Goal: Task Accomplishment & Management: Complete application form

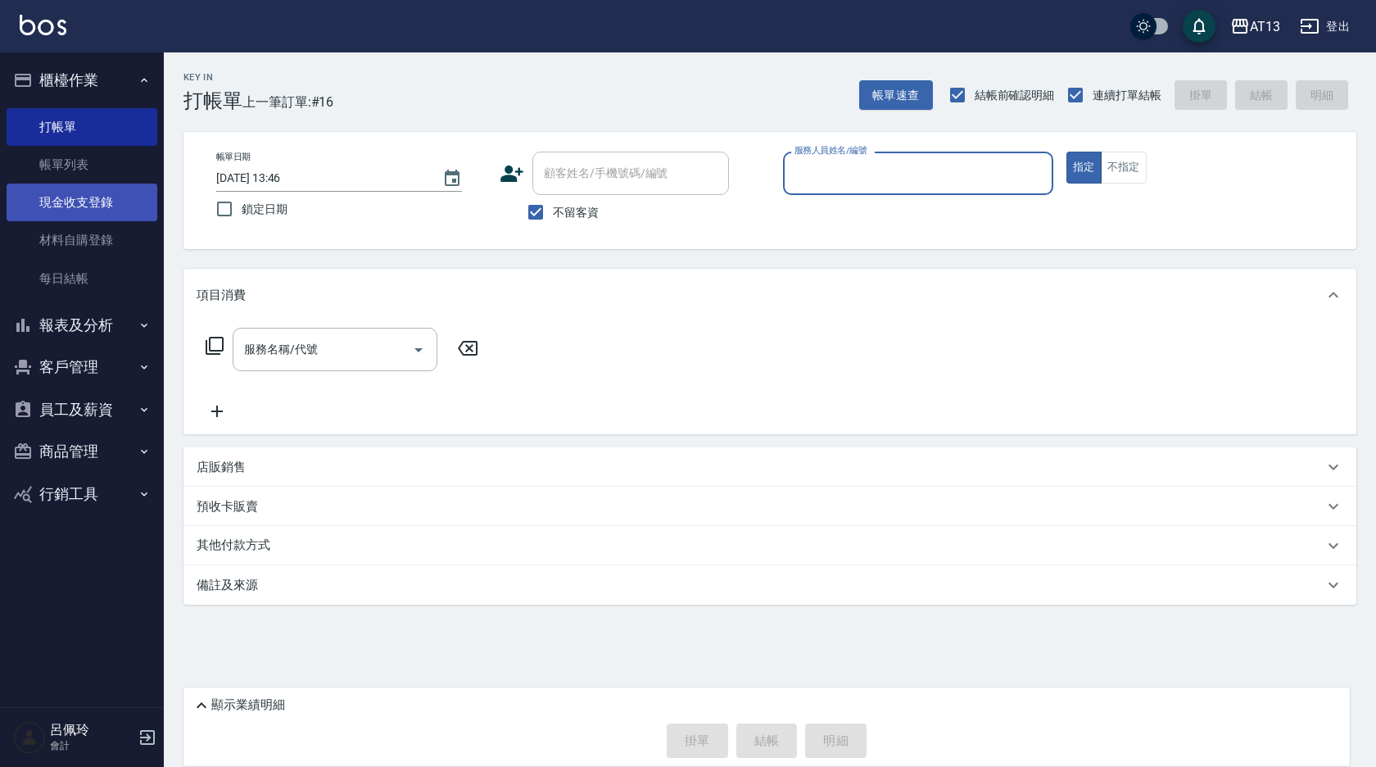
click at [90, 204] on link "現金收支登錄" at bounding box center [82, 203] width 151 height 38
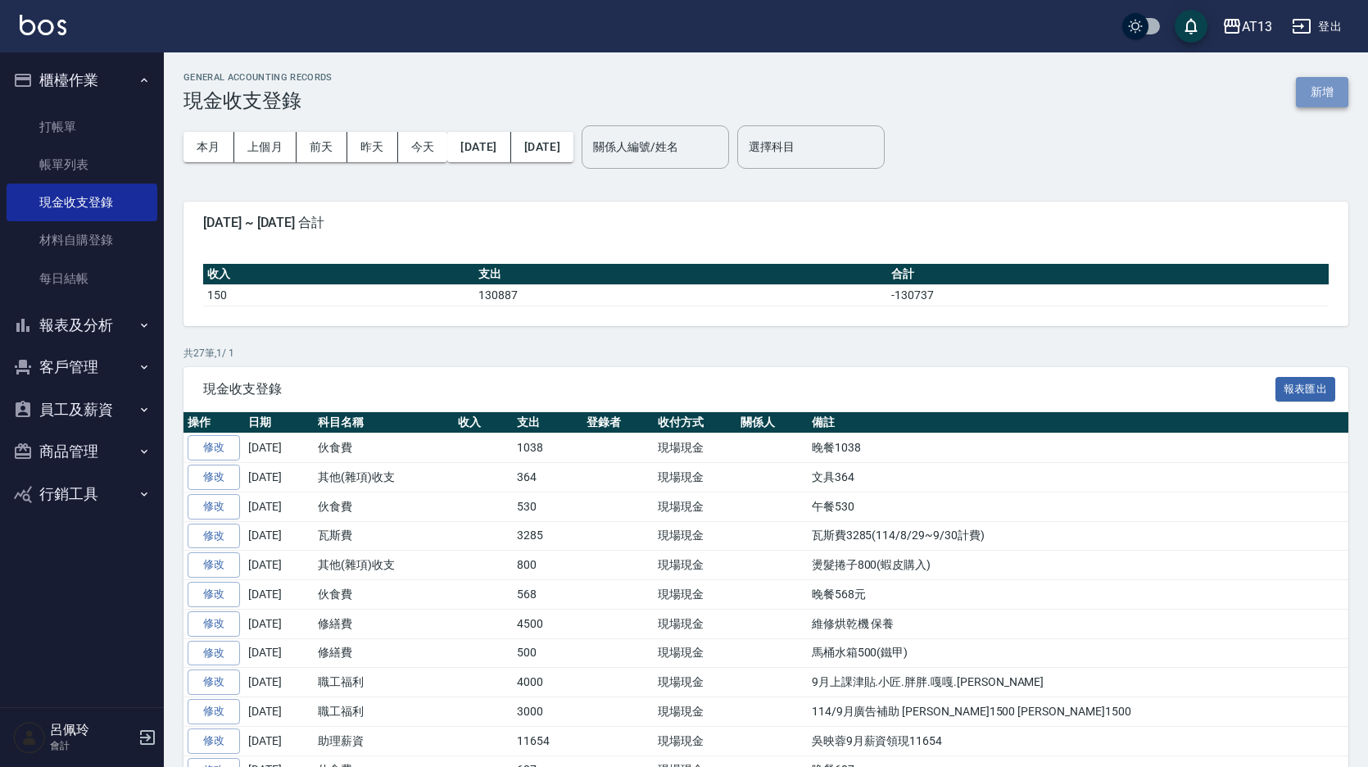
click at [1317, 99] on button "新增" at bounding box center [1322, 92] width 52 height 30
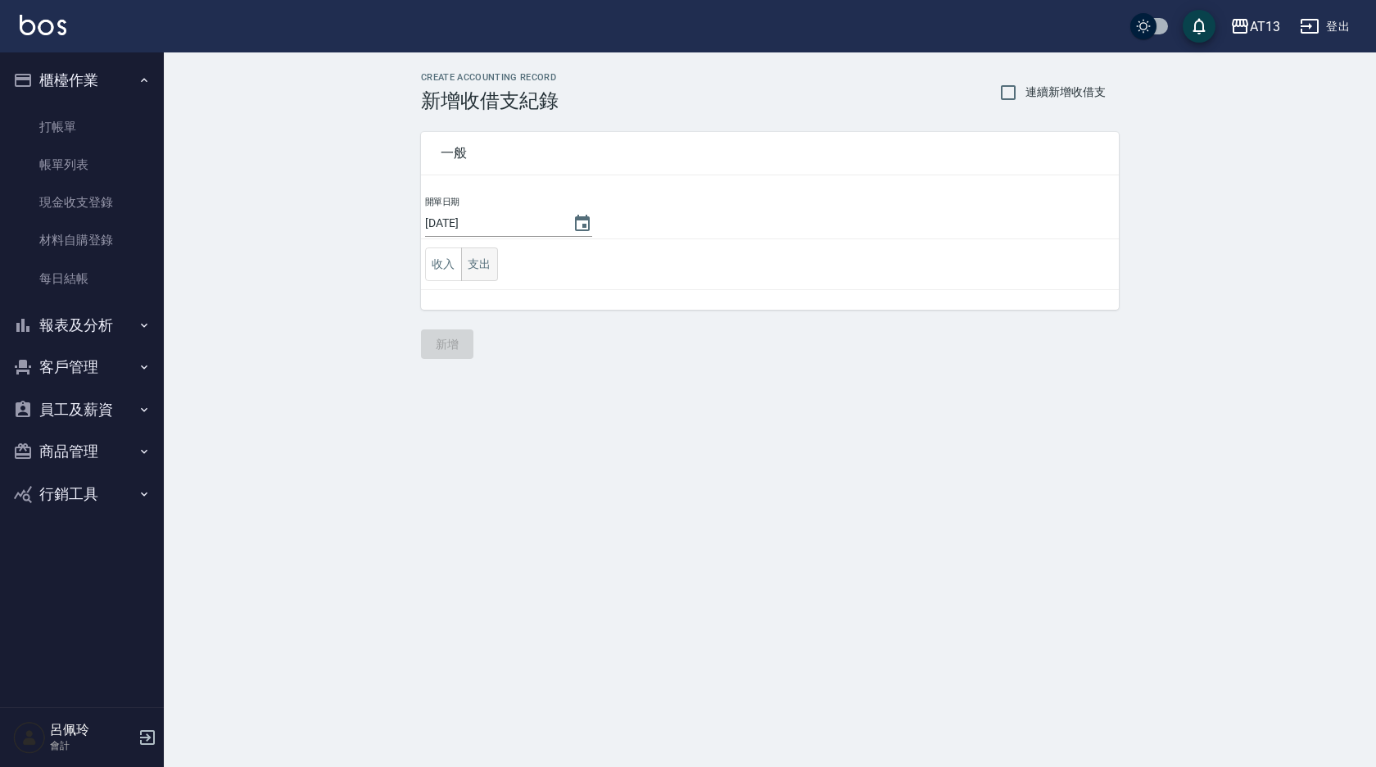
click at [484, 258] on button "支出" at bounding box center [479, 264] width 37 height 34
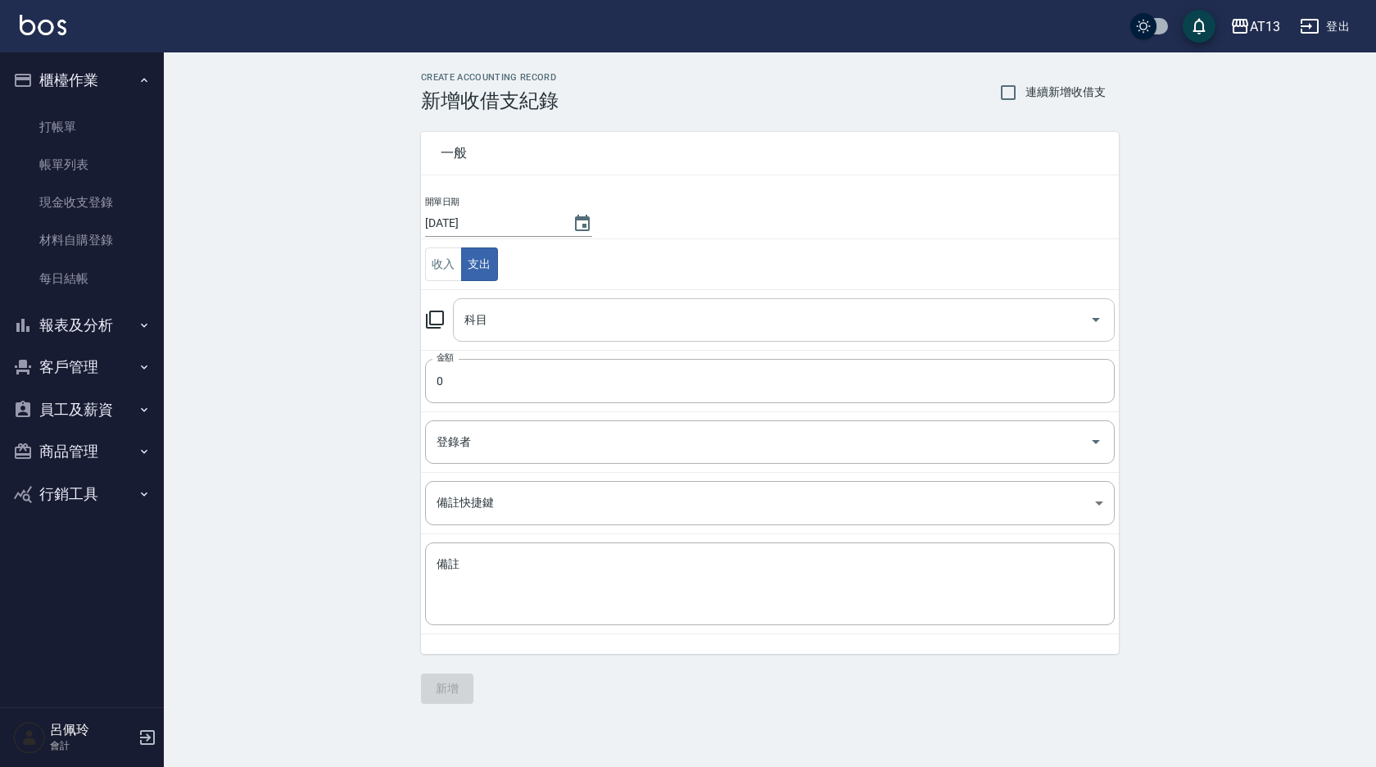
click at [1098, 323] on icon "Open" at bounding box center [1096, 320] width 20 height 20
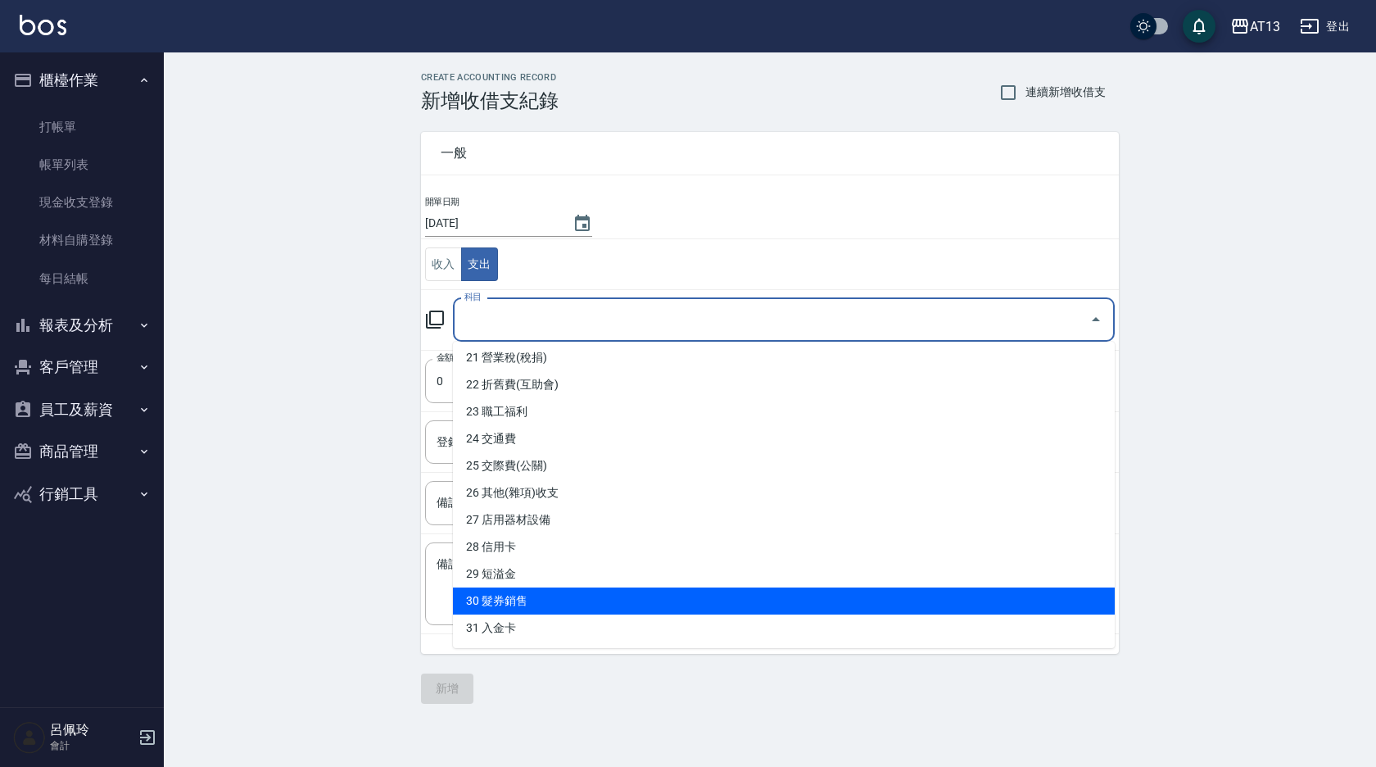
scroll to position [570, 0]
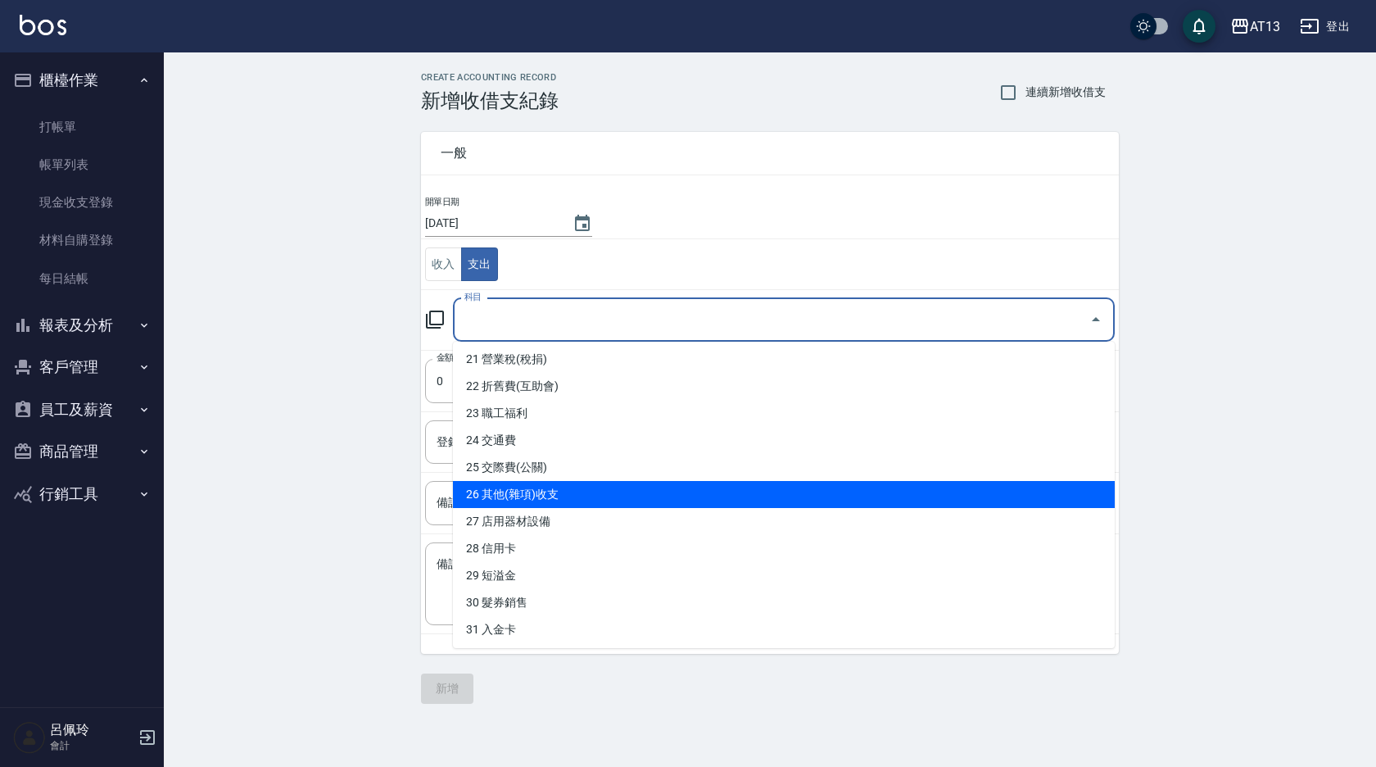
click at [559, 495] on li "26 其他(雜項)收支" at bounding box center [784, 494] width 662 height 27
type input "26 其他(雜項)收支"
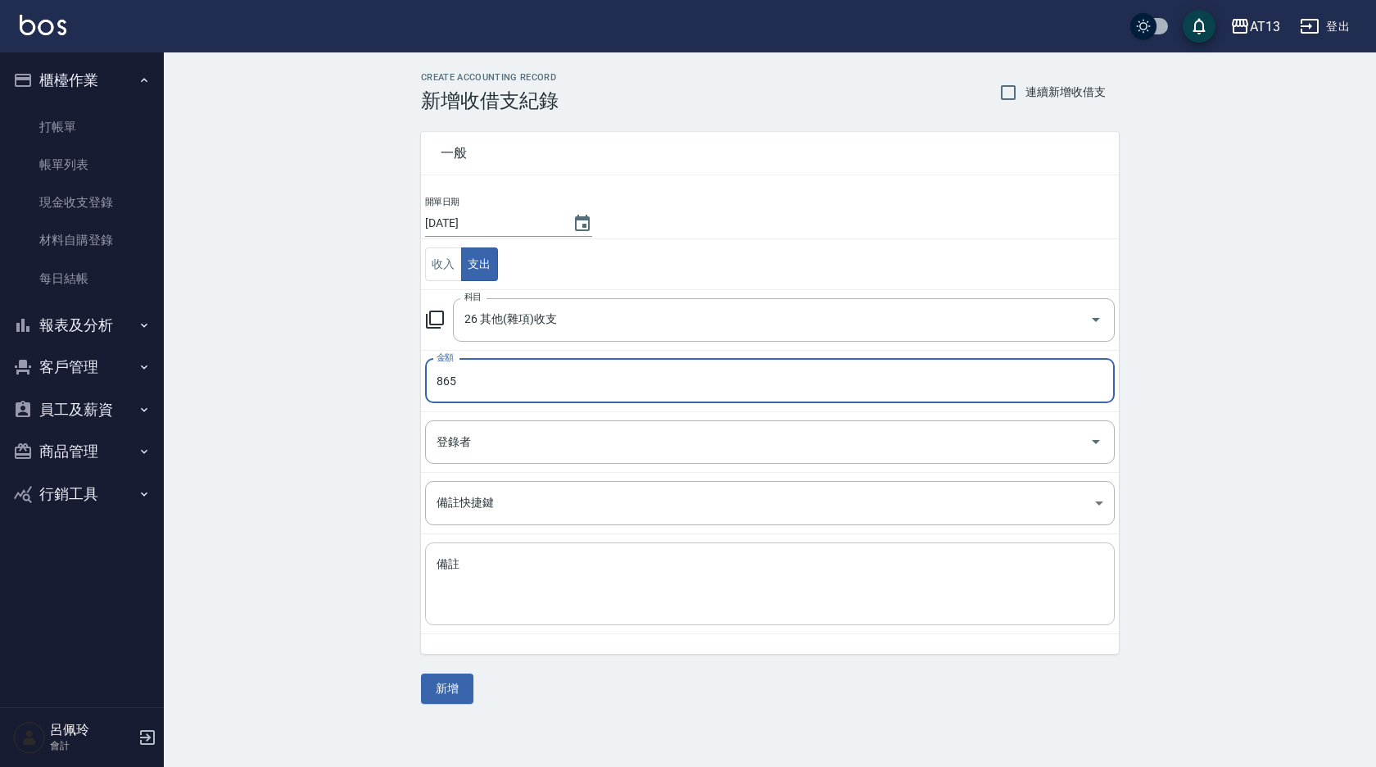
type input "865"
click at [665, 594] on textarea "備註" at bounding box center [770, 584] width 667 height 56
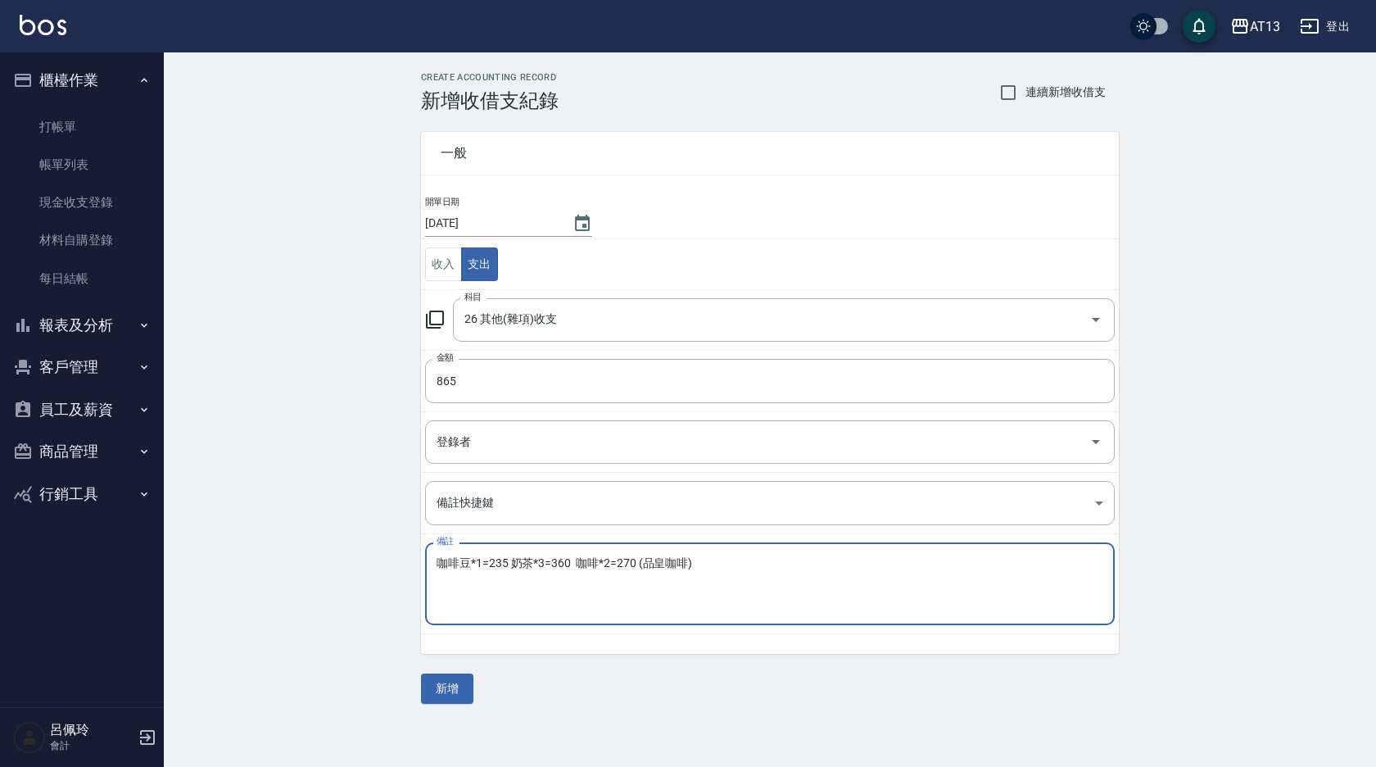
type textarea "咖啡豆*1=235 奶茶*3=360 咖啡*2=270 (品皇咖啡)"
click at [452, 696] on button "新增" at bounding box center [447, 688] width 52 height 30
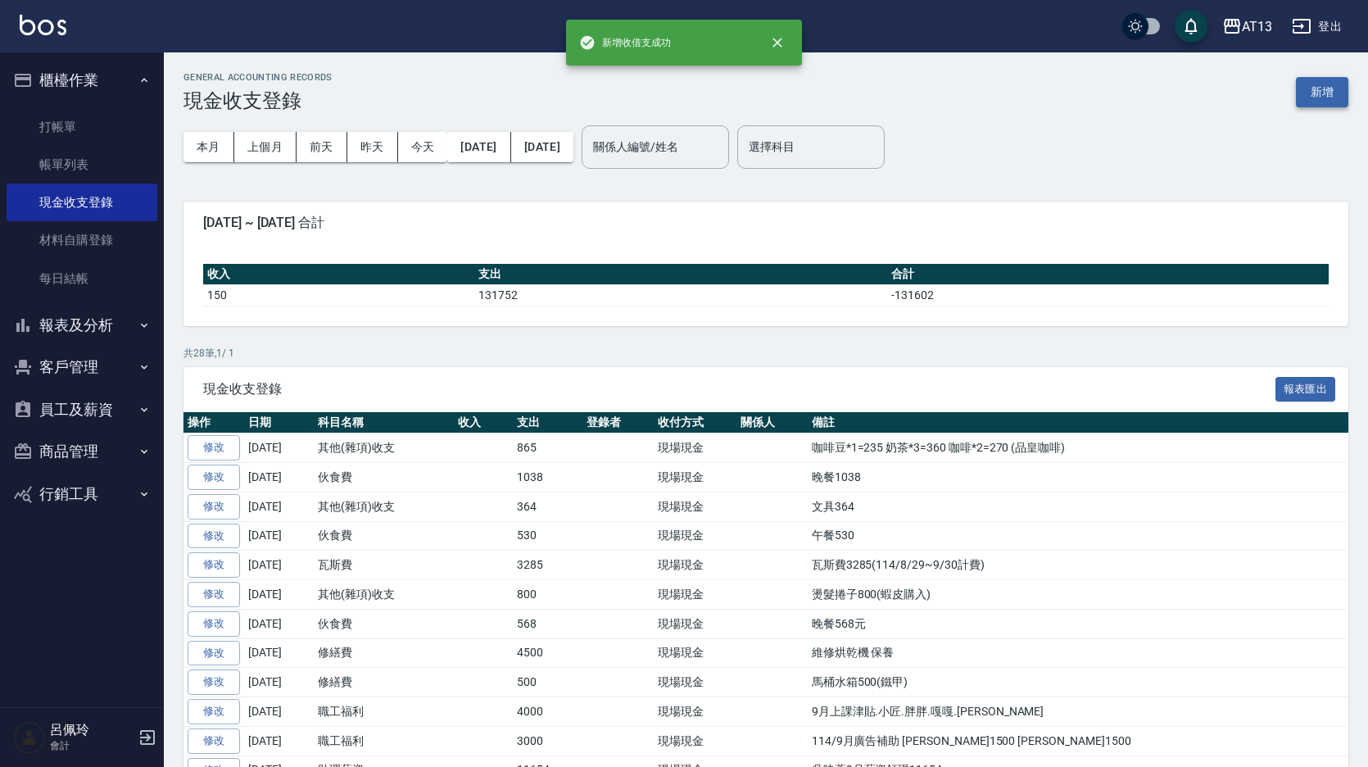
click at [1338, 85] on button "新增" at bounding box center [1322, 92] width 52 height 30
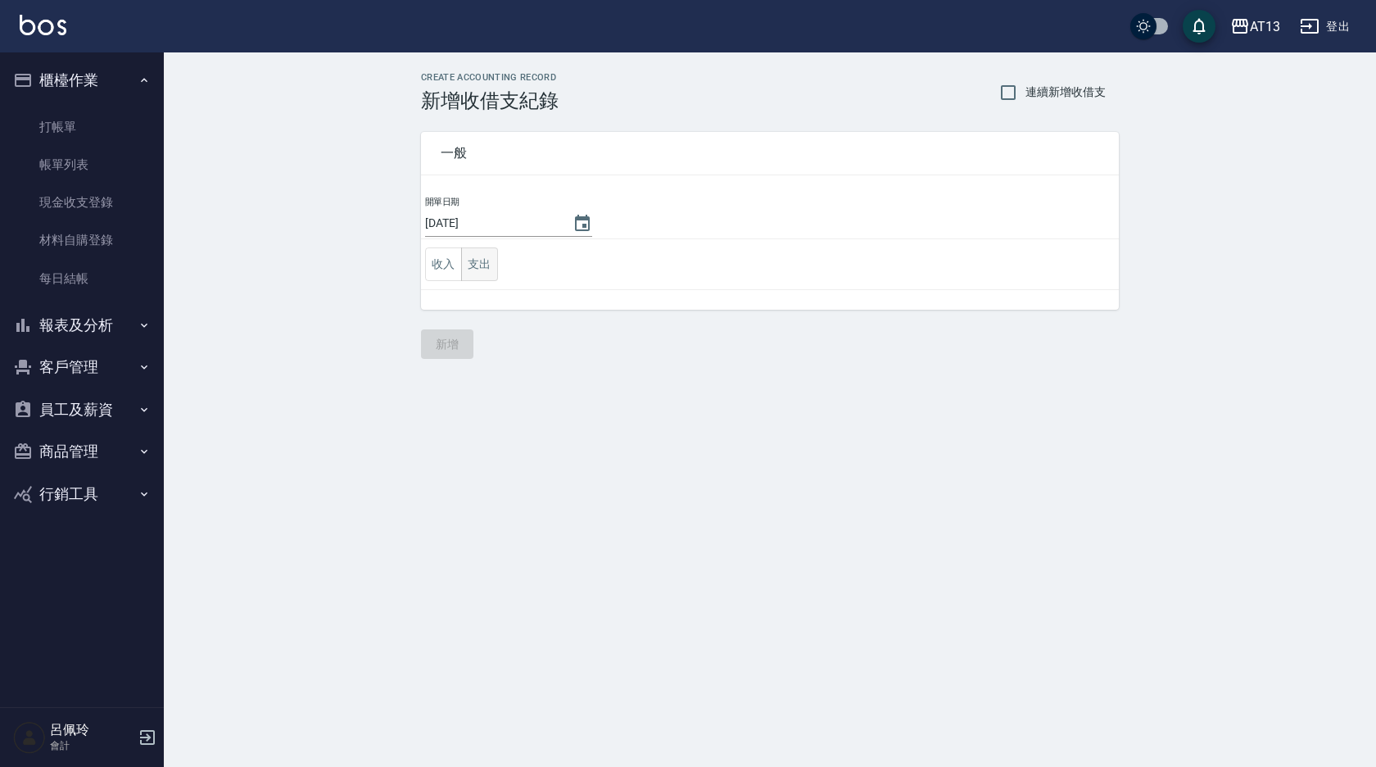
click at [484, 265] on button "支出" at bounding box center [479, 264] width 37 height 34
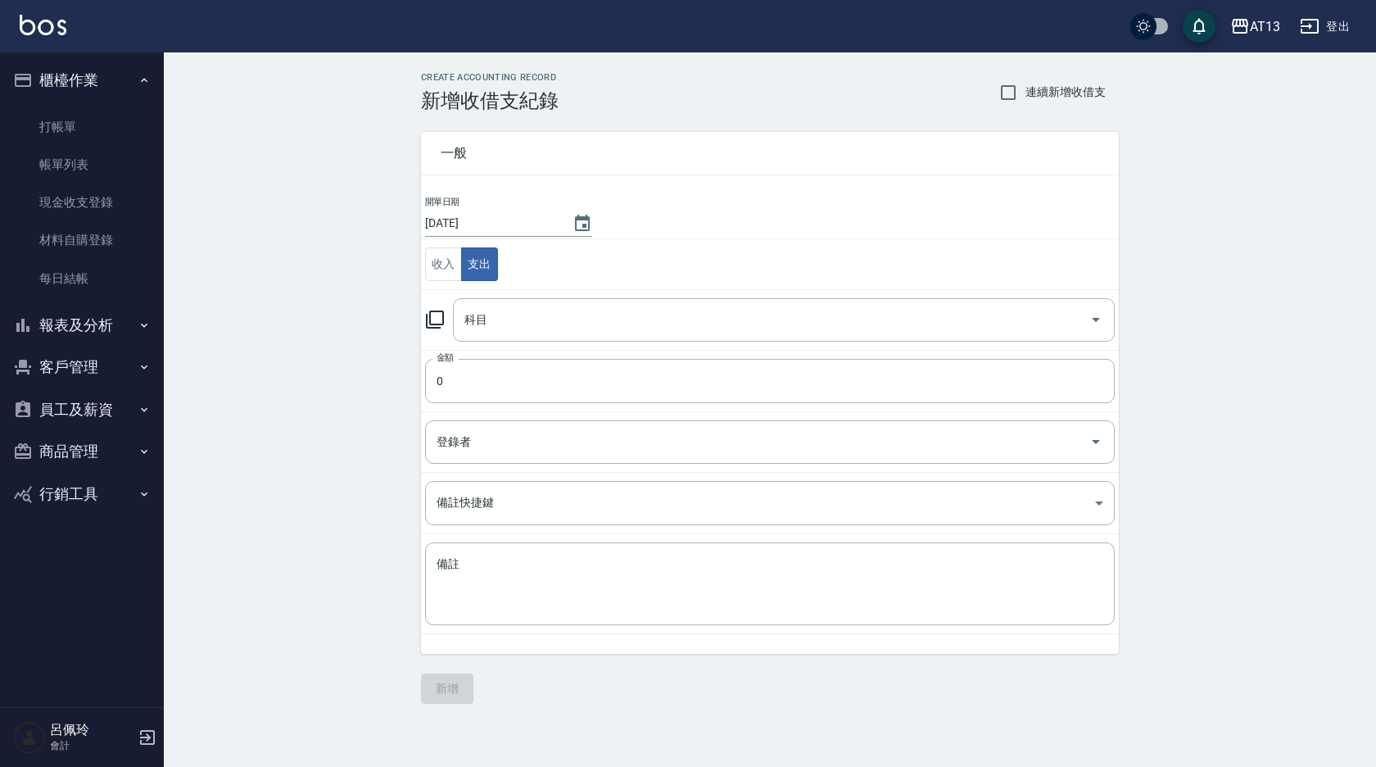
drag, startPoint x: 1098, startPoint y: 318, endPoint x: 1127, endPoint y: 356, distance: 48.5
click at [1098, 320] on icon "Open" at bounding box center [1096, 320] width 20 height 20
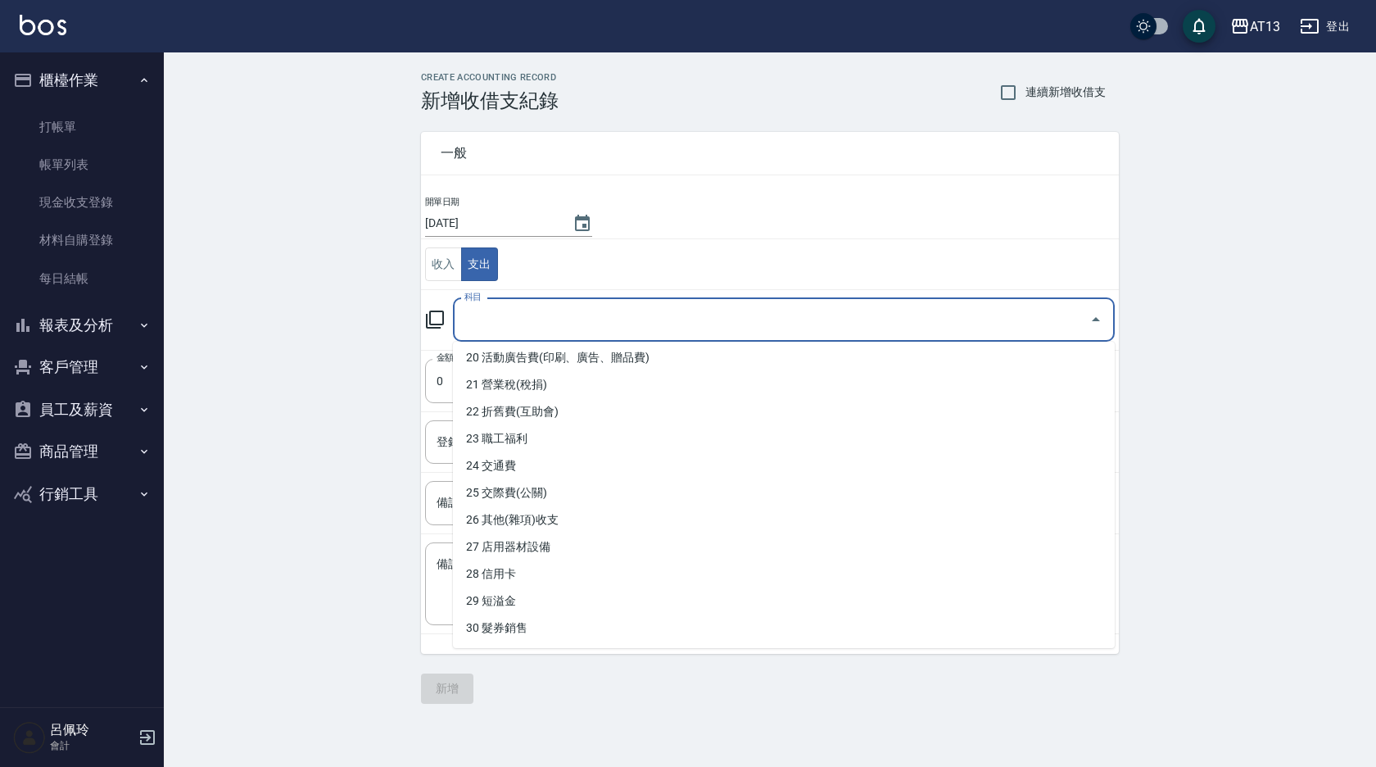
scroll to position [548, 0]
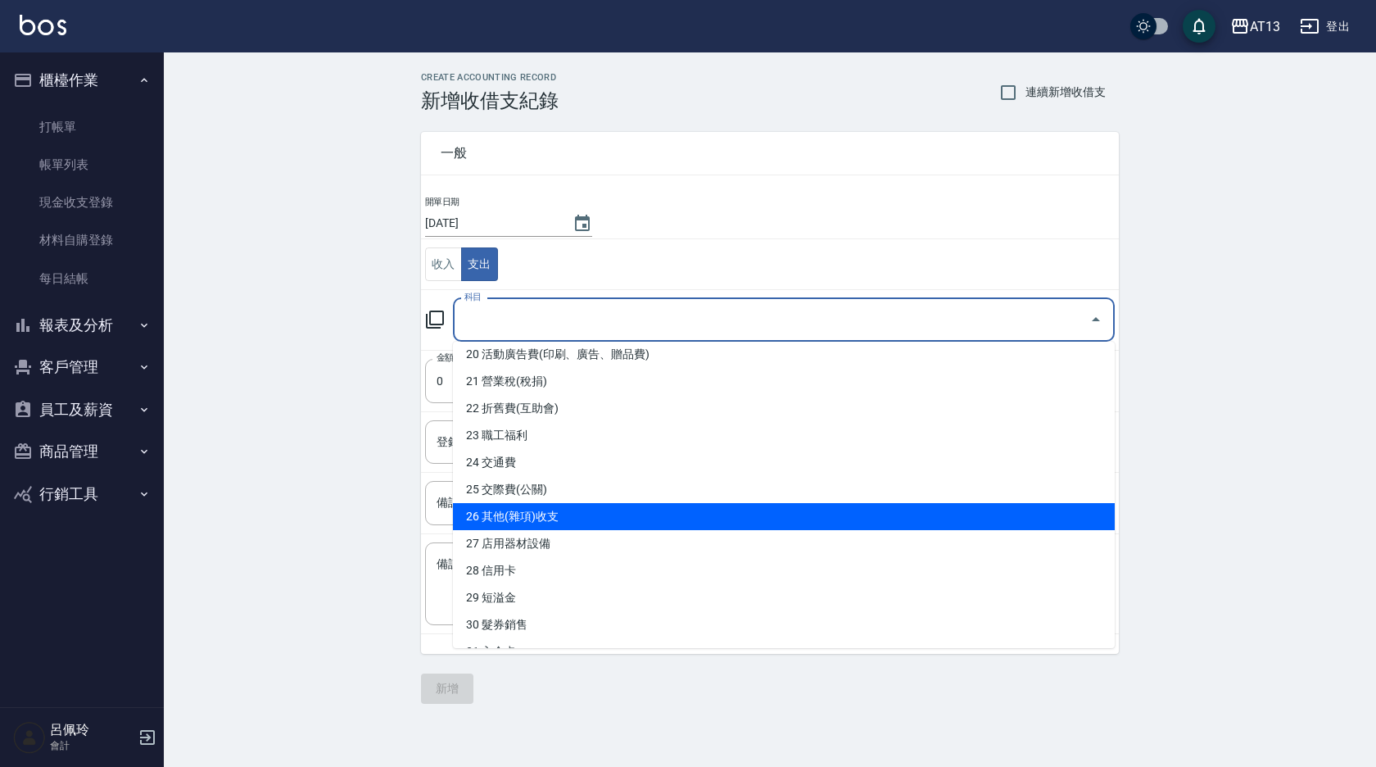
click at [741, 513] on li "26 其他(雜項)收支" at bounding box center [784, 516] width 662 height 27
type input "26 其他(雜項)收支"
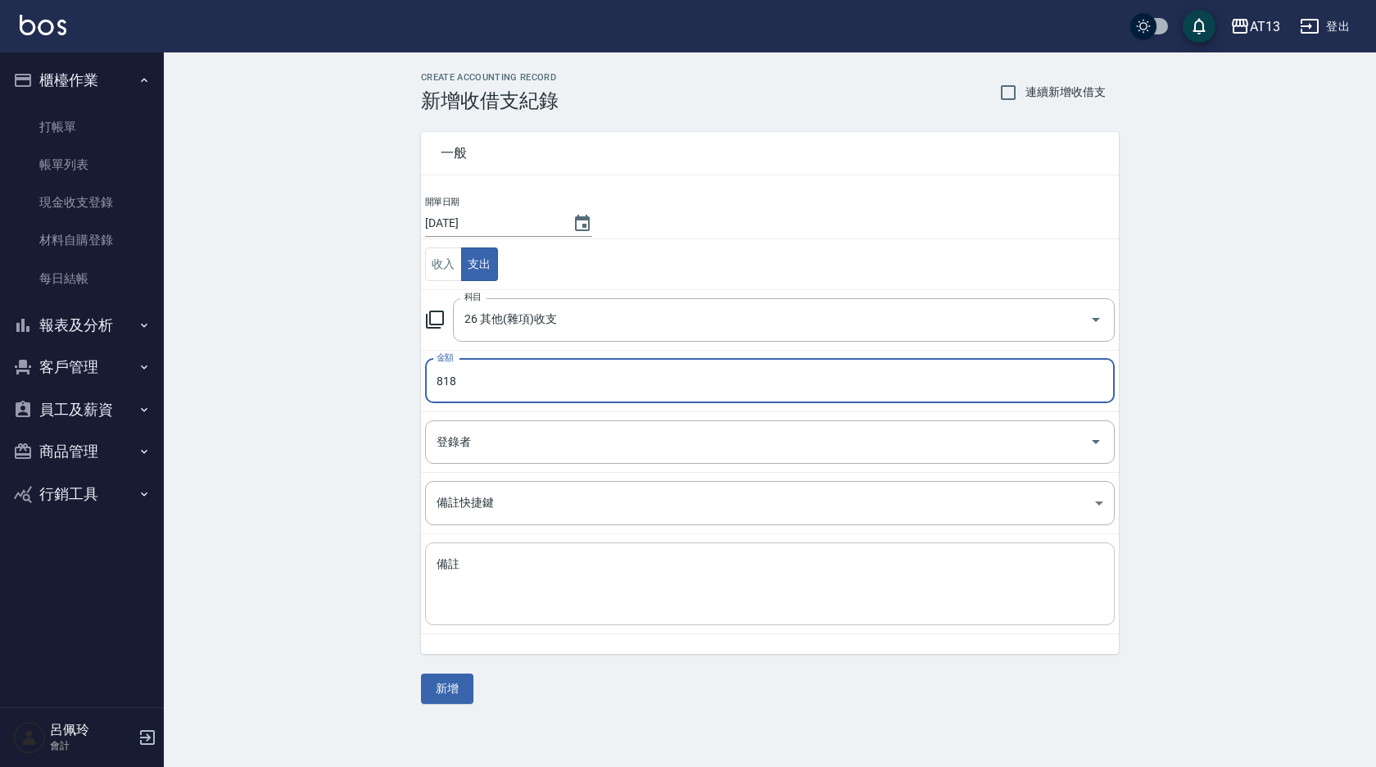
type input "818"
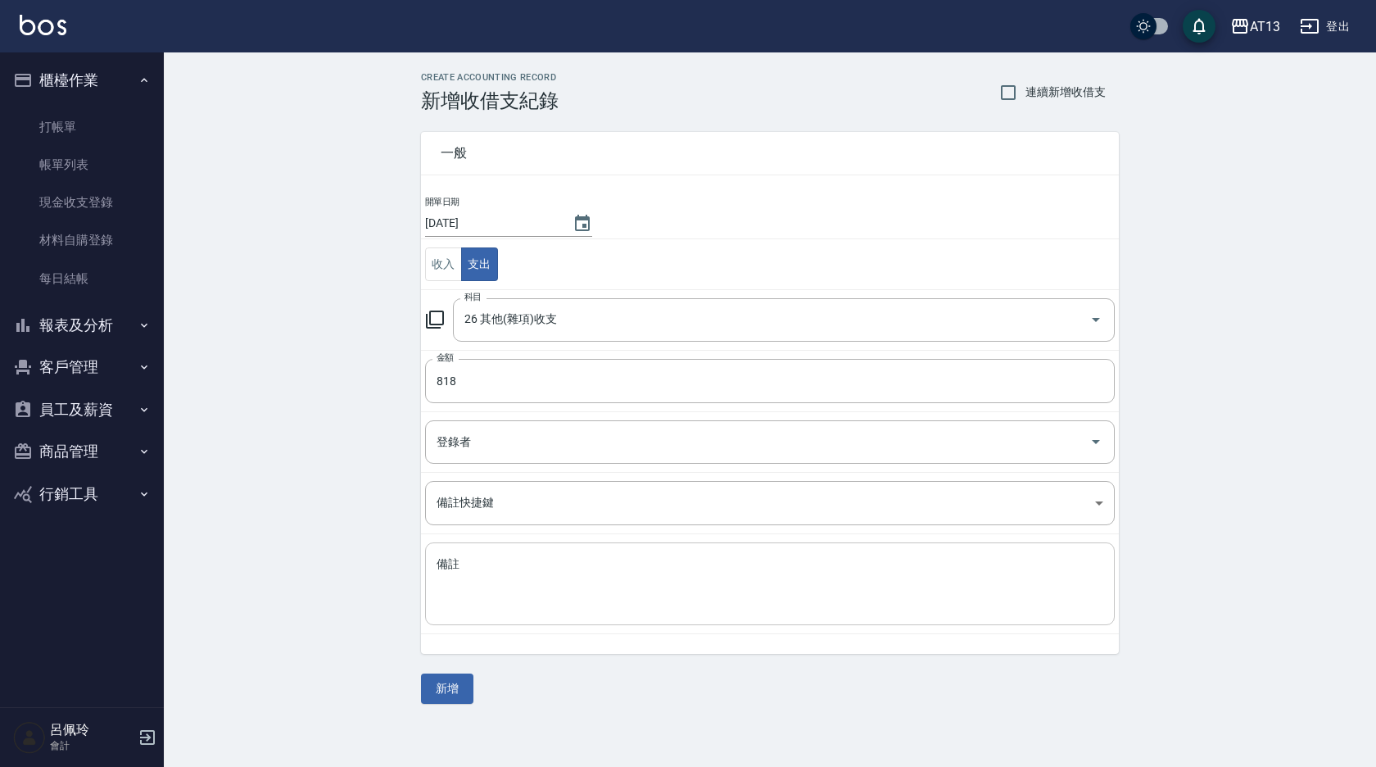
click at [496, 549] on div "x 備註" at bounding box center [770, 583] width 690 height 83
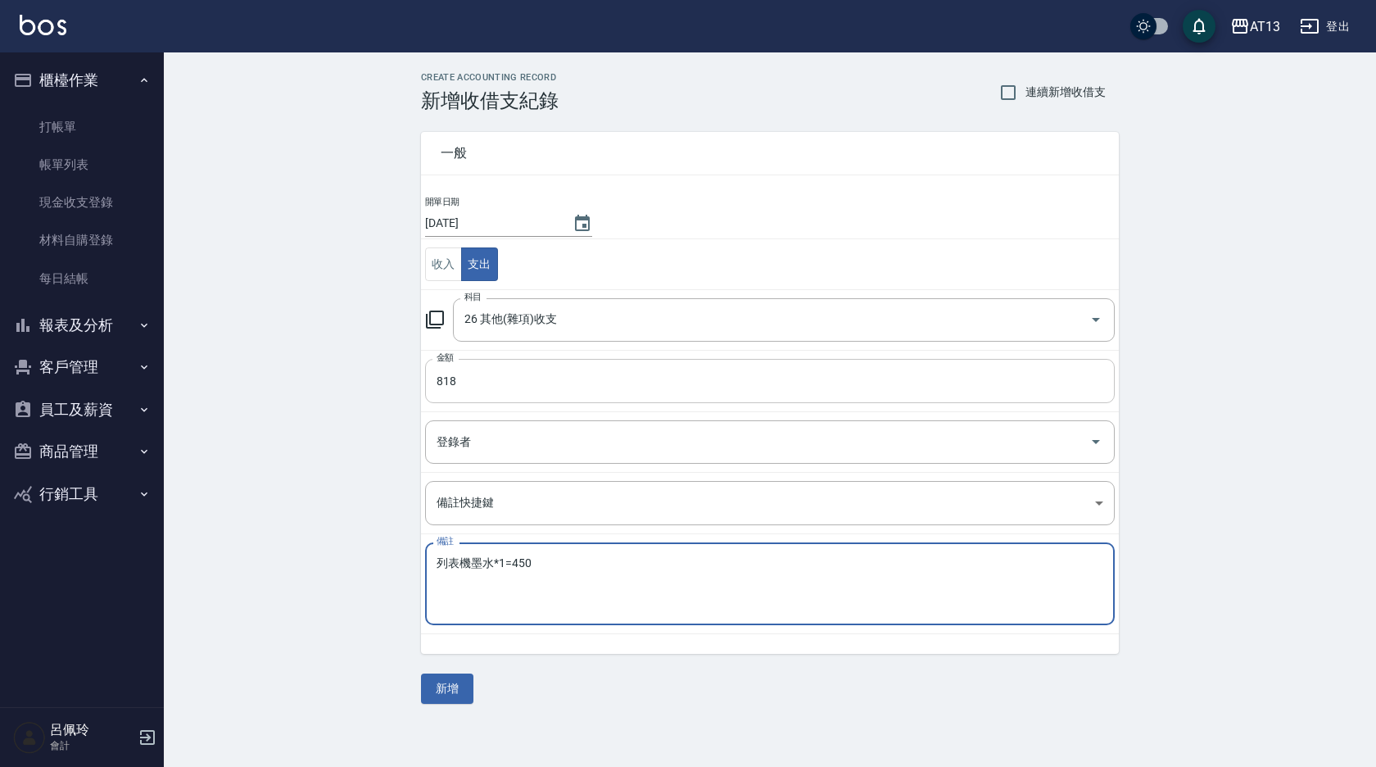
type textarea "列表機墨水*1=450"
click at [476, 363] on input "818" at bounding box center [770, 381] width 690 height 44
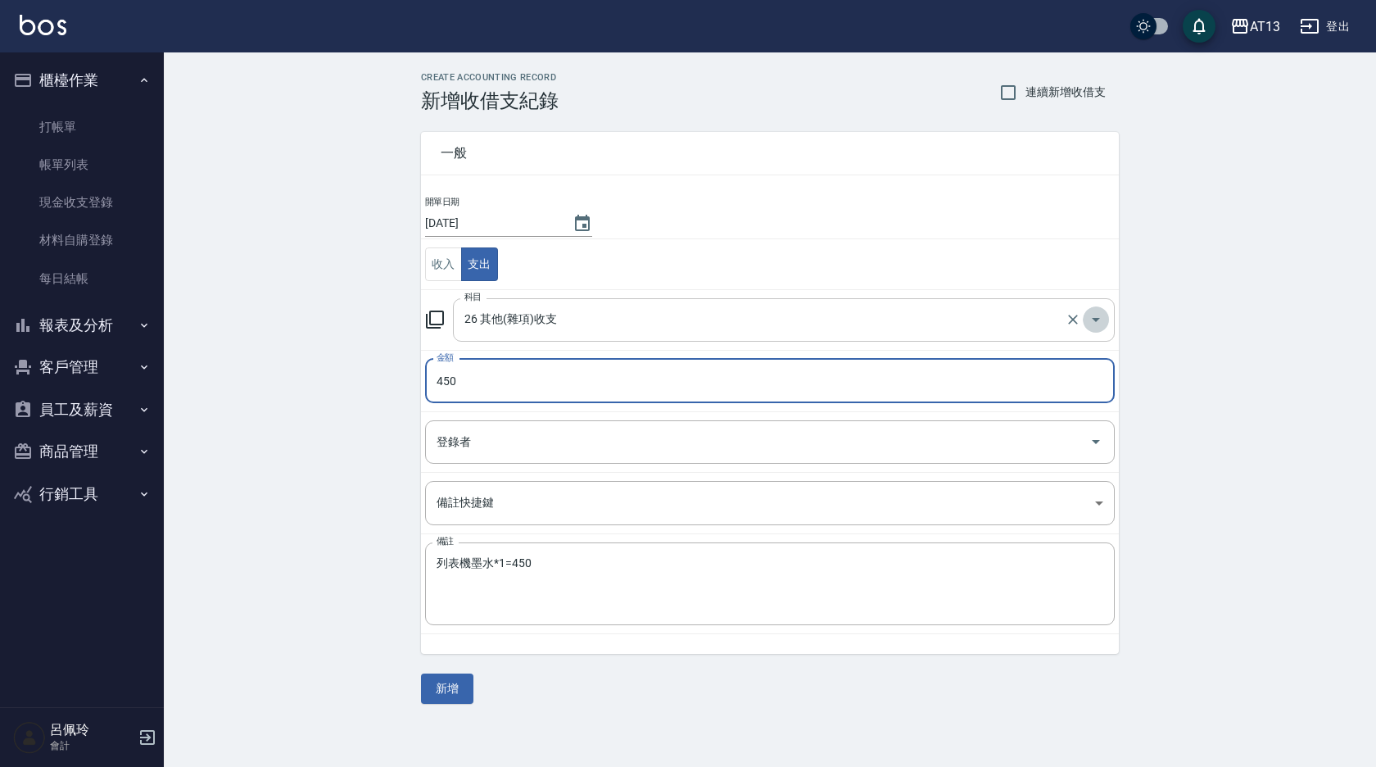
click at [1097, 320] on icon "Open" at bounding box center [1096, 320] width 20 height 20
type input "450"
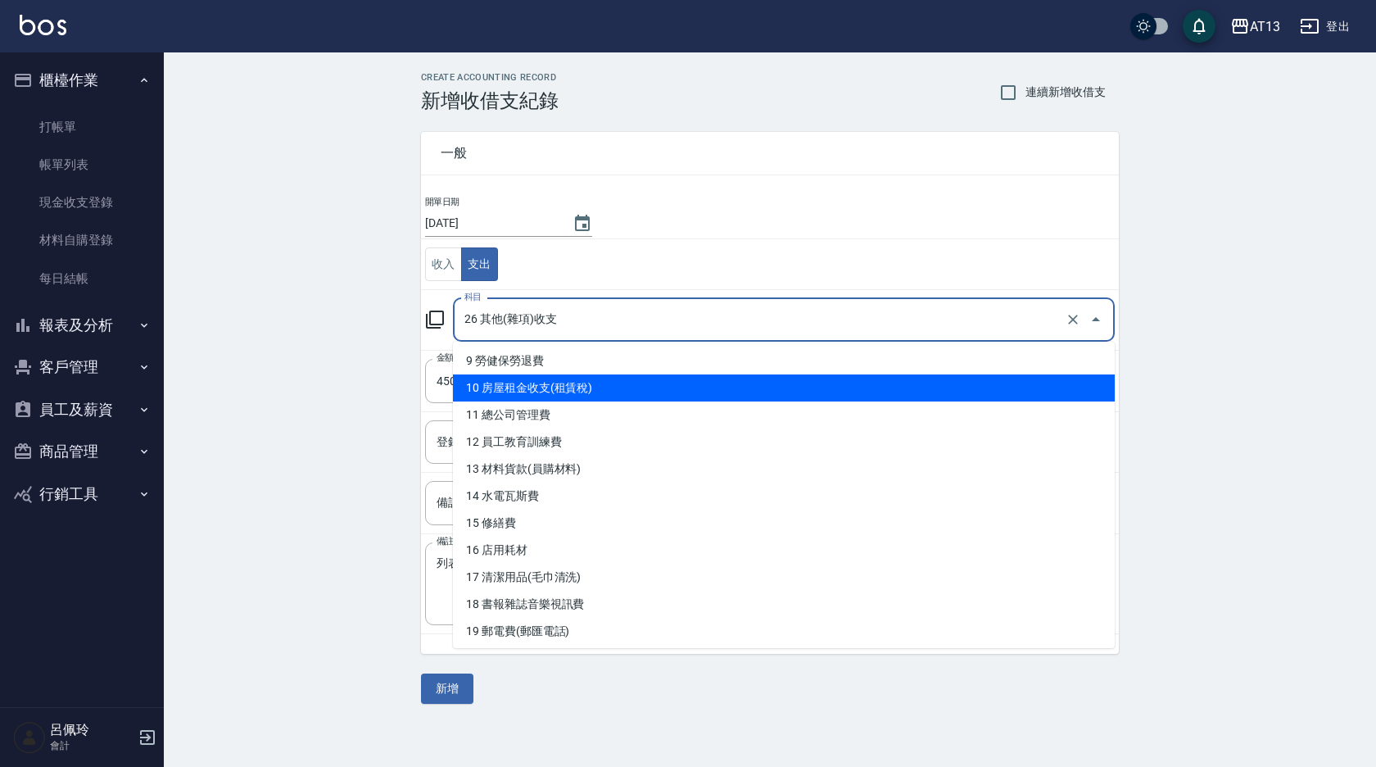
scroll to position [246, 0]
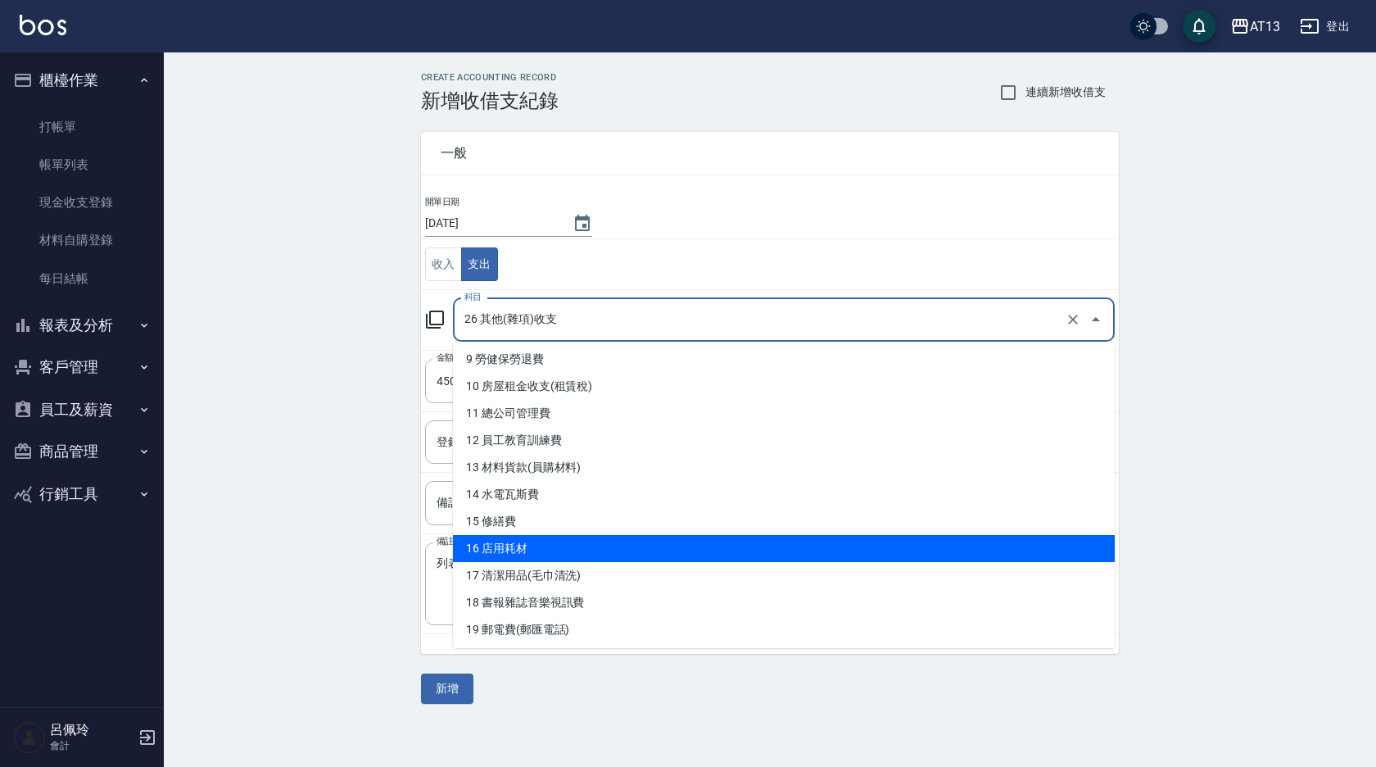
click at [618, 541] on li "16 店用耗材" at bounding box center [784, 548] width 662 height 27
type input "16 店用耗材"
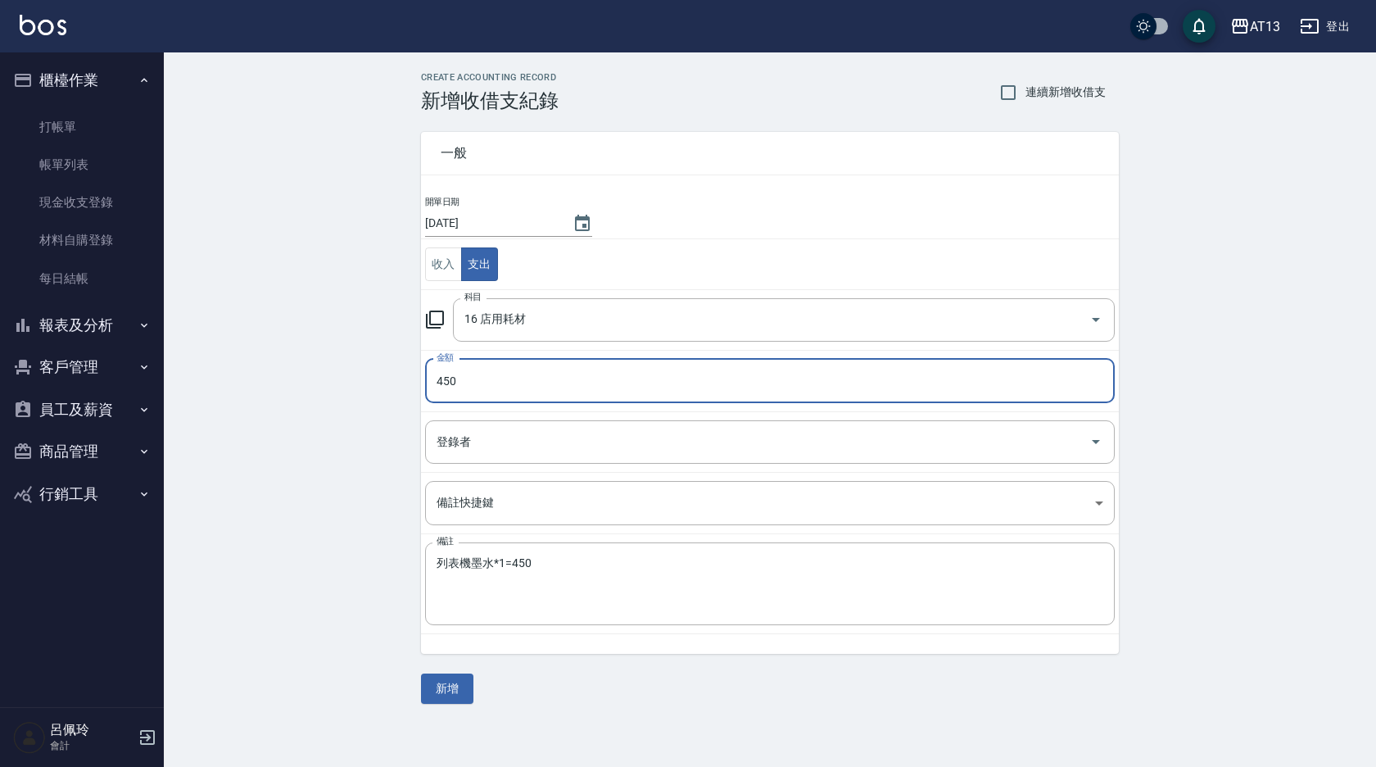
click at [446, 680] on button "新增" at bounding box center [447, 688] width 52 height 30
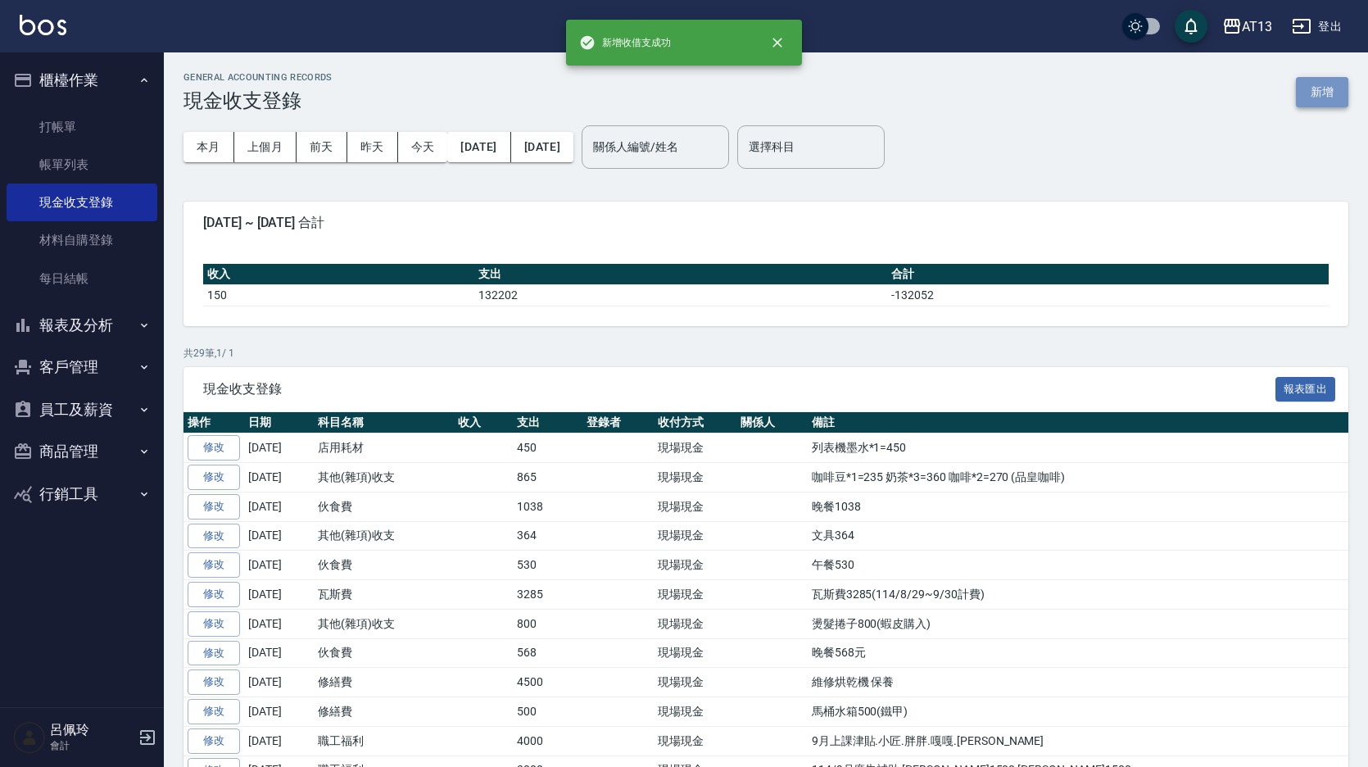
click at [1329, 103] on button "新增" at bounding box center [1322, 92] width 52 height 30
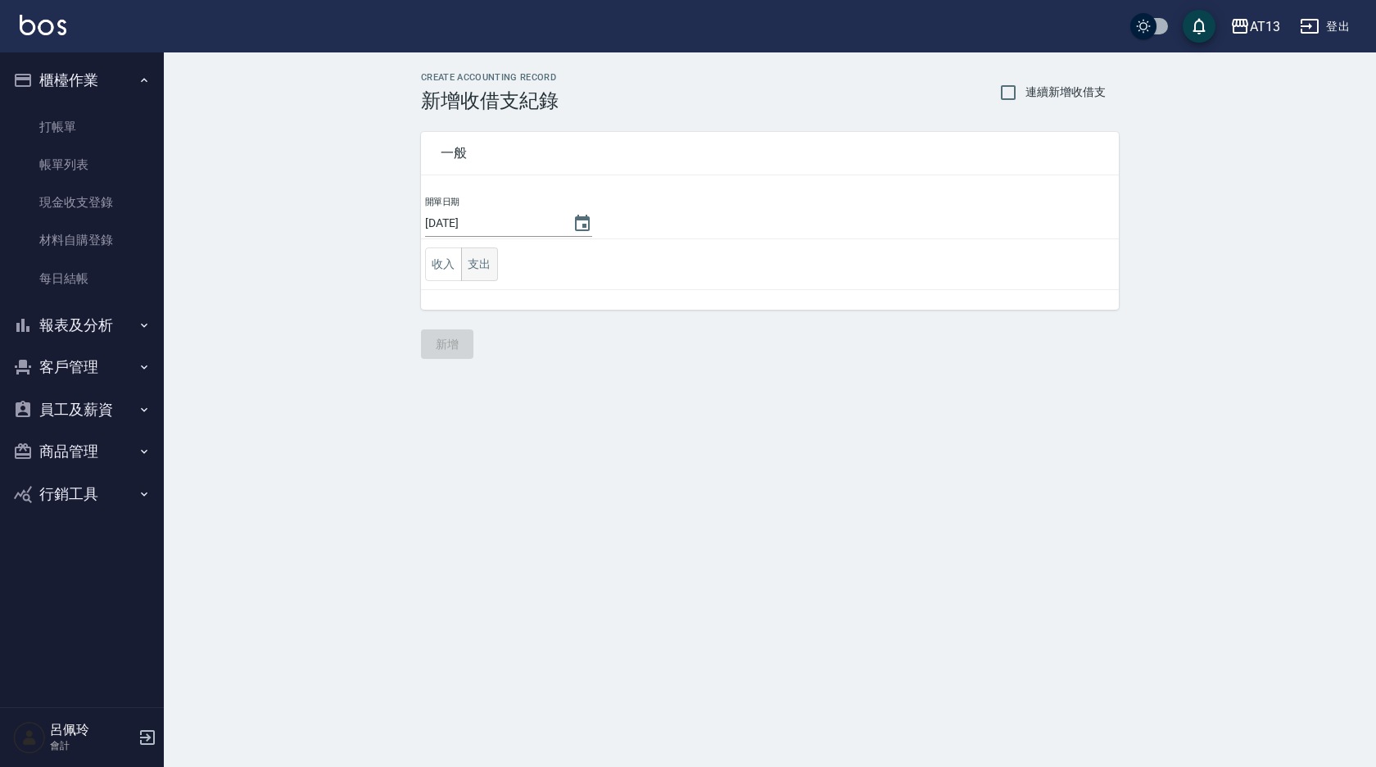
click at [495, 270] on button "支出" at bounding box center [479, 264] width 37 height 34
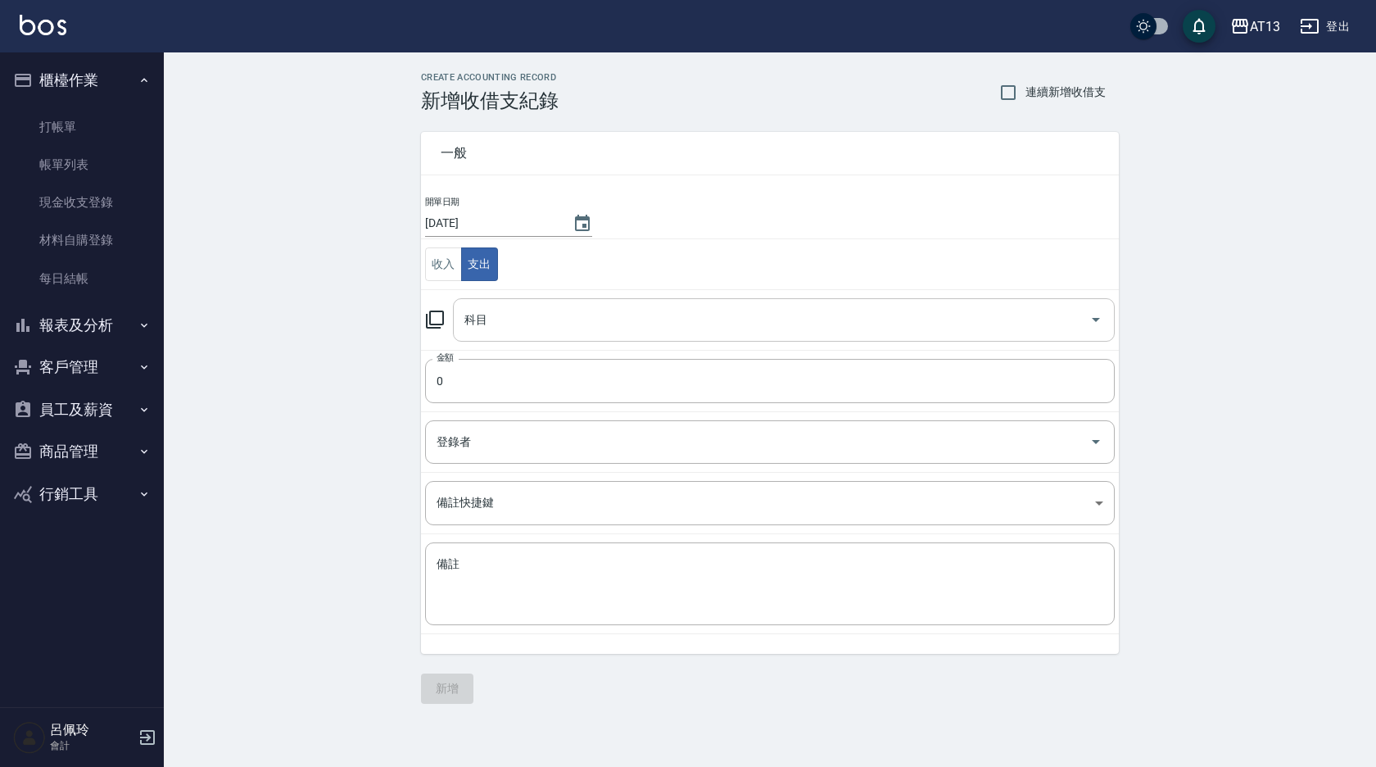
click at [1101, 315] on icon "Open" at bounding box center [1096, 320] width 20 height 20
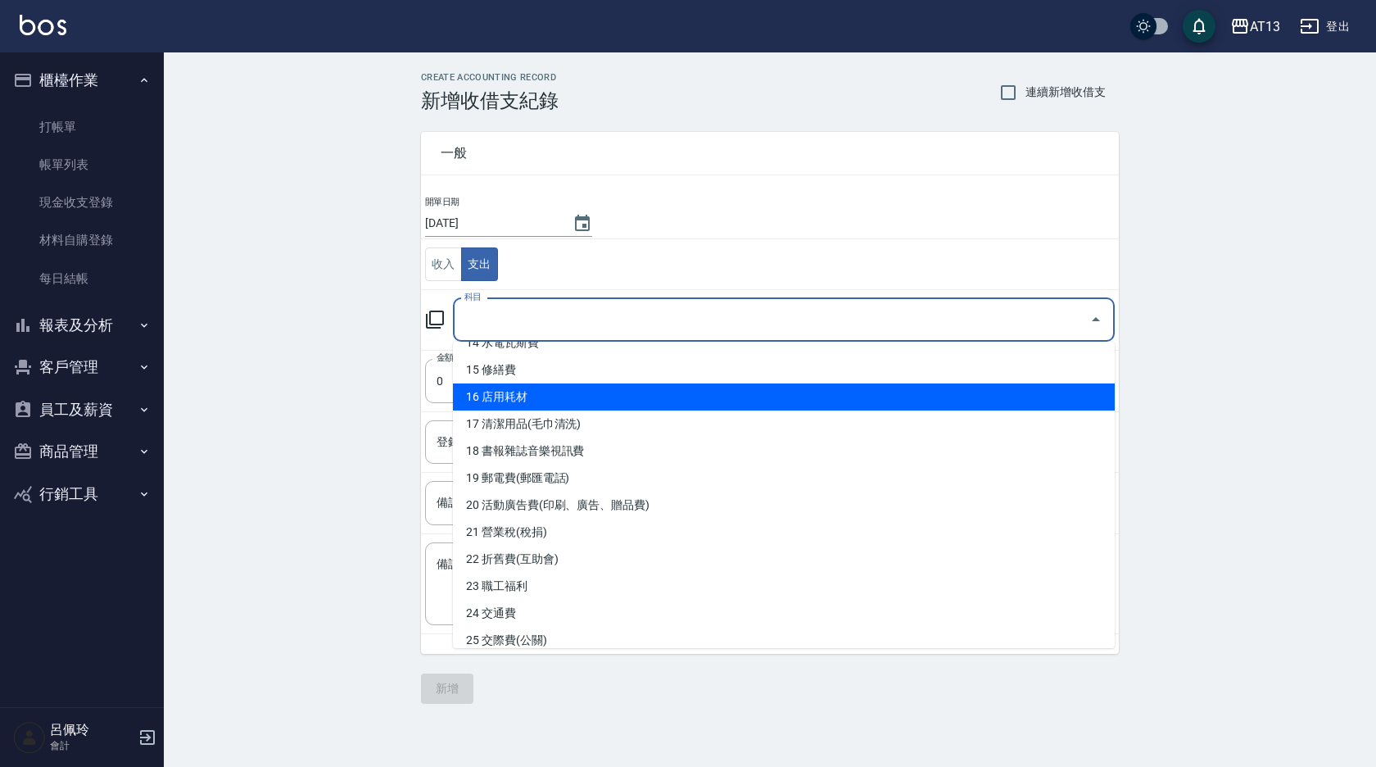
scroll to position [492, 0]
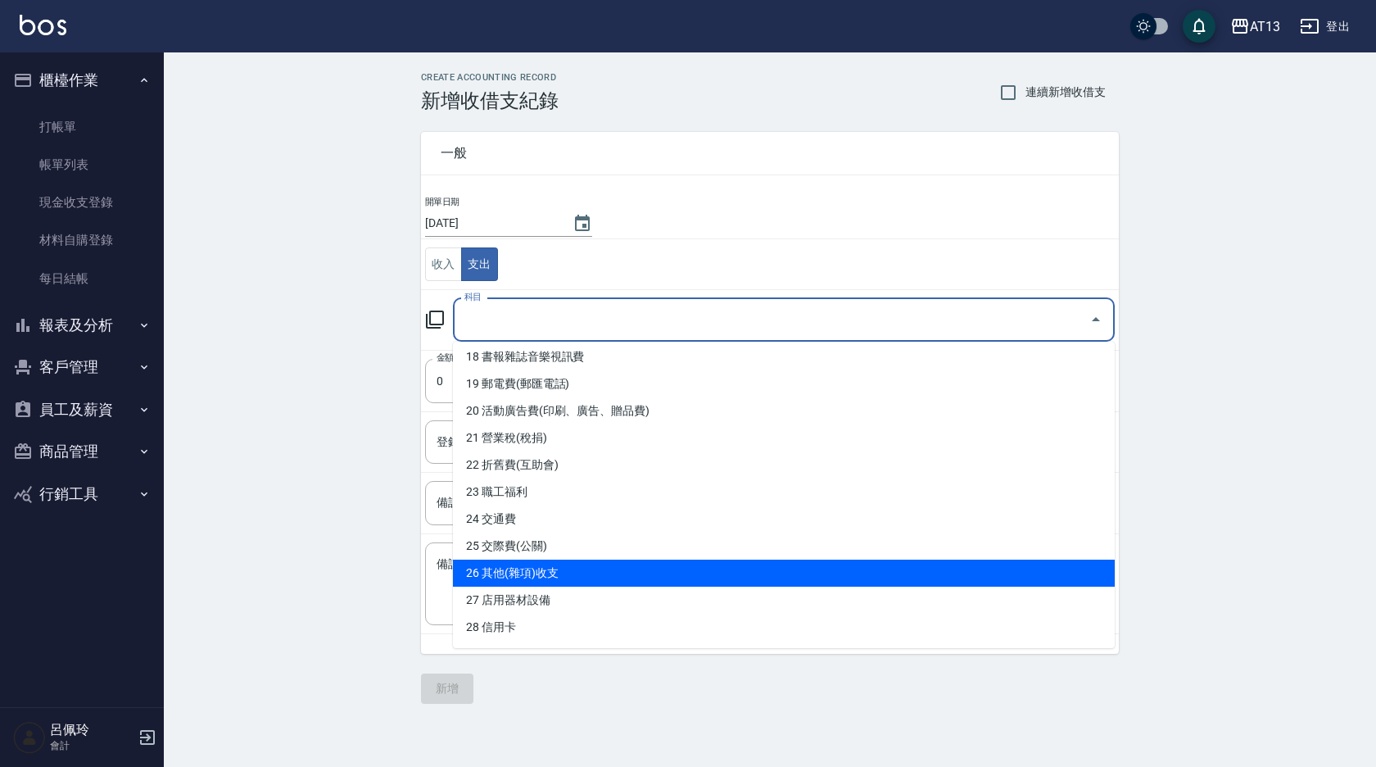
click at [615, 577] on li "26 其他(雜項)收支" at bounding box center [784, 573] width 662 height 27
type input "26 其他(雜項)收支"
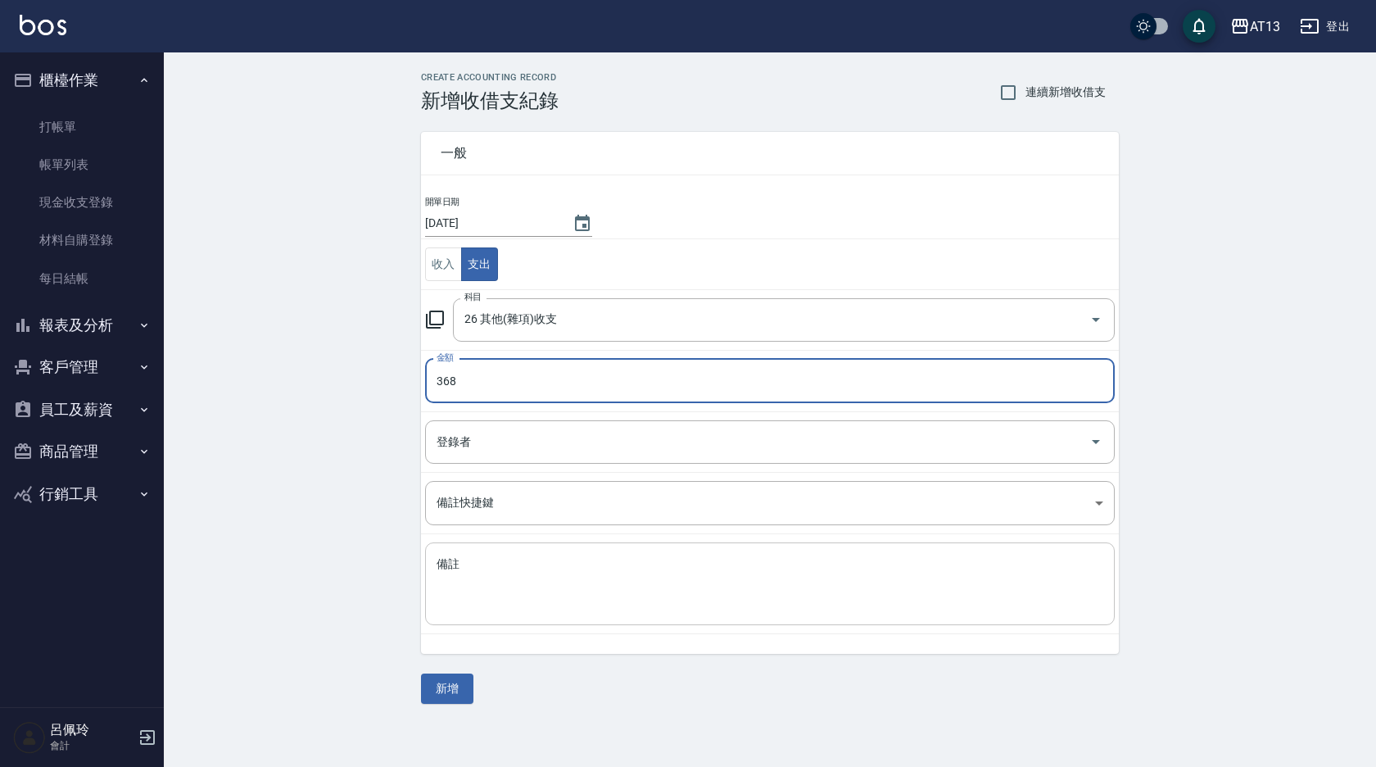
type input "368"
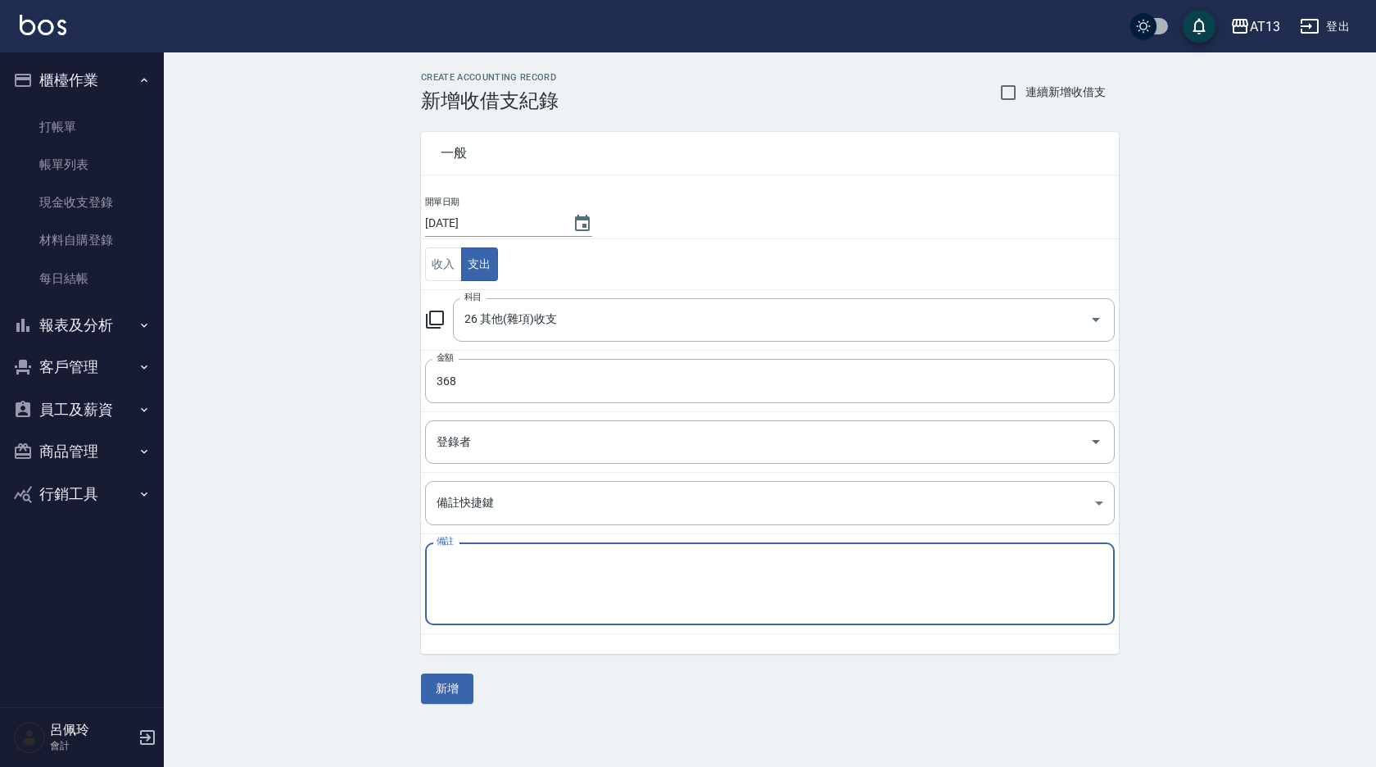
click at [489, 571] on textarea "備註" at bounding box center [770, 584] width 667 height 56
click at [486, 573] on textarea "清潔劑" at bounding box center [770, 584] width 667 height 56
type textarea "清潔劑"
click at [452, 673] on button "新增" at bounding box center [447, 688] width 52 height 30
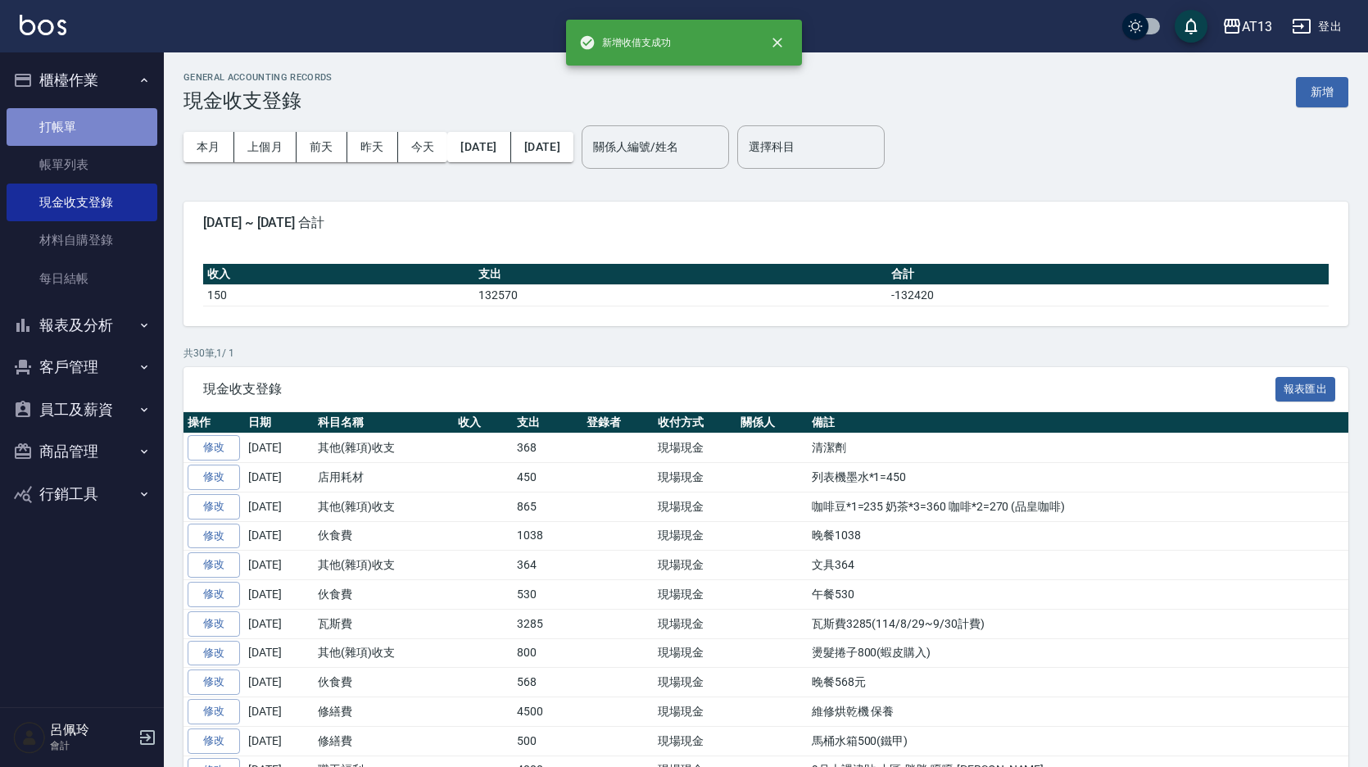
click at [61, 129] on link "打帳單" at bounding box center [82, 127] width 151 height 38
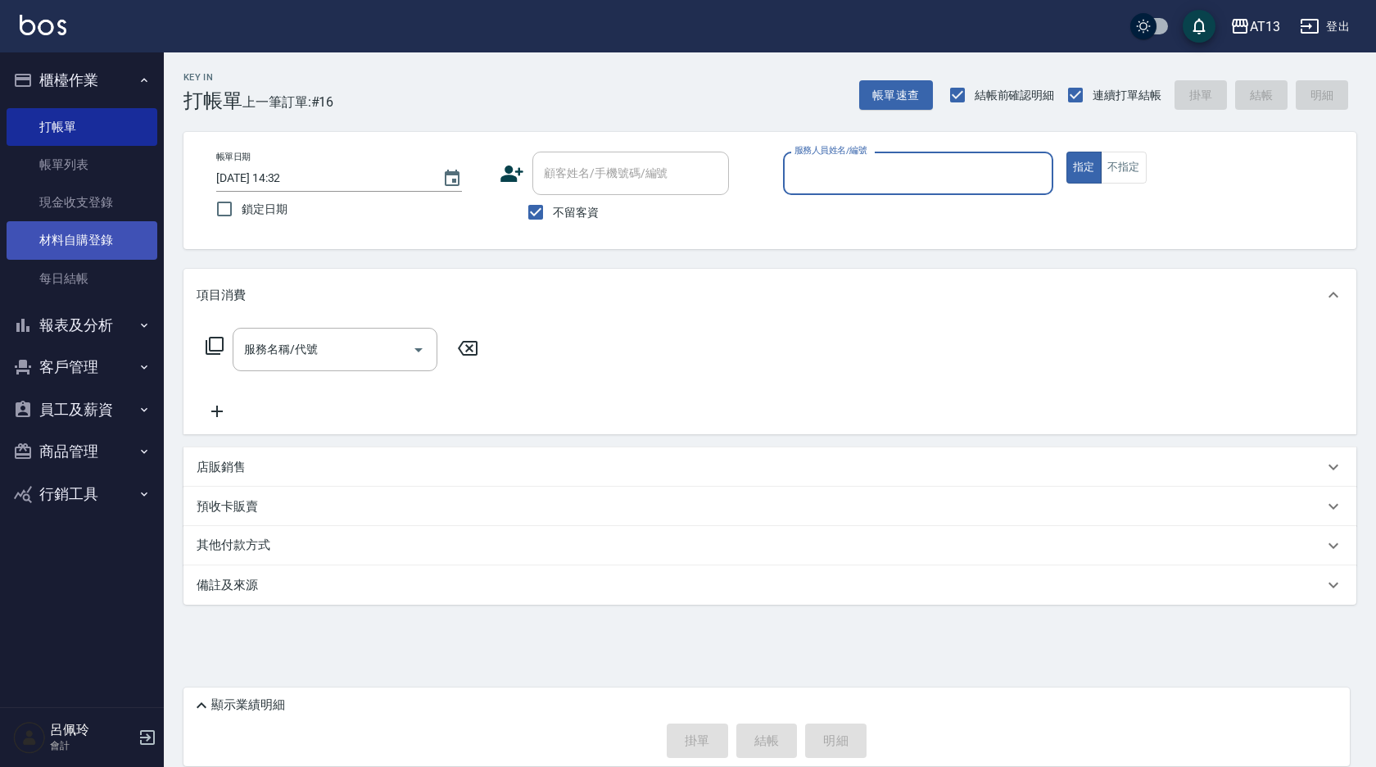
click at [83, 248] on link "材料自購登錄" at bounding box center [82, 240] width 151 height 38
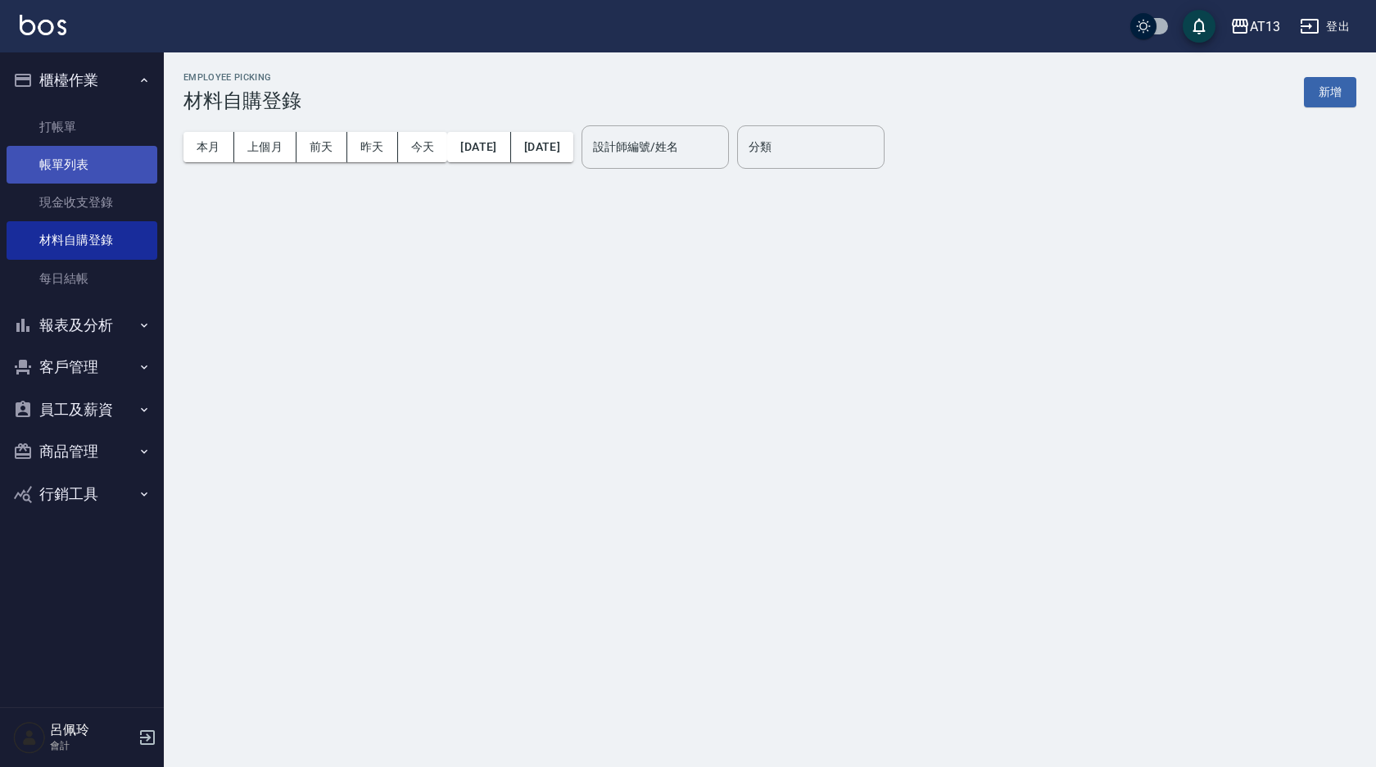
drag, startPoint x: 79, startPoint y: 198, endPoint x: 29, endPoint y: 183, distance: 51.6
click at [79, 198] on link "現金收支登錄" at bounding box center [82, 203] width 151 height 38
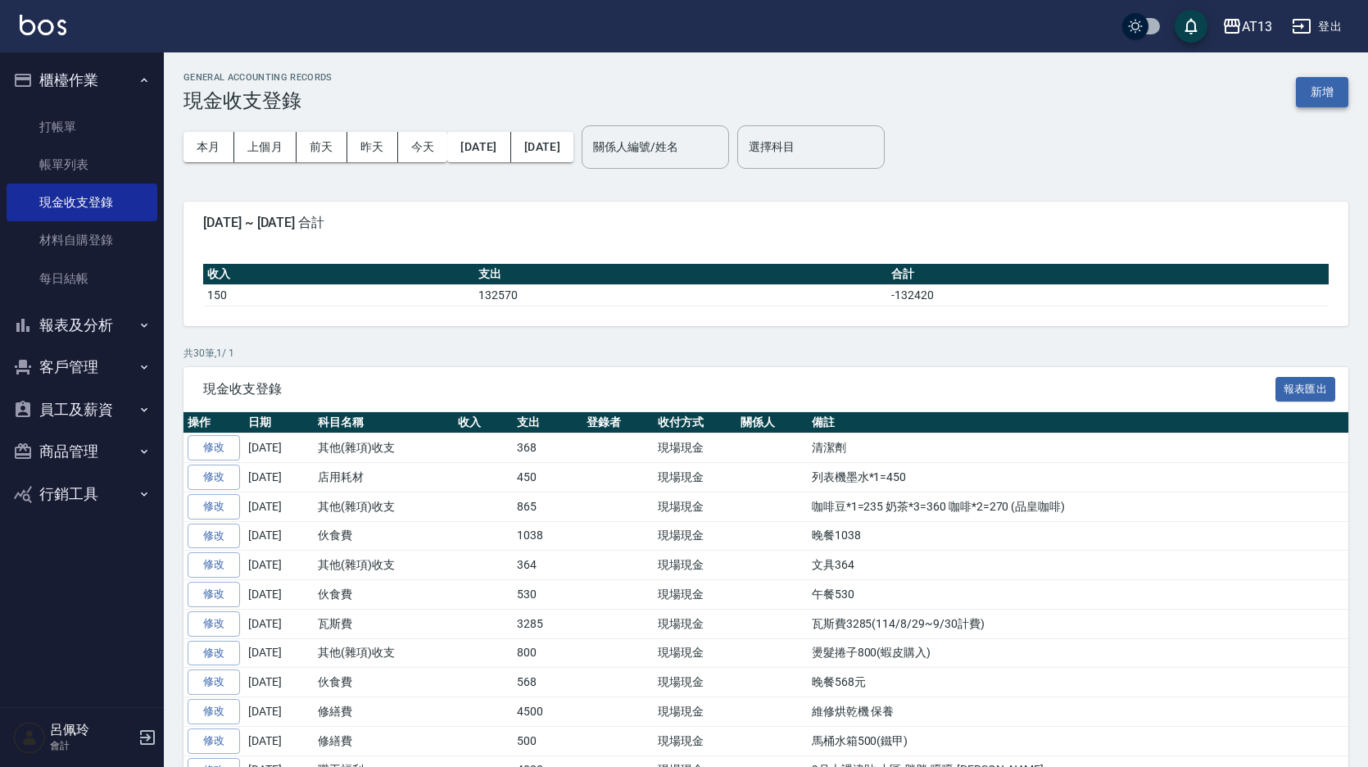
click at [1317, 103] on button "新增" at bounding box center [1322, 92] width 52 height 30
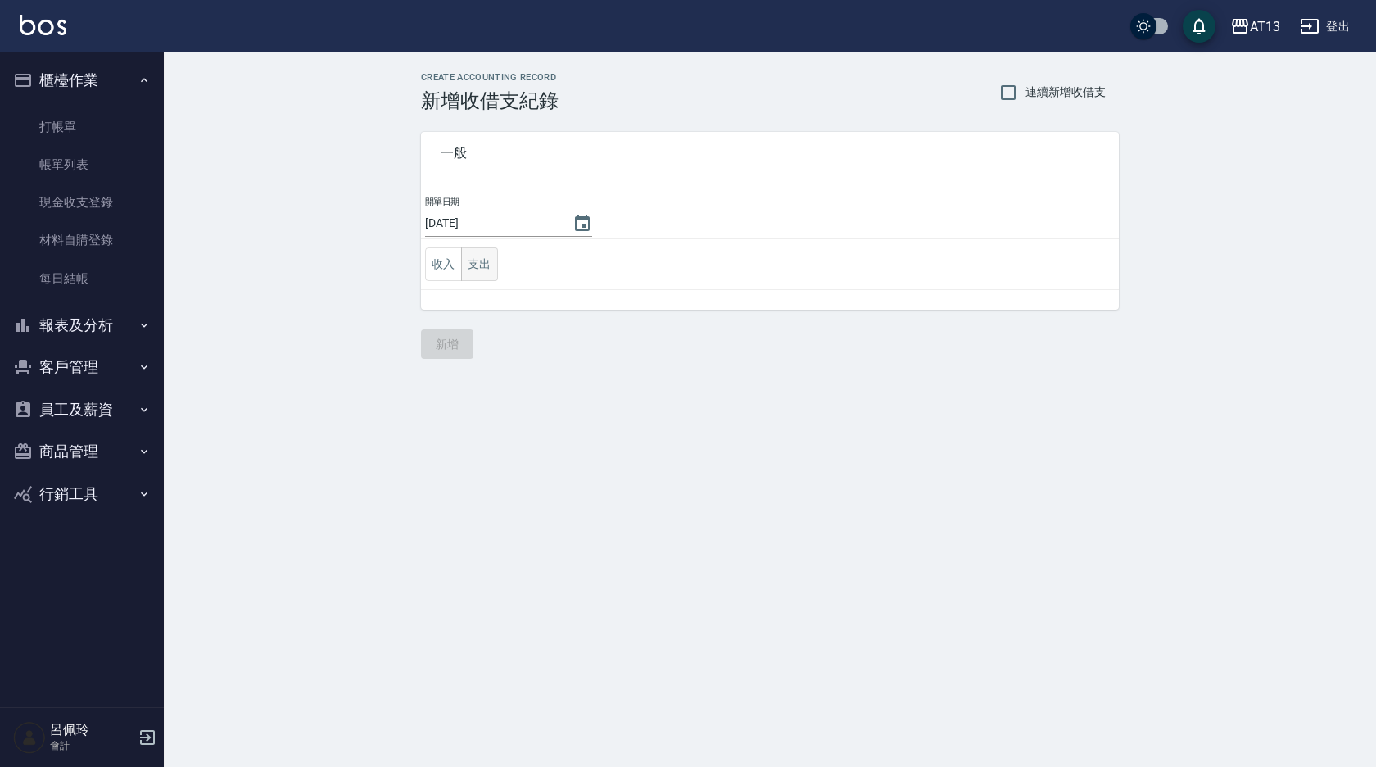
click at [484, 262] on button "支出" at bounding box center [479, 264] width 37 height 34
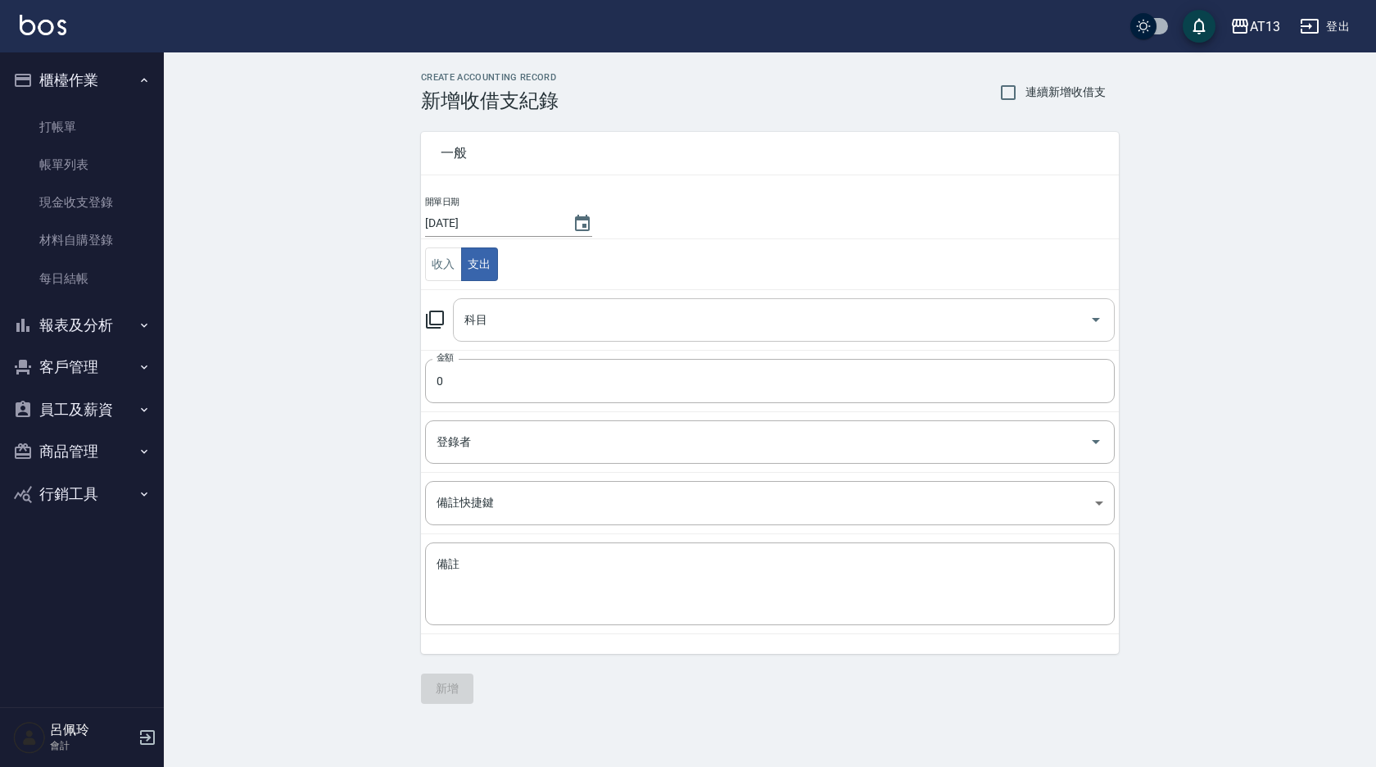
click at [1096, 319] on icon "Open" at bounding box center [1096, 320] width 8 height 4
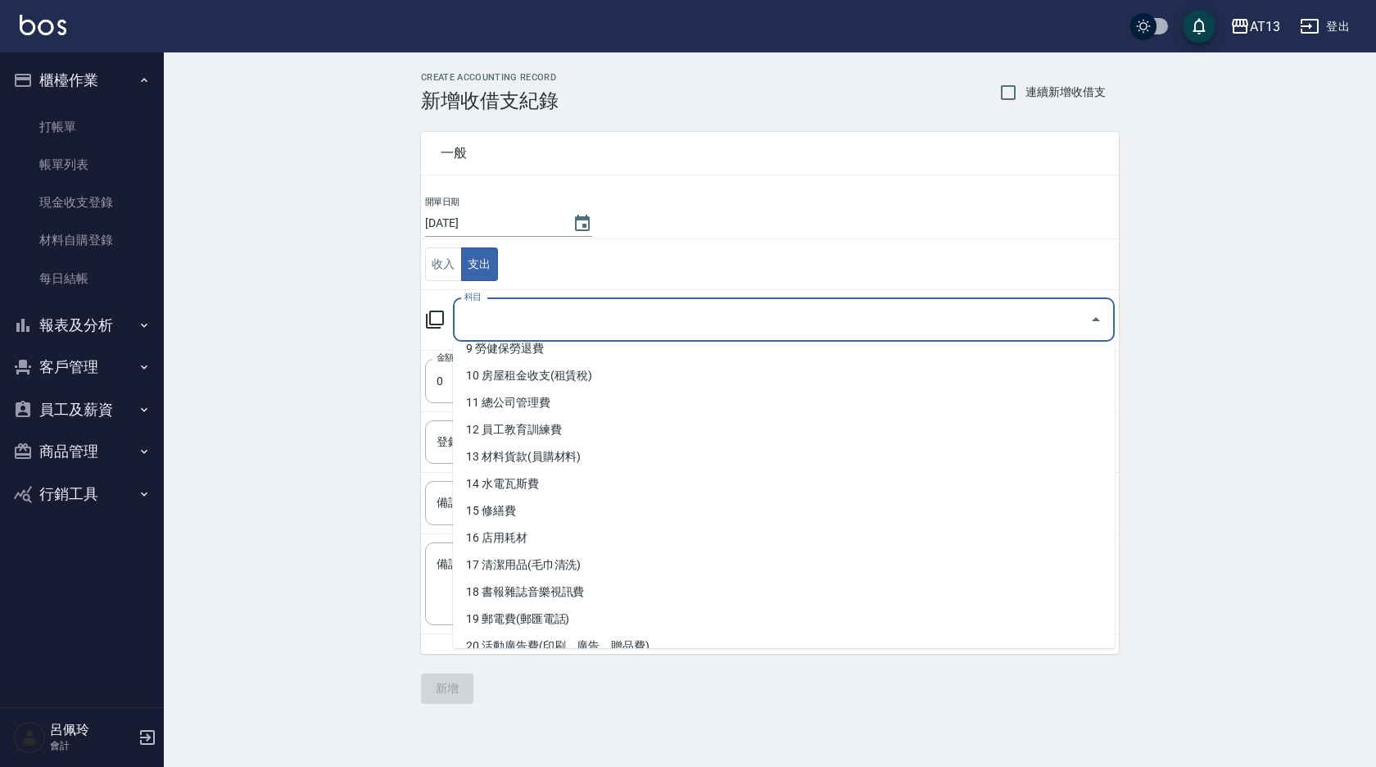
scroll to position [272, 0]
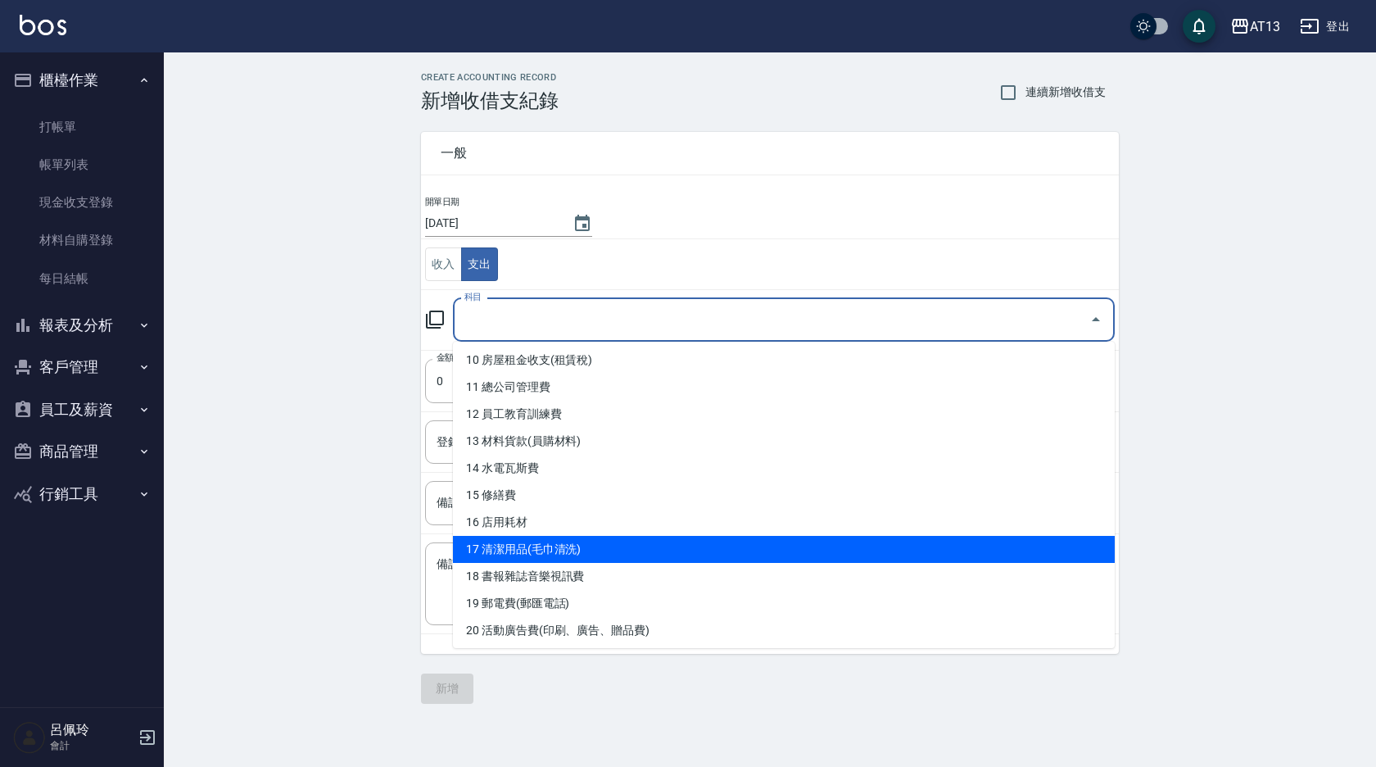
click at [812, 555] on li "17 清潔用品(毛巾清洗)" at bounding box center [784, 549] width 662 height 27
type input "17 清潔用品(毛巾清洗)"
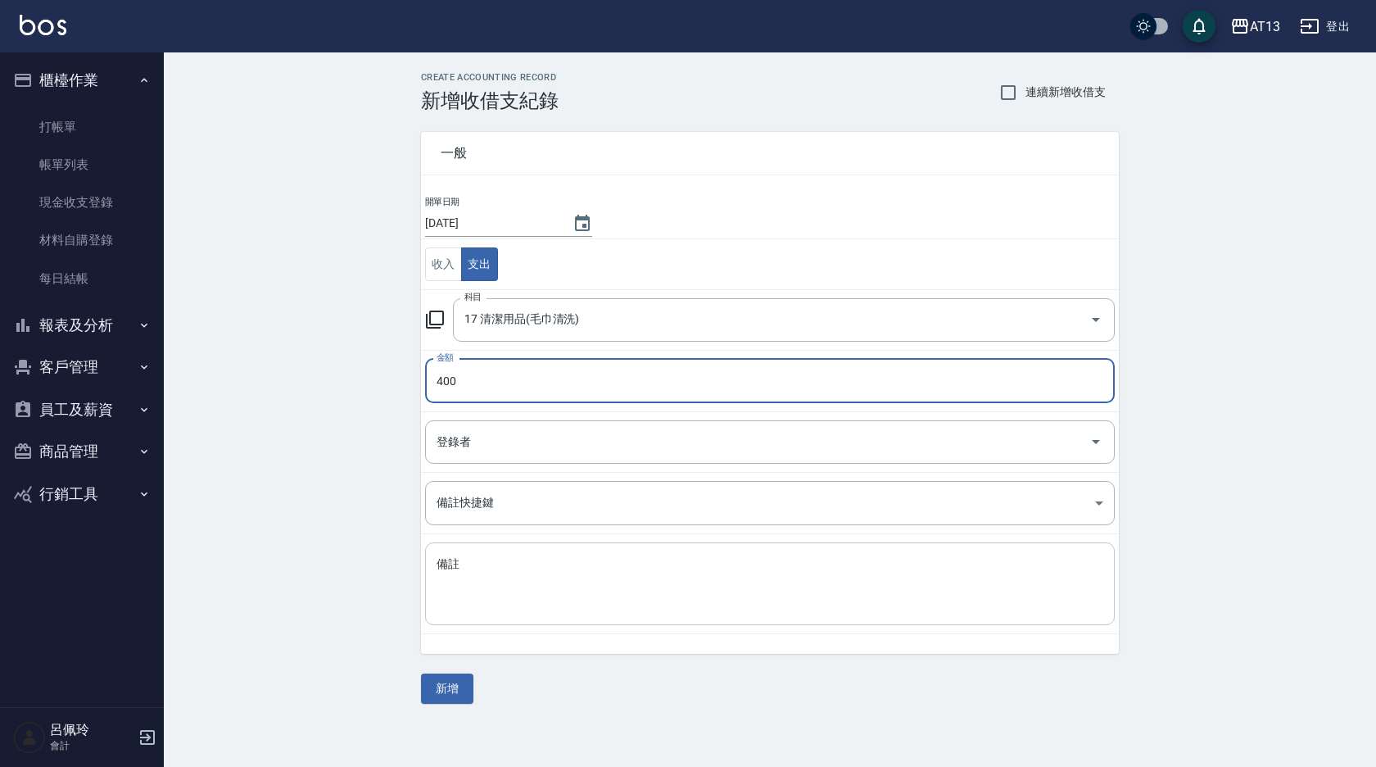
type input "400"
click at [572, 575] on textarea "備註" at bounding box center [770, 584] width 667 height 56
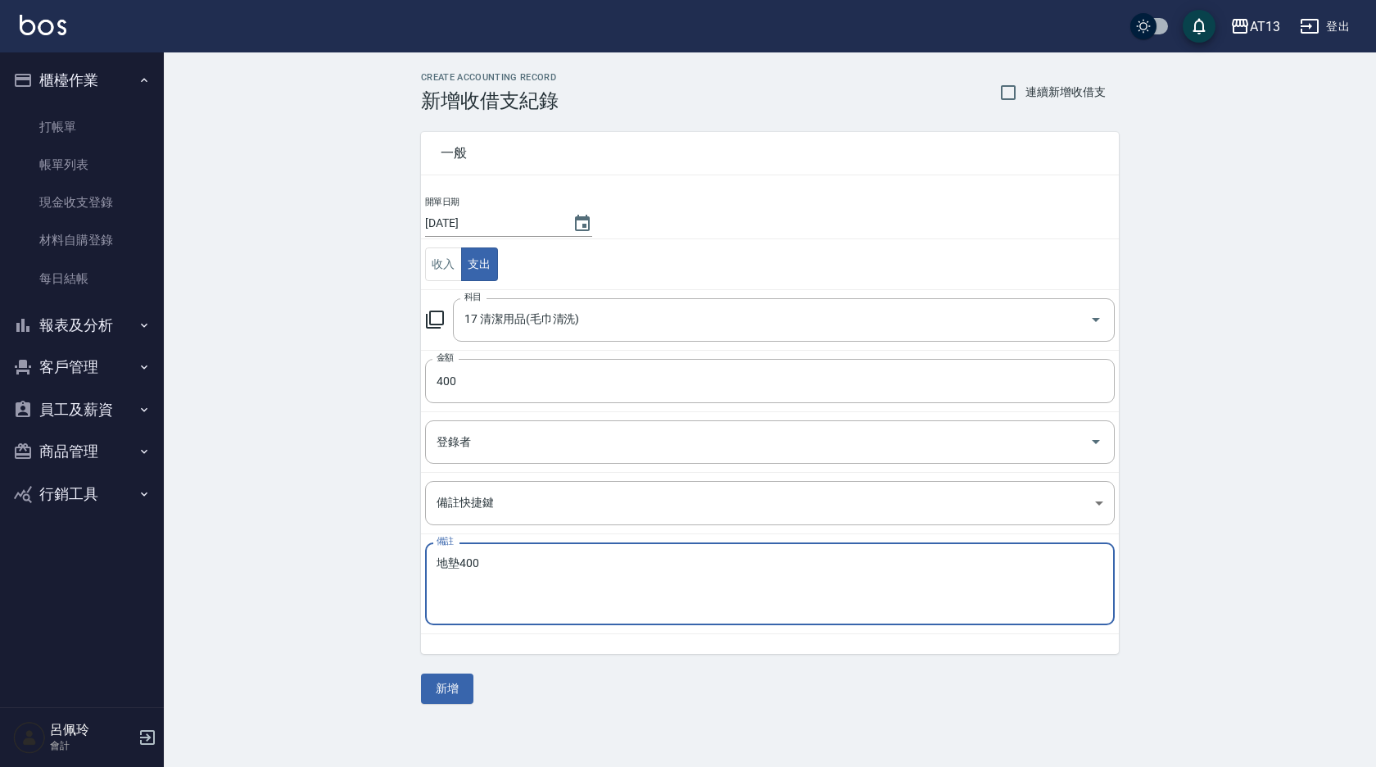
click at [640, 580] on textarea "地墊400" at bounding box center [770, 584] width 667 height 56
type textarea "地墊400"
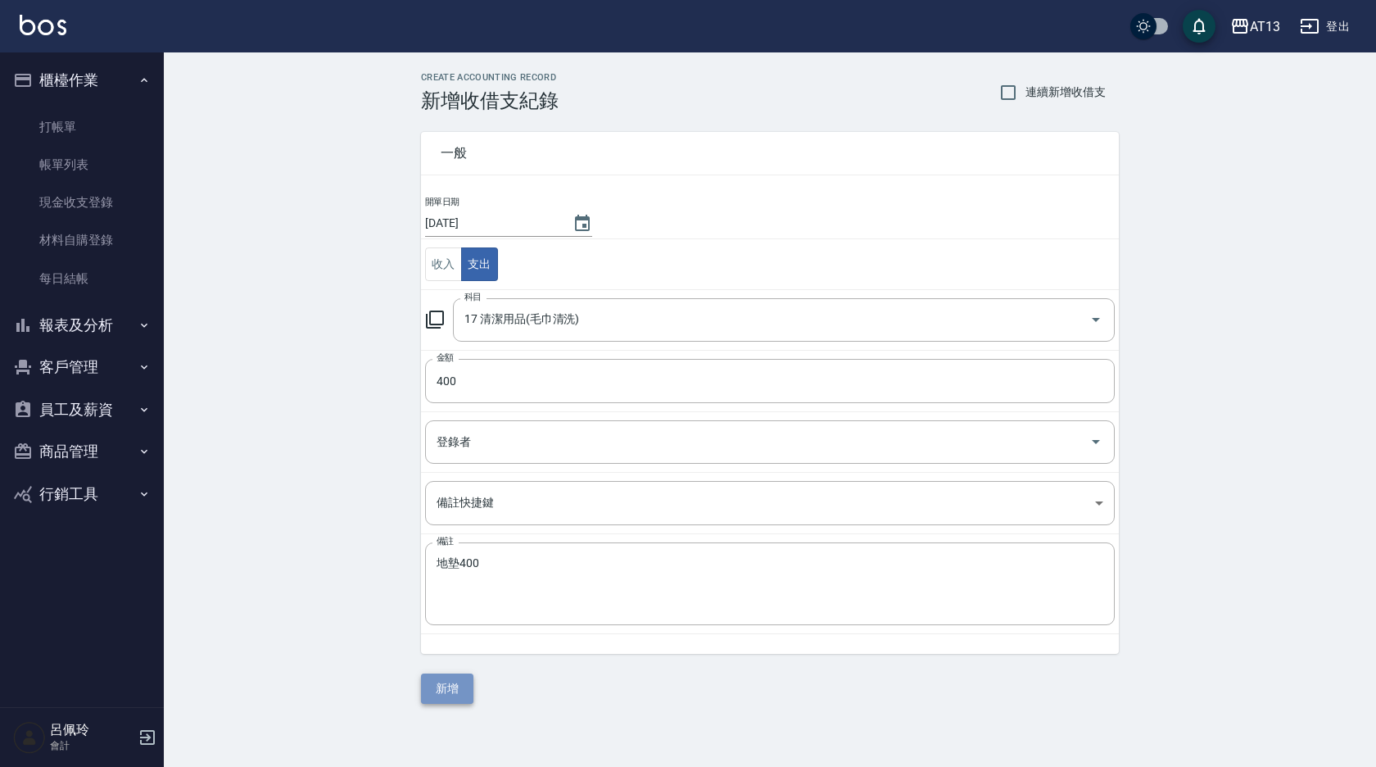
click at [455, 689] on button "新增" at bounding box center [447, 688] width 52 height 30
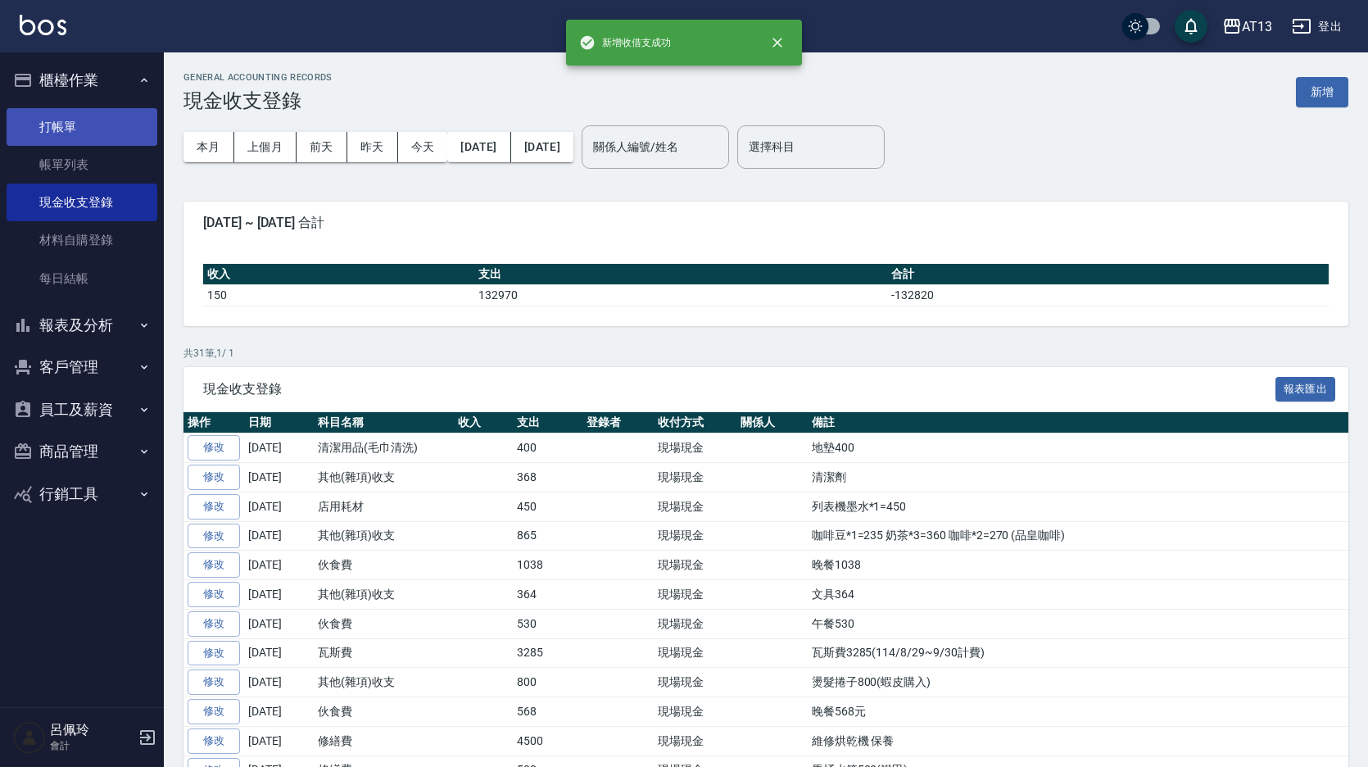
click at [55, 120] on link "打帳單" at bounding box center [82, 127] width 151 height 38
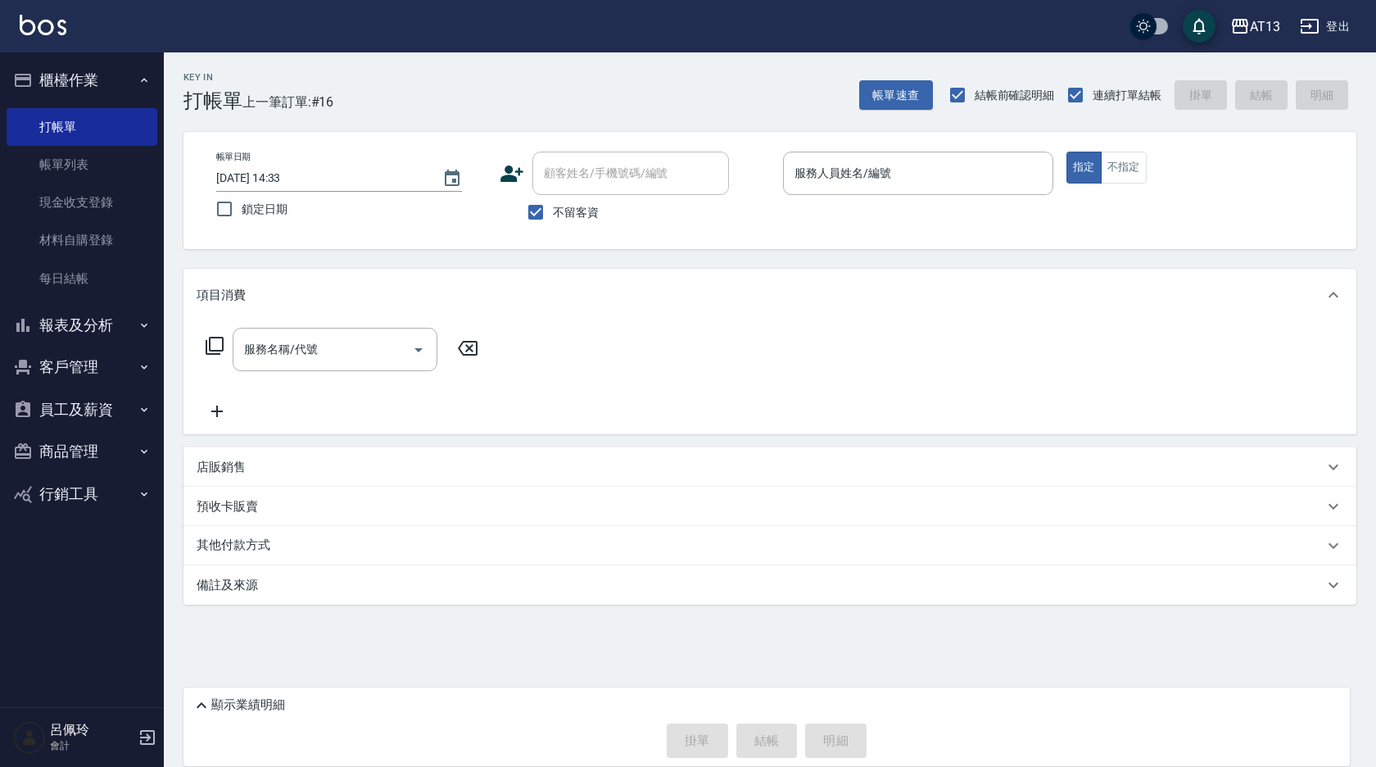
click at [872, 179] on div "服務人員姓名/編號 服務人員姓名/編號" at bounding box center [918, 173] width 270 height 43
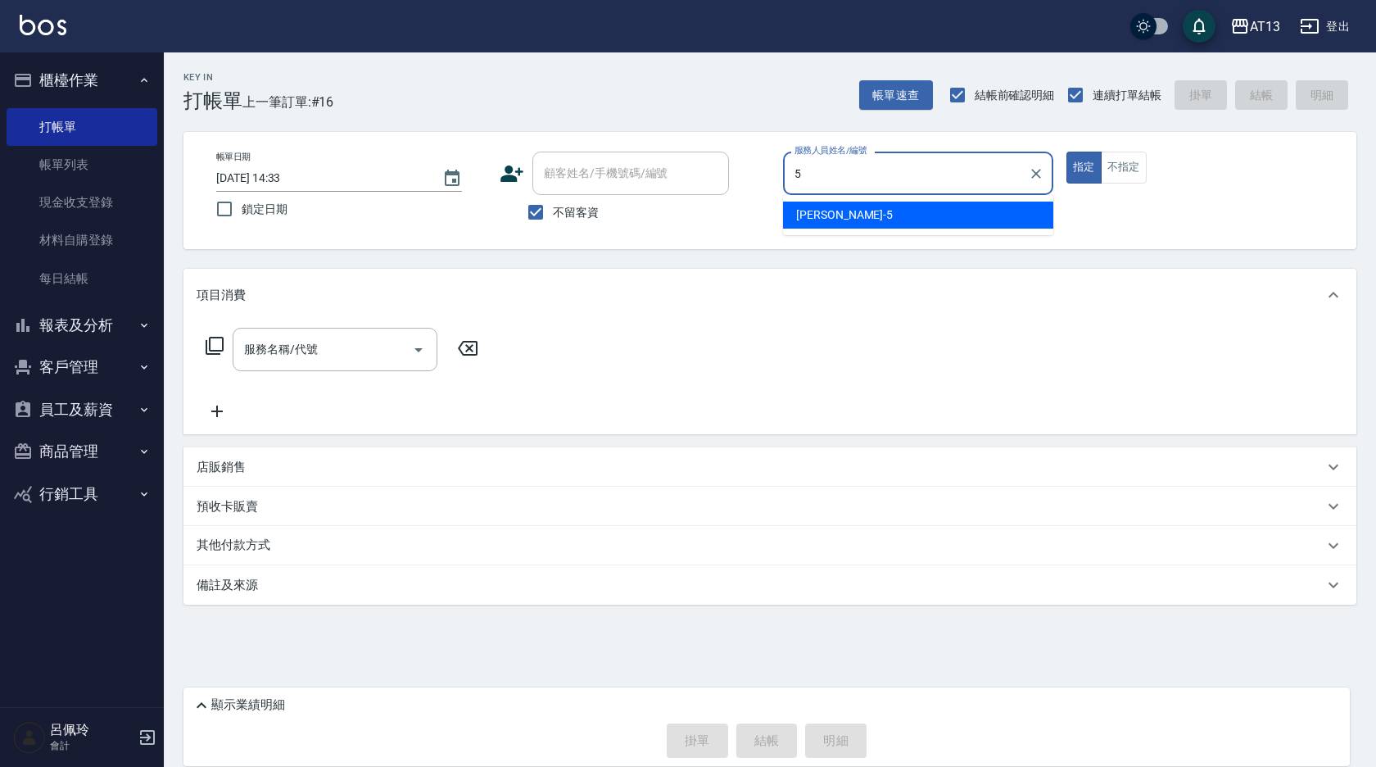
click at [802, 206] on span "[PERSON_NAME] -5" at bounding box center [844, 214] width 97 height 17
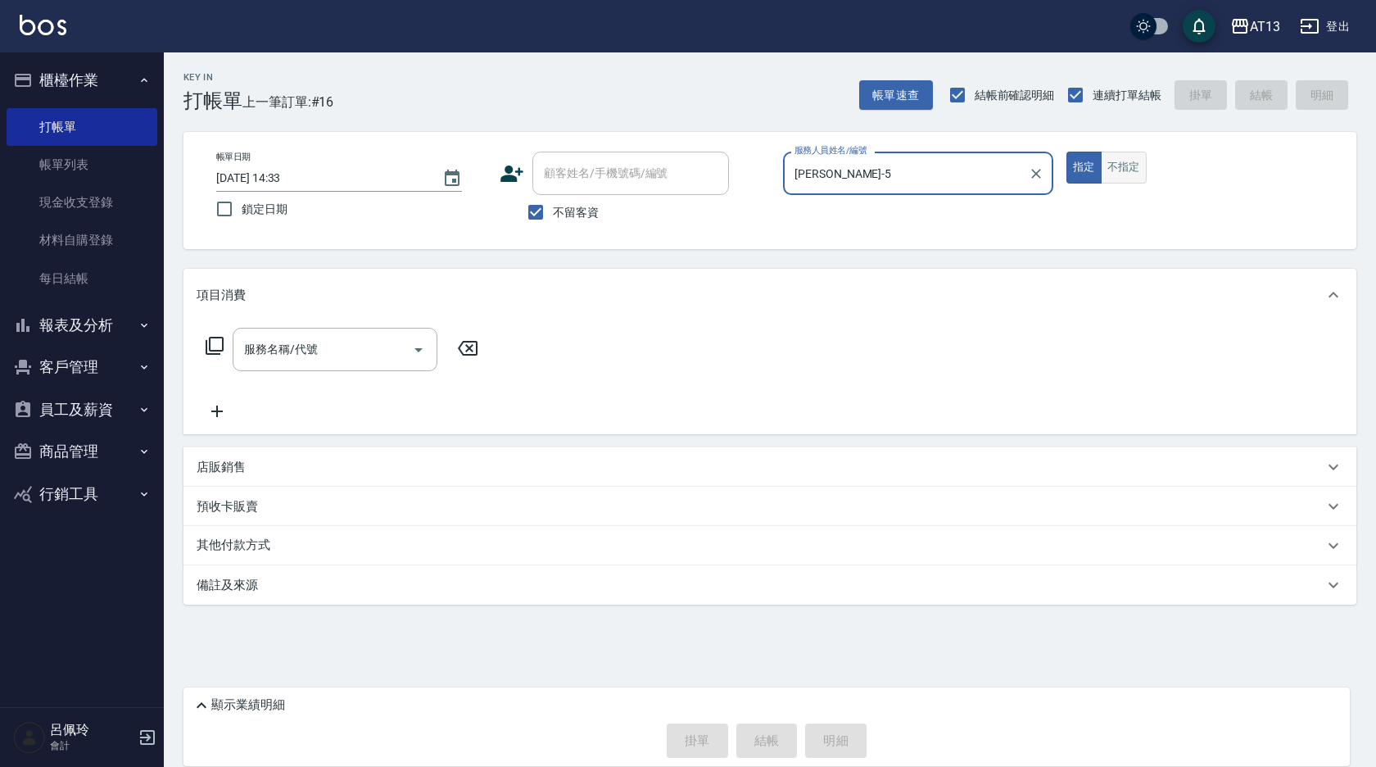
type input "[PERSON_NAME]-5"
click at [1118, 171] on button "不指定" at bounding box center [1124, 168] width 46 height 32
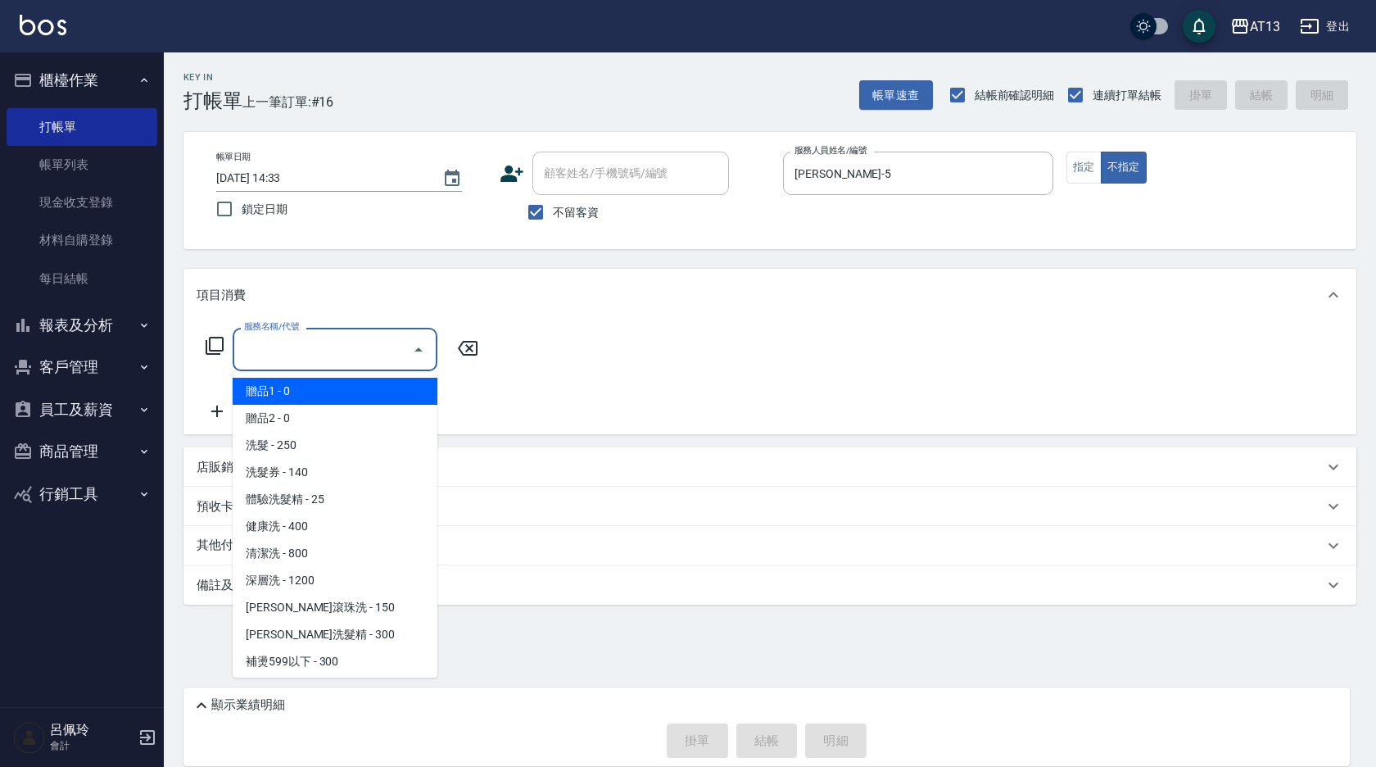
click at [392, 344] on input "服務名稱/代號" at bounding box center [322, 349] width 165 height 29
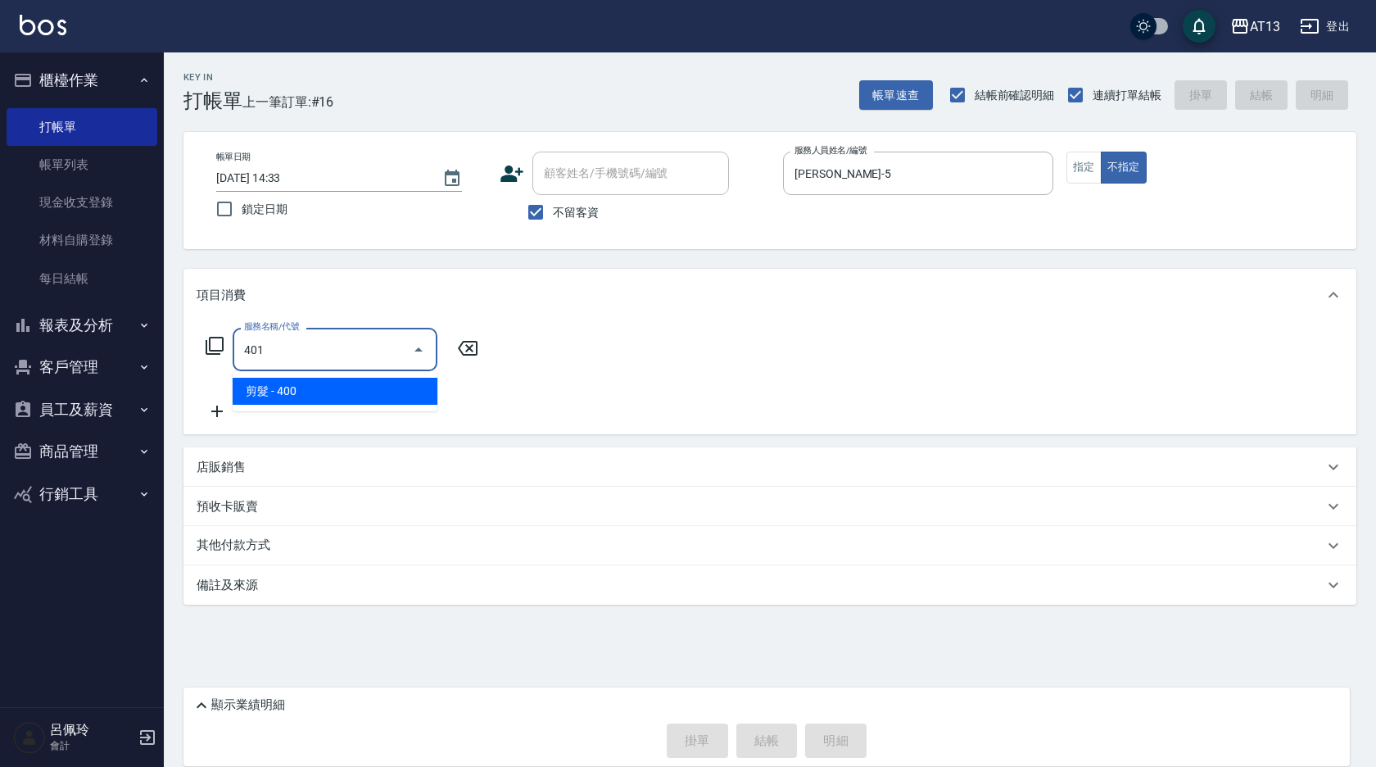
type input "剪髮(401)"
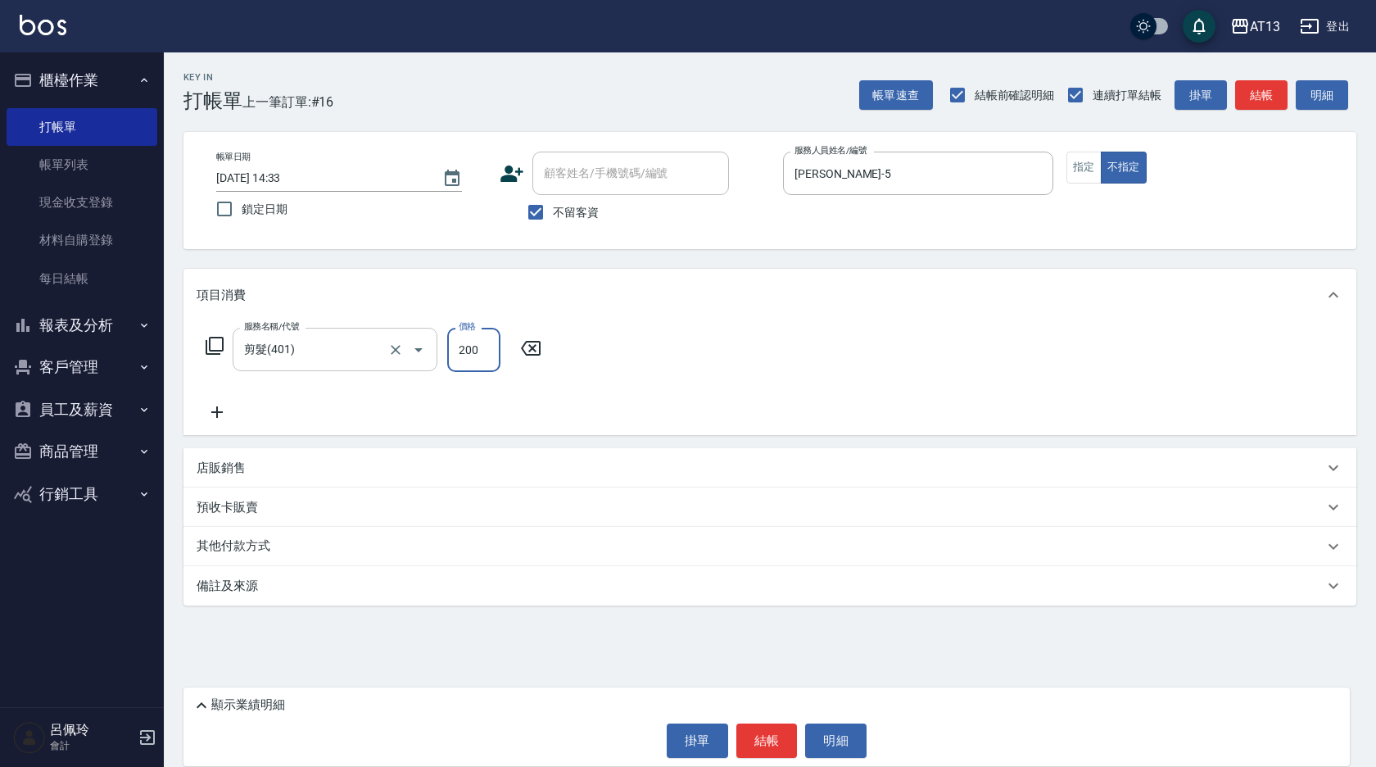
type input "200"
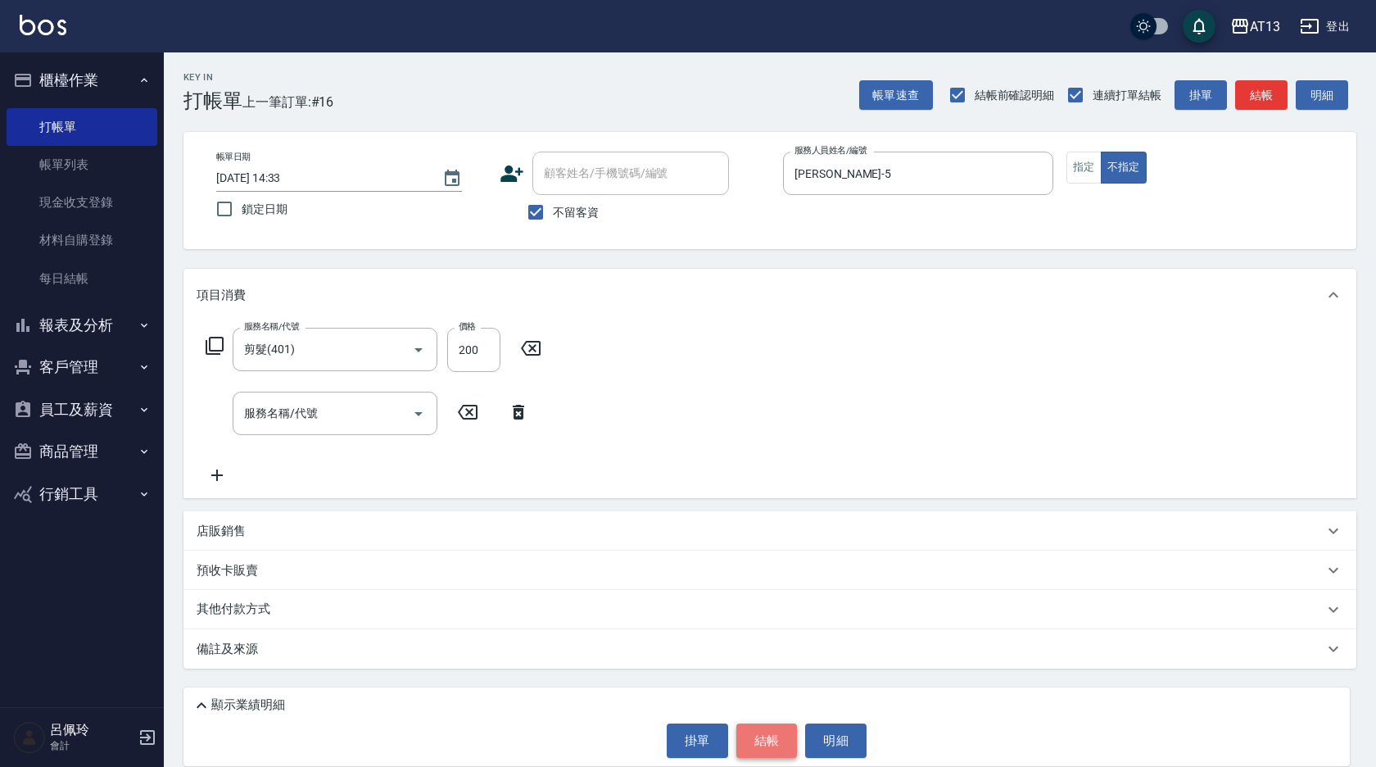
click at [763, 733] on button "結帳" at bounding box center [766, 740] width 61 height 34
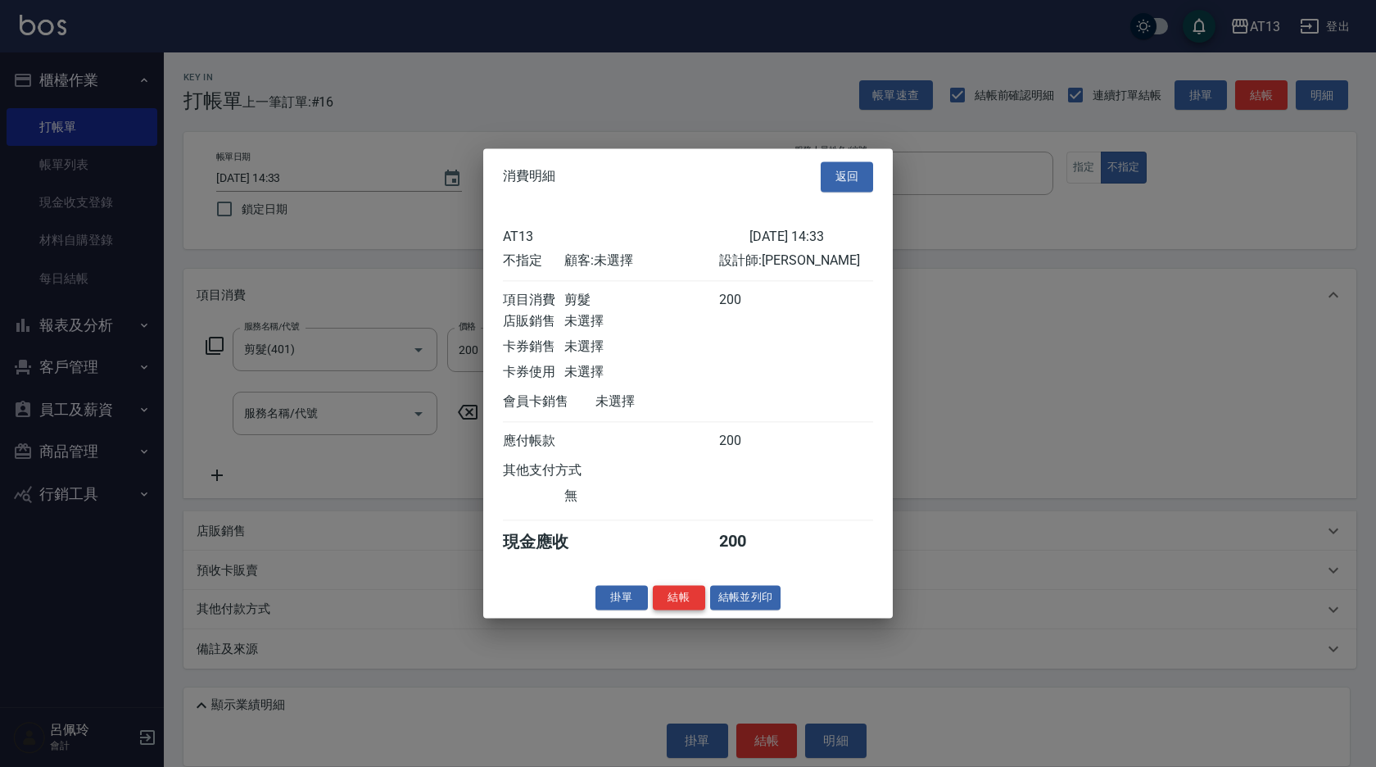
click at [695, 604] on button "結帳" at bounding box center [679, 597] width 52 height 25
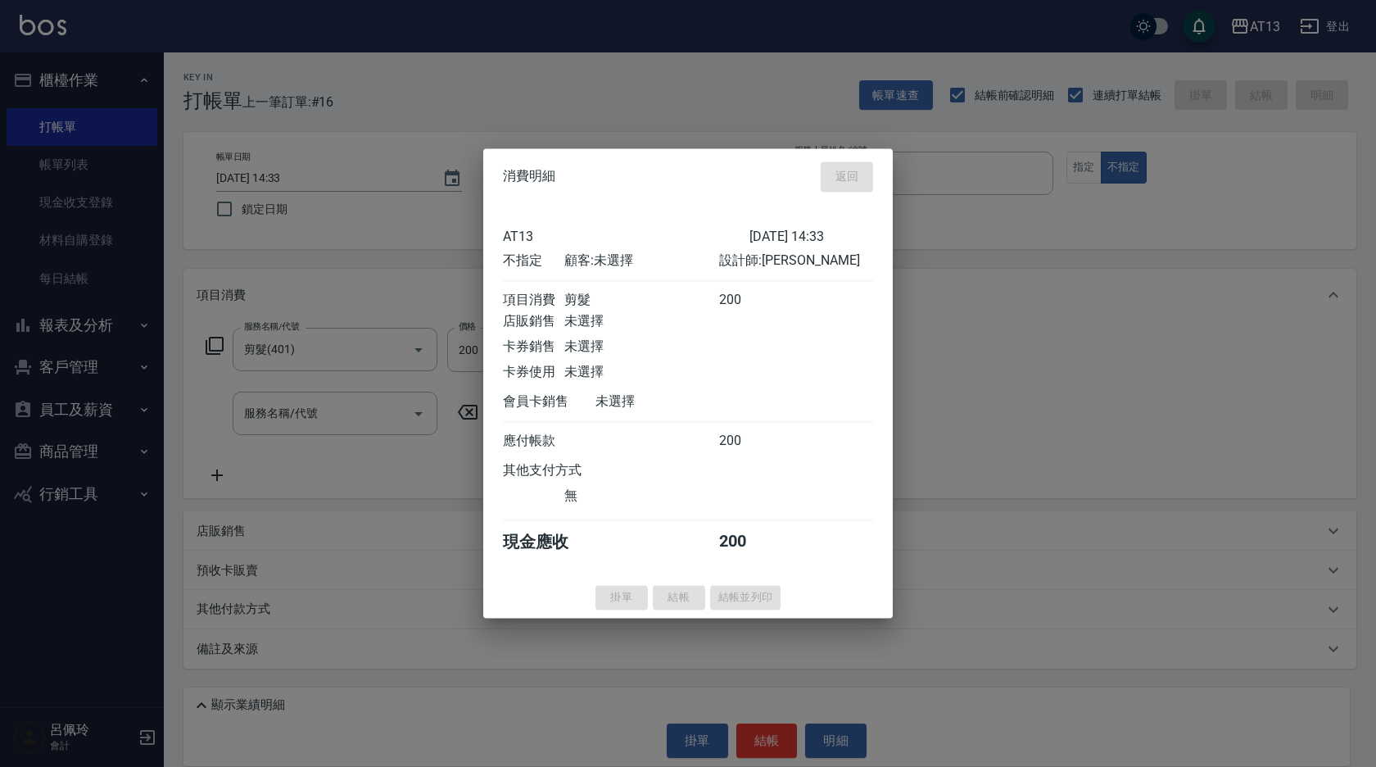
type input "[DATE] 14:42"
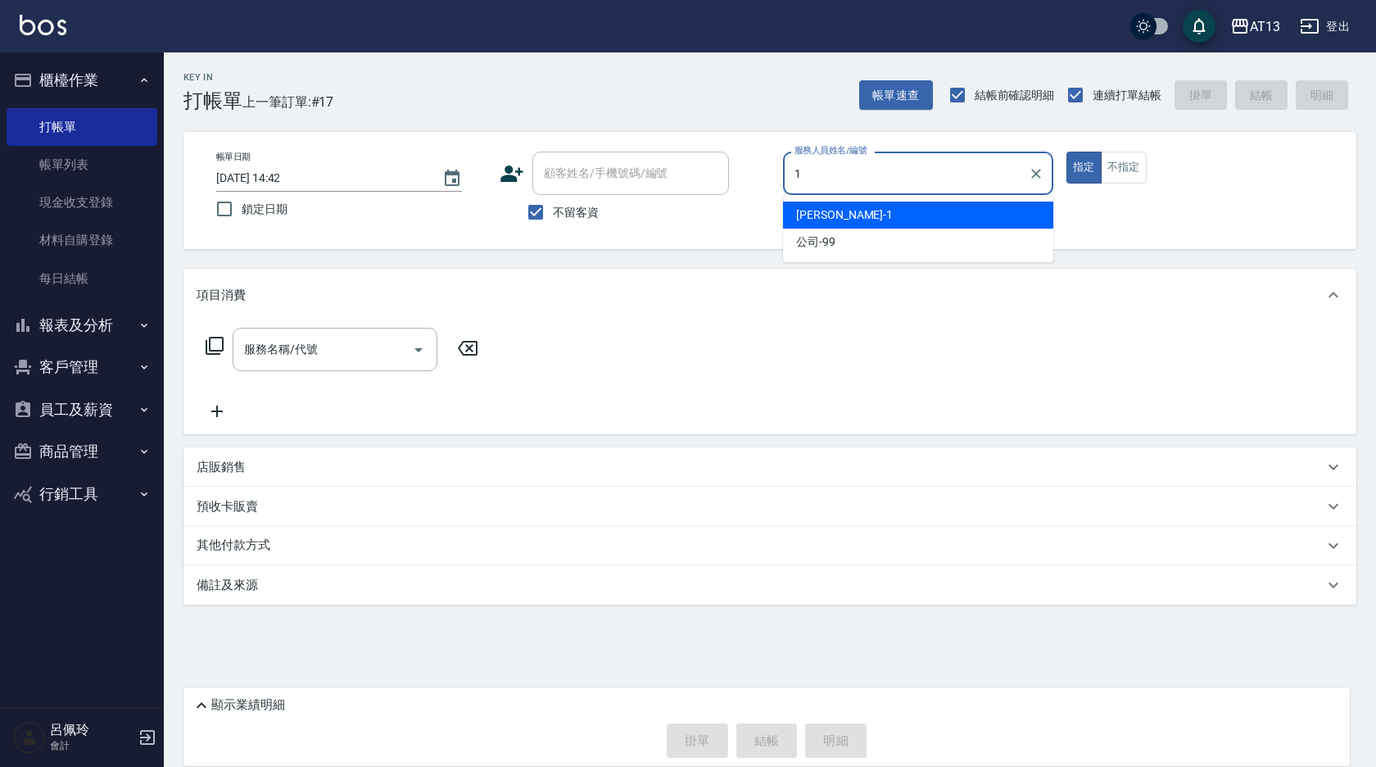
click at [916, 215] on div "[PERSON_NAME] -1" at bounding box center [918, 215] width 270 height 27
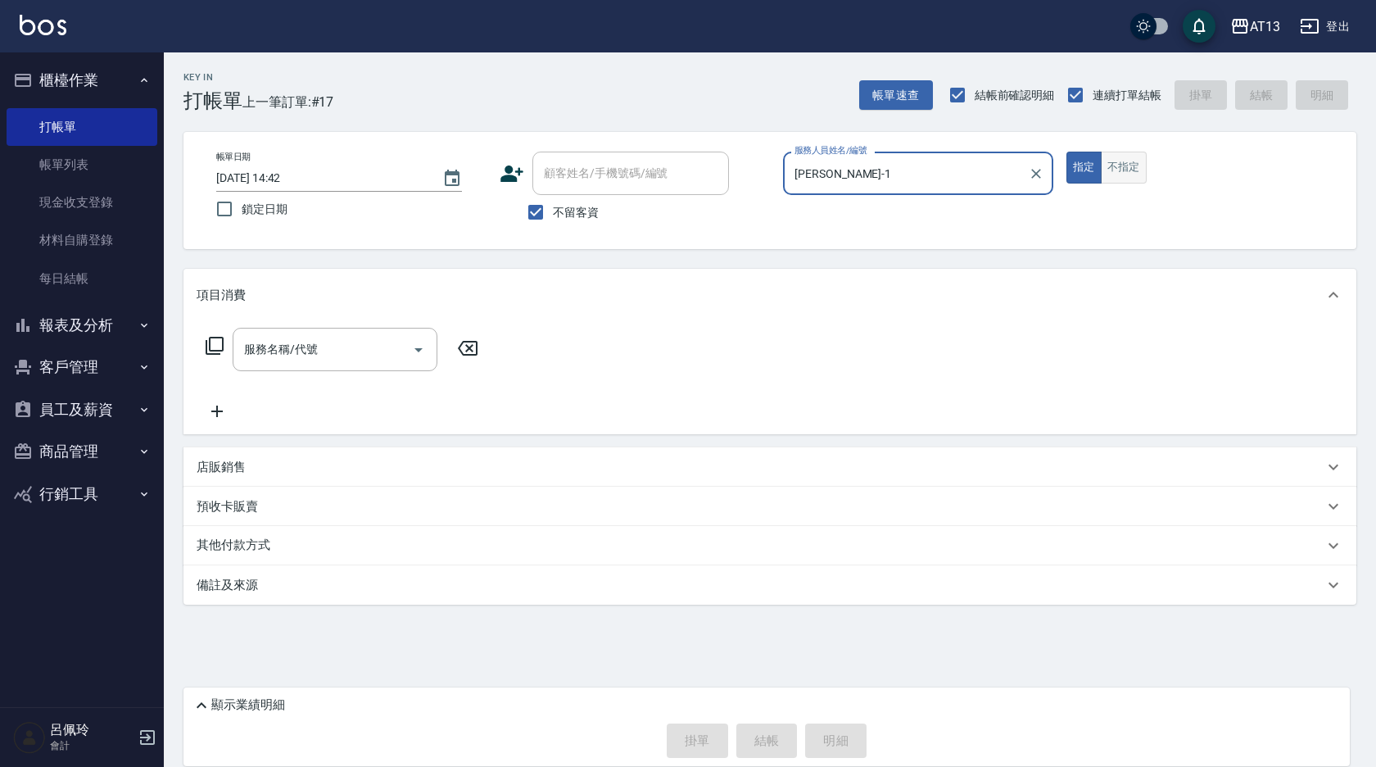
type input "[PERSON_NAME]-1"
click at [1132, 167] on button "不指定" at bounding box center [1124, 168] width 46 height 32
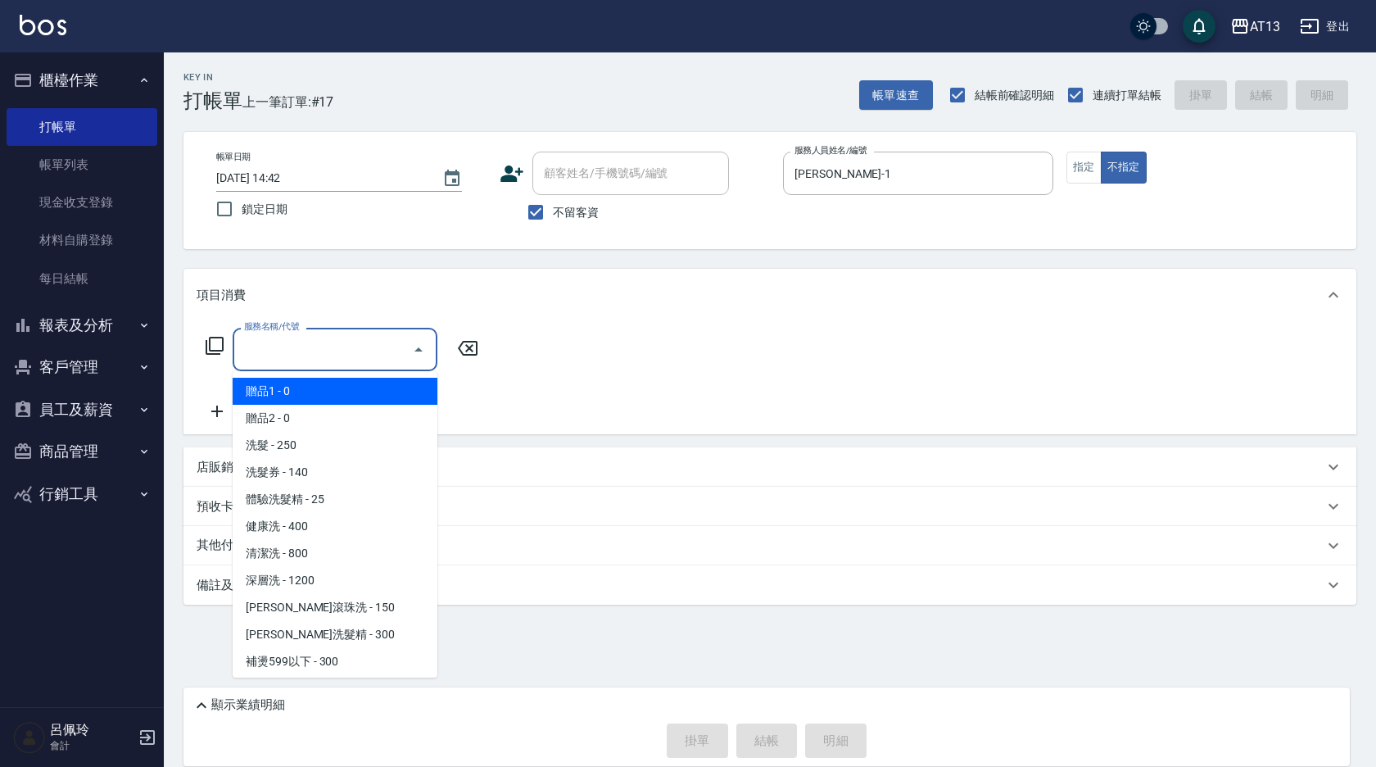
click at [338, 356] on input "服務名稱/代號" at bounding box center [322, 349] width 165 height 29
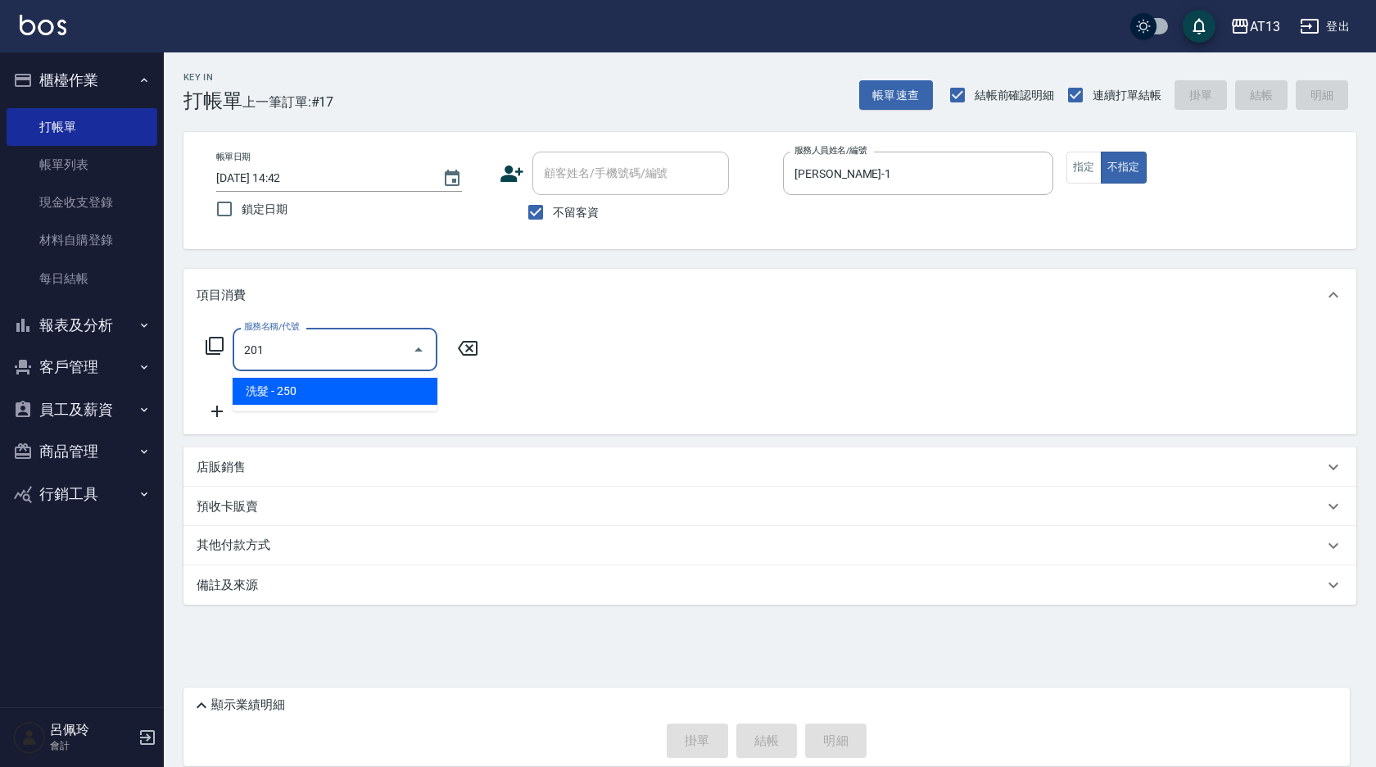
type input "洗髮(201)"
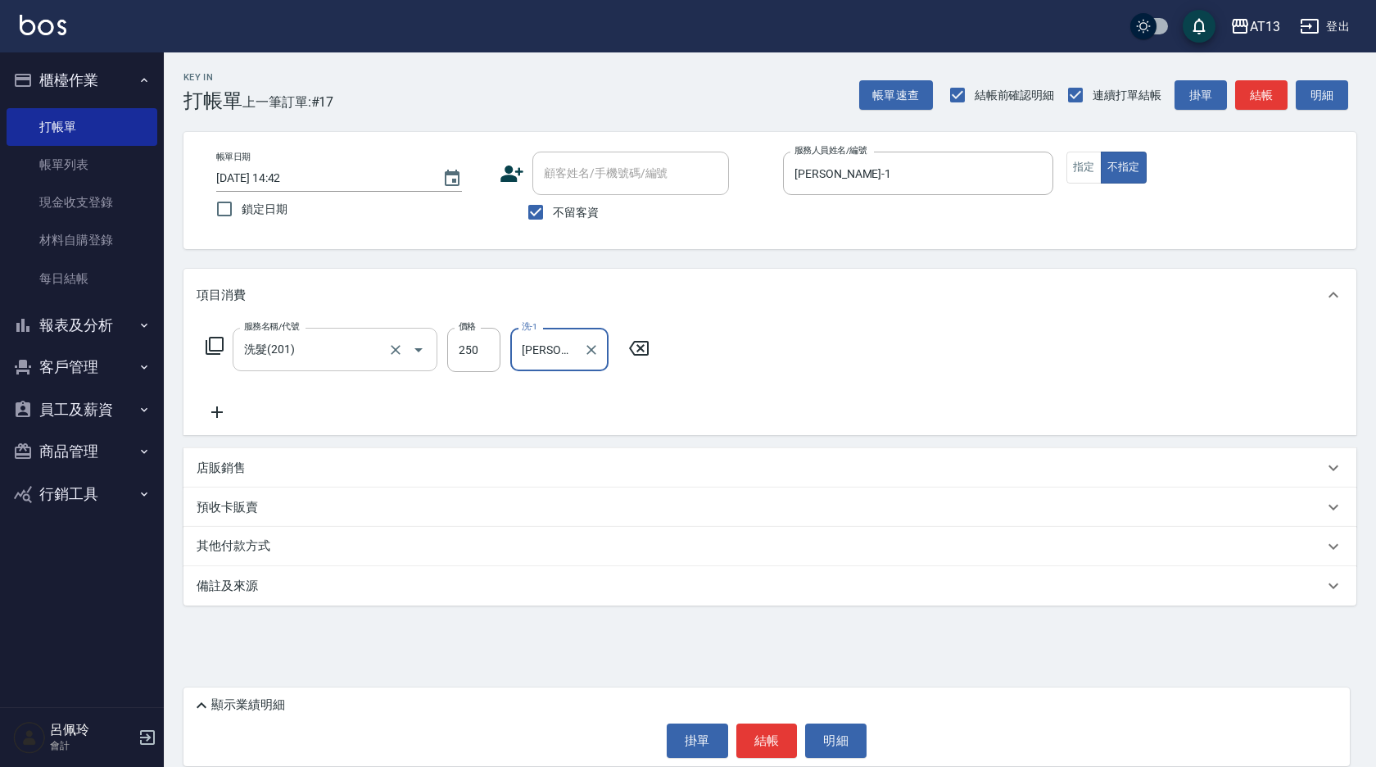
type input "[PERSON_NAME]-31"
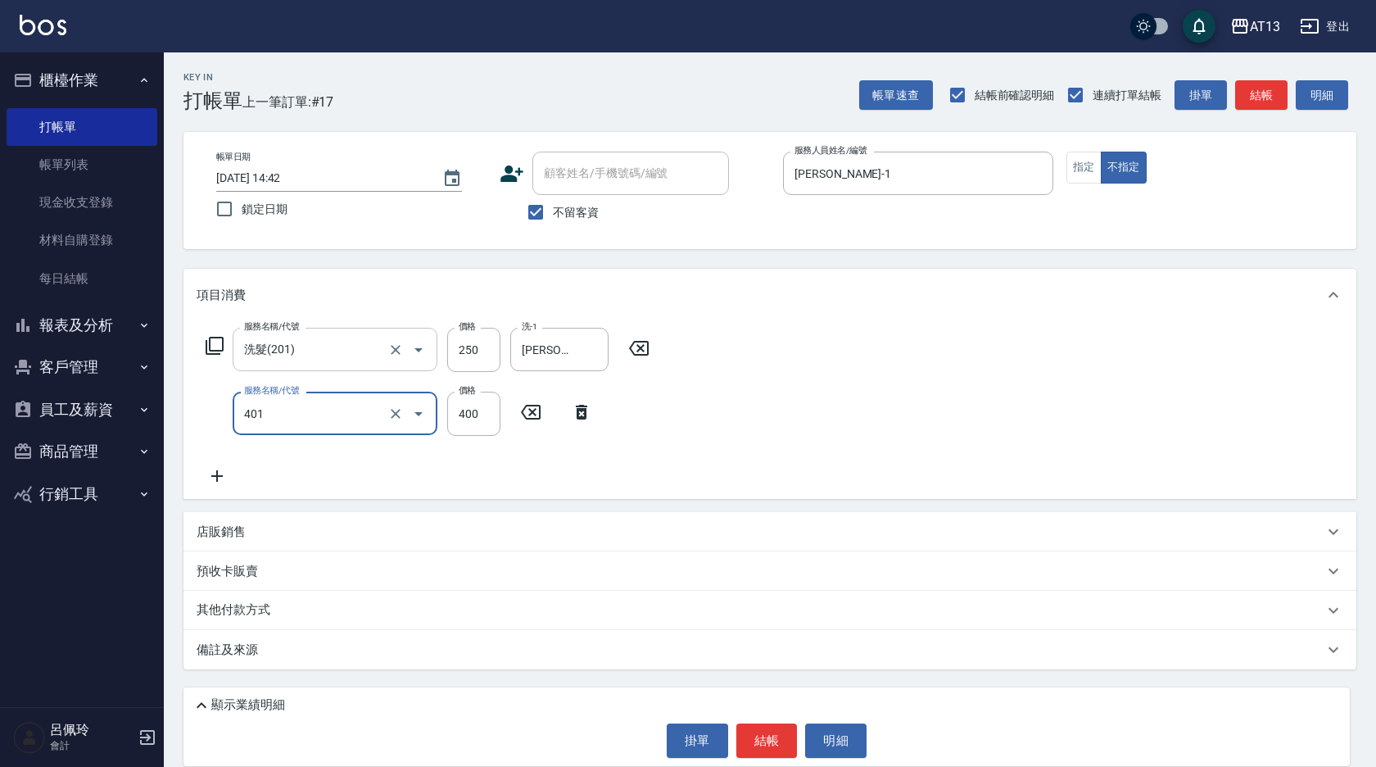
type input "剪髮(401)"
type input "200"
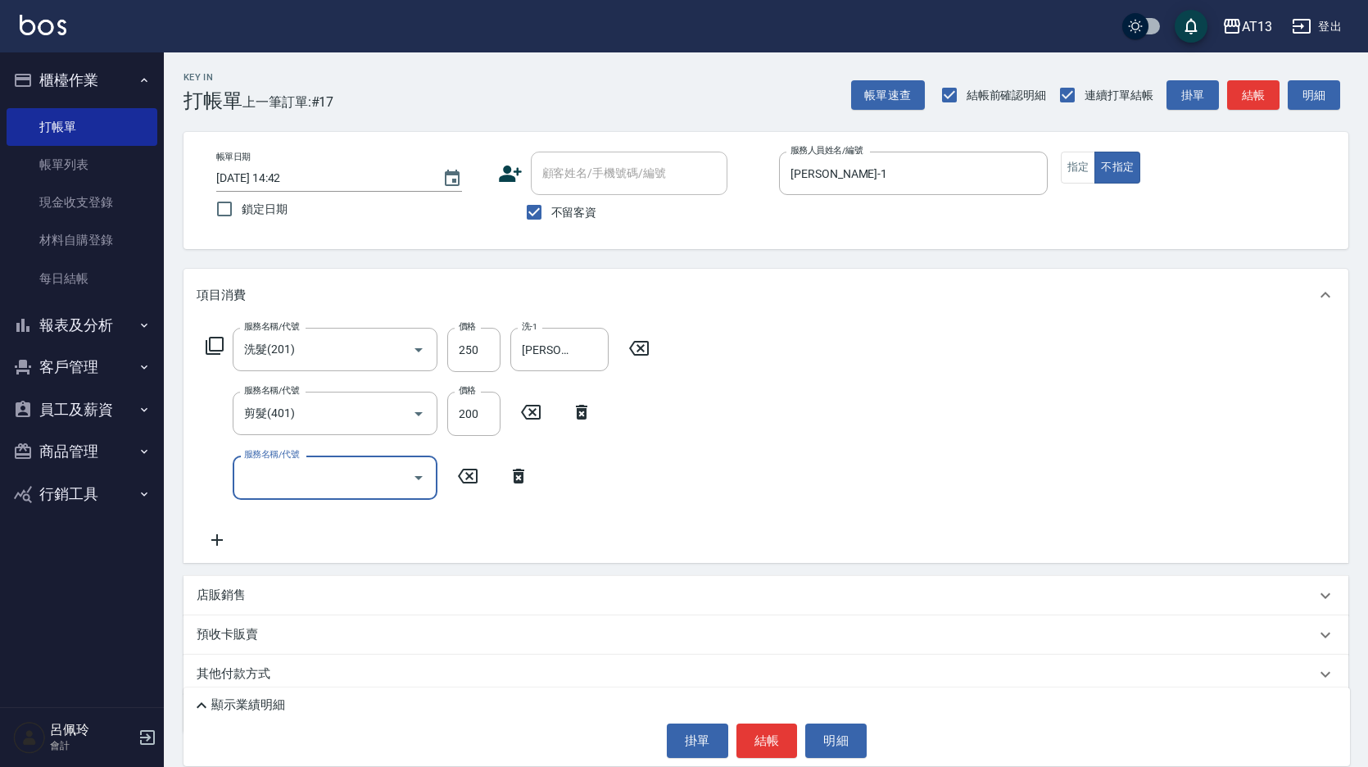
click at [777, 729] on button "結帳" at bounding box center [766, 740] width 61 height 34
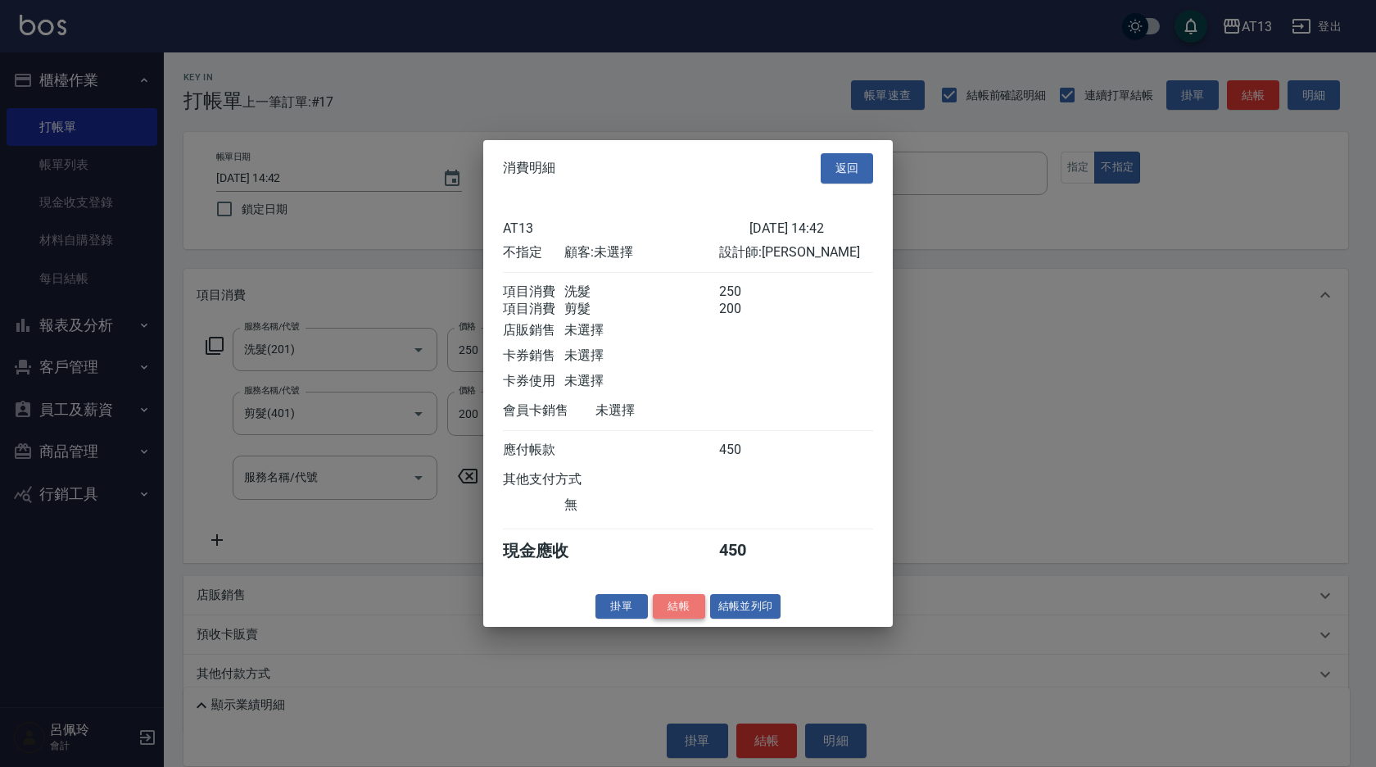
click at [684, 619] on button "結帳" at bounding box center [679, 605] width 52 height 25
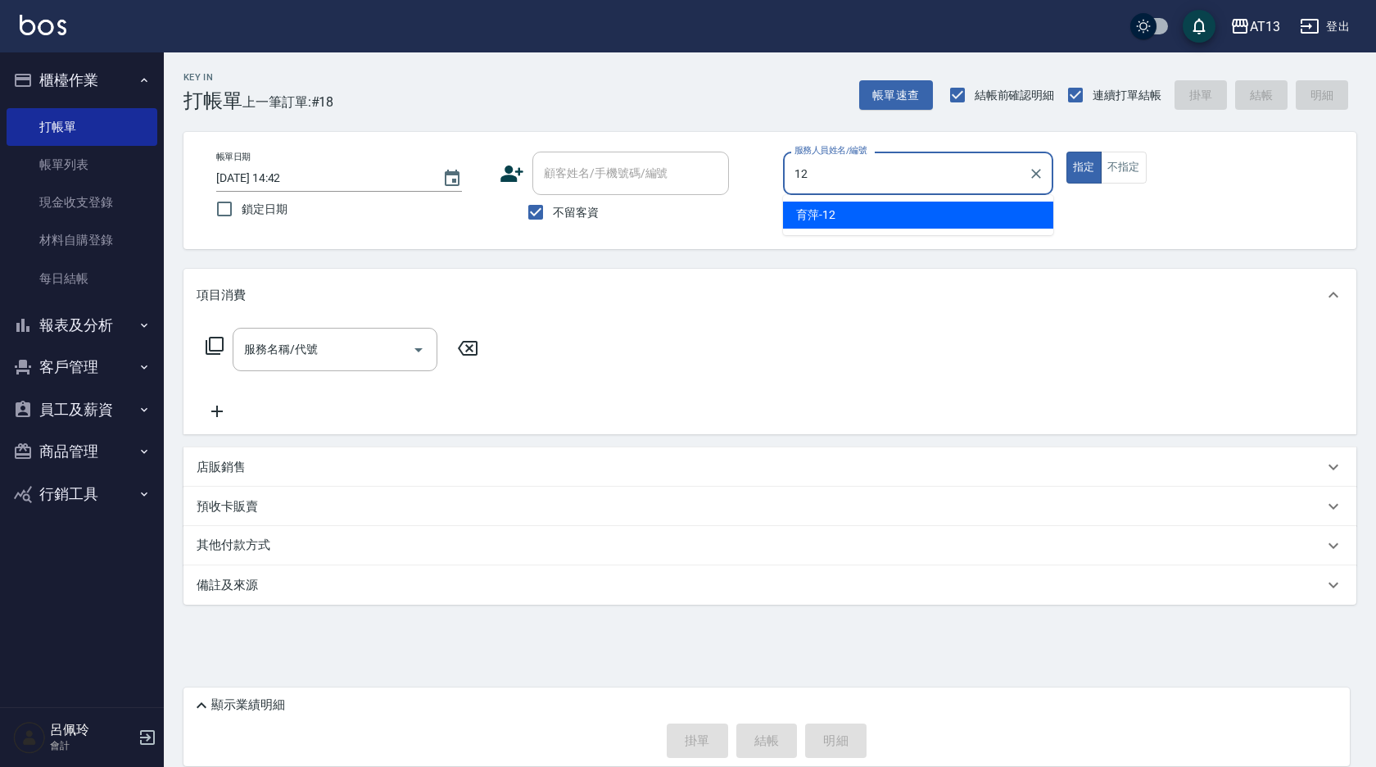
click at [831, 209] on span "育萍 -12" at bounding box center [815, 214] width 39 height 17
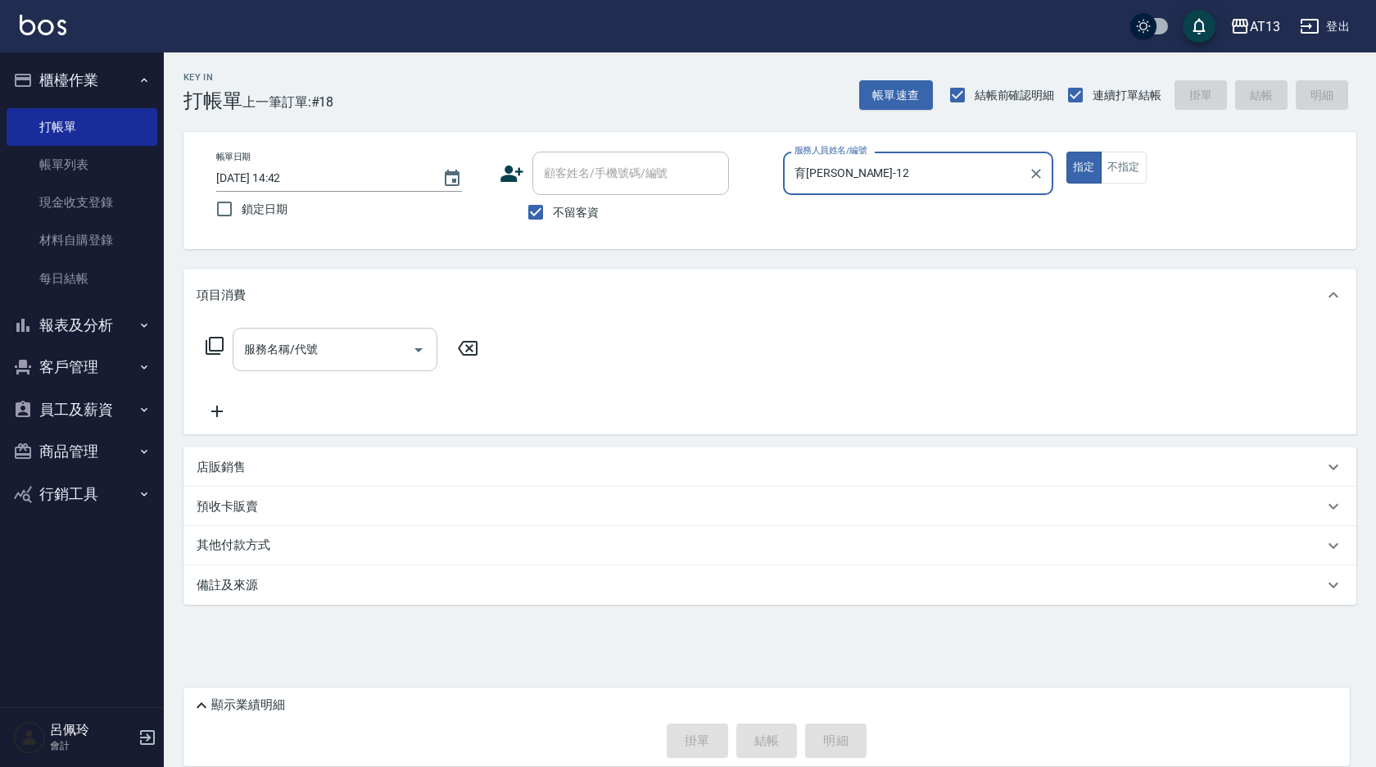
type input "育[PERSON_NAME]-12"
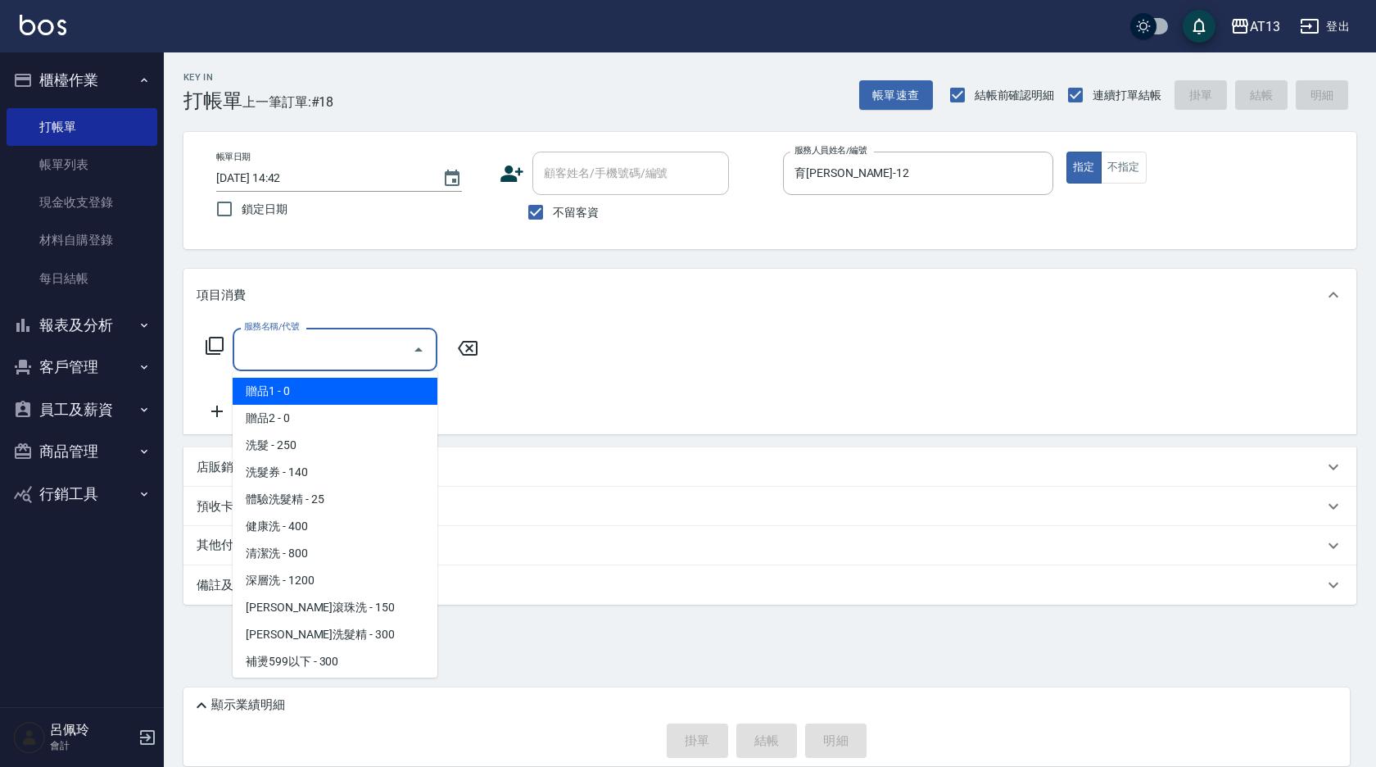
click at [276, 356] on input "服務名稱/代號" at bounding box center [322, 349] width 165 height 29
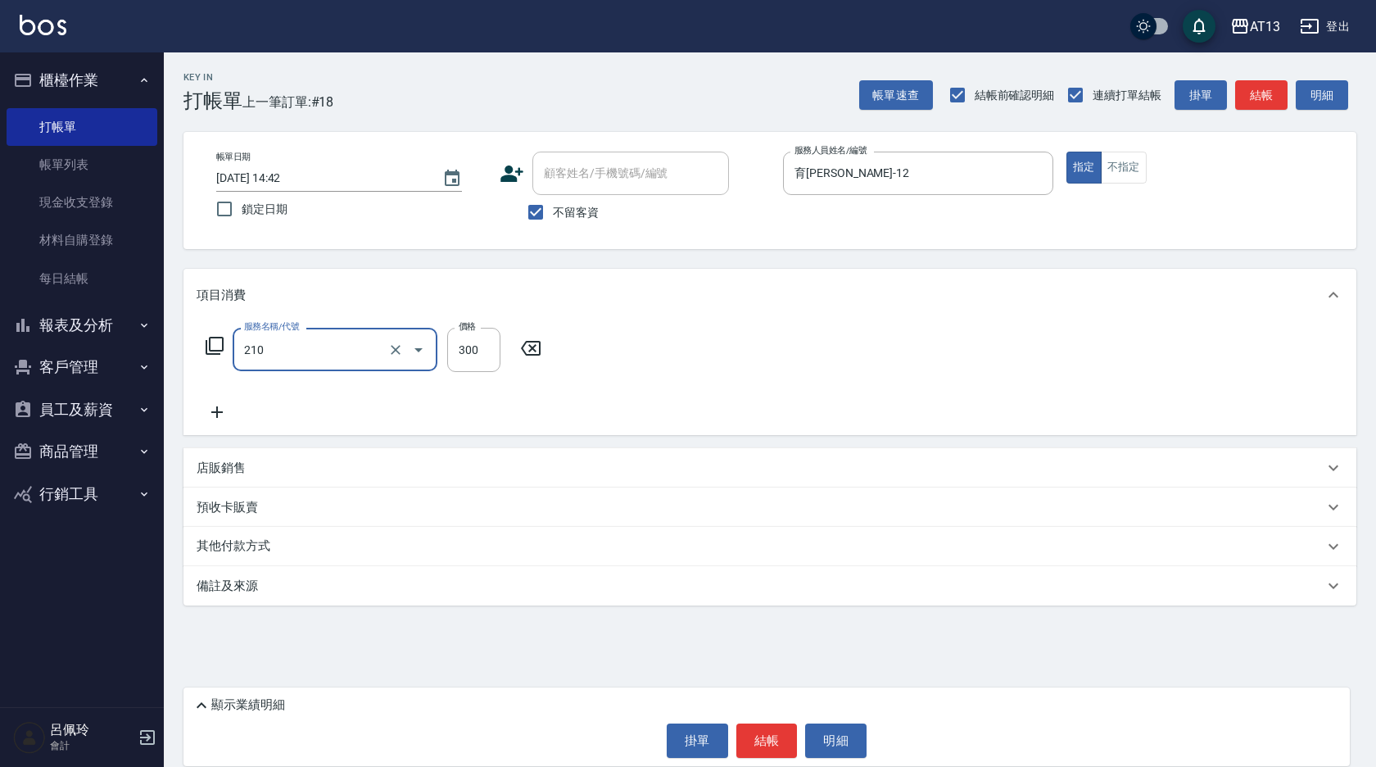
type input "[PERSON_NAME]洗髮精(210)"
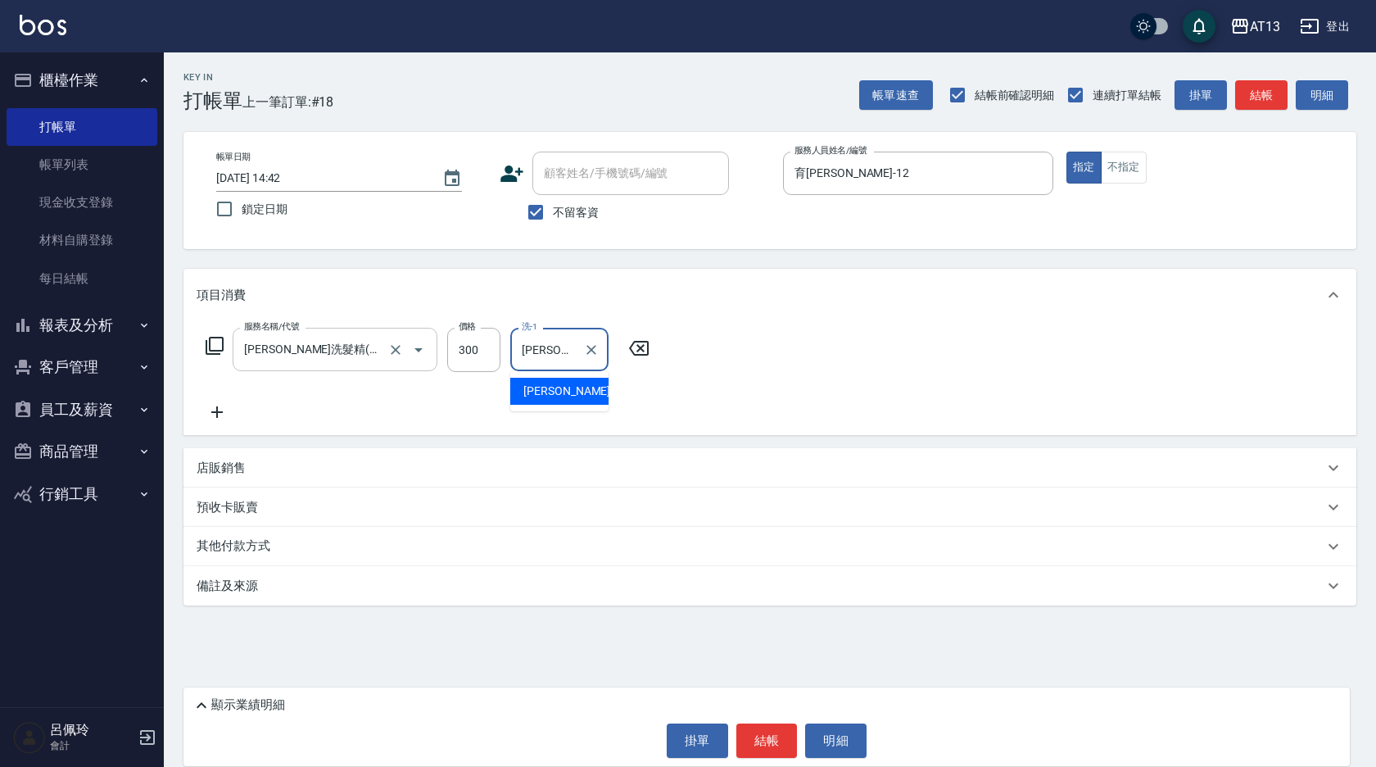
type input "[PERSON_NAME]-31"
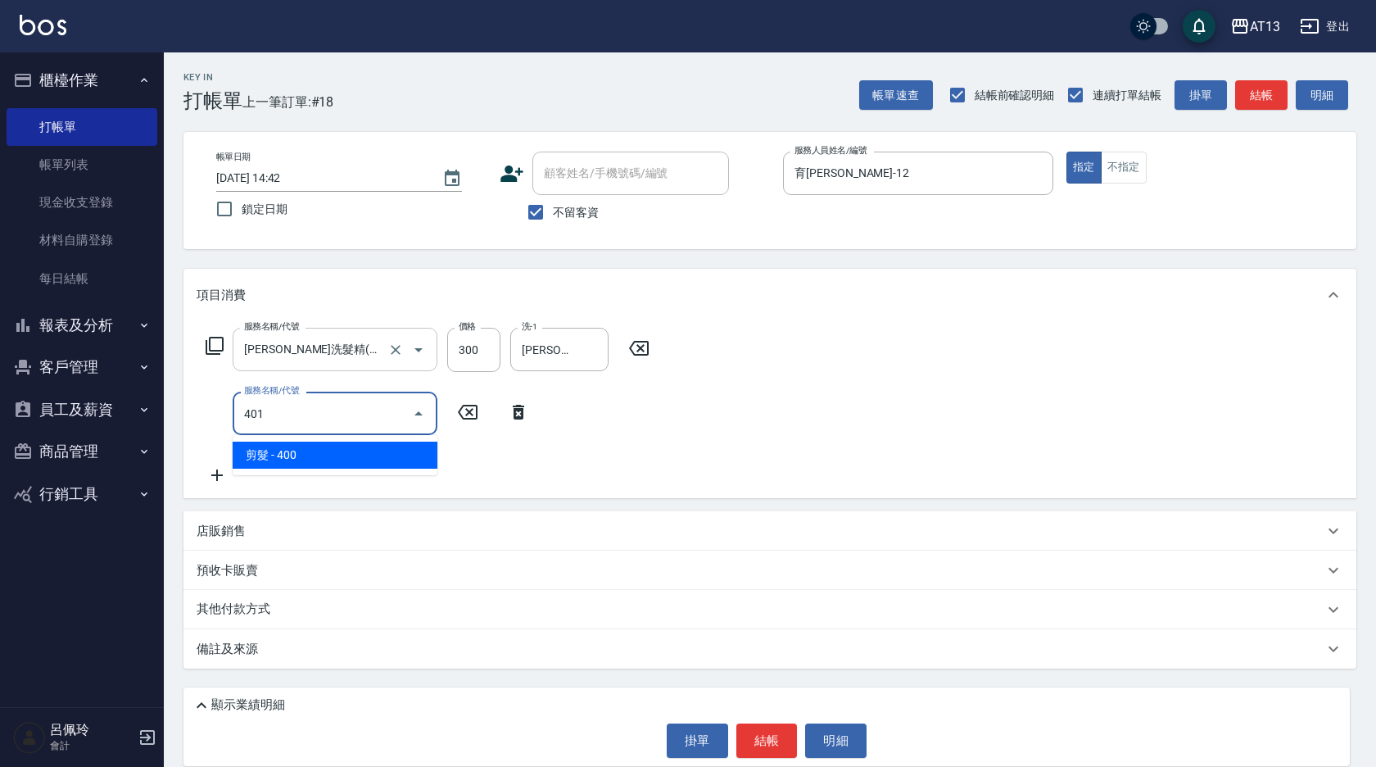
type input "剪髮(401)"
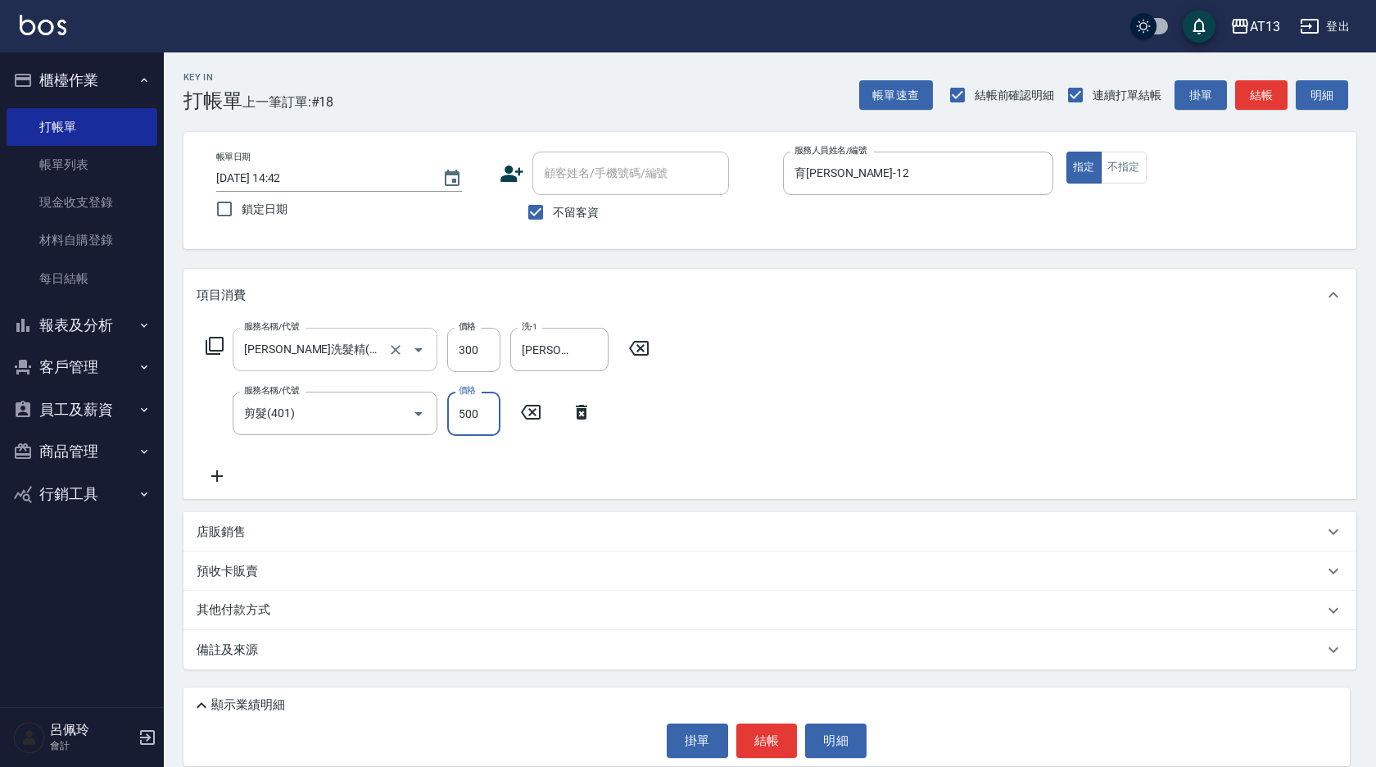
type input "500"
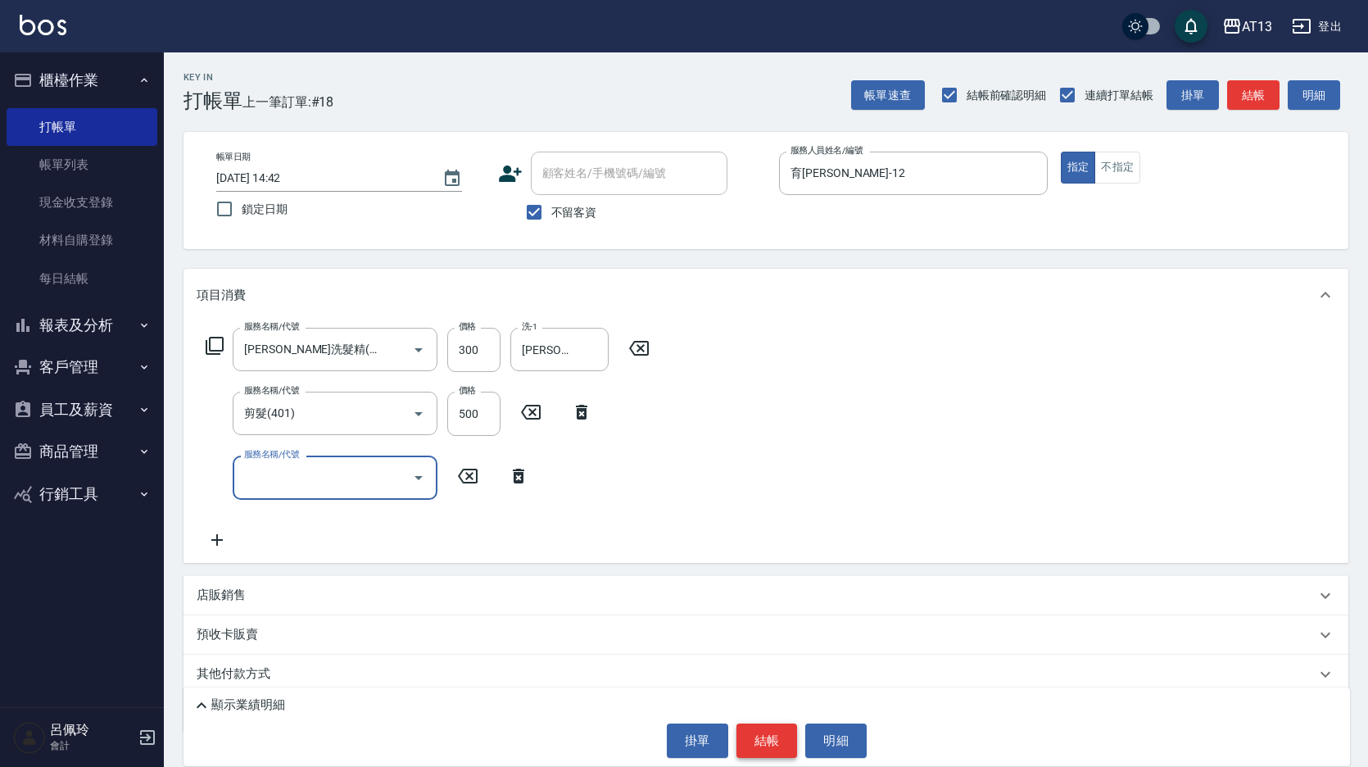
click at [780, 739] on button "結帳" at bounding box center [766, 740] width 61 height 34
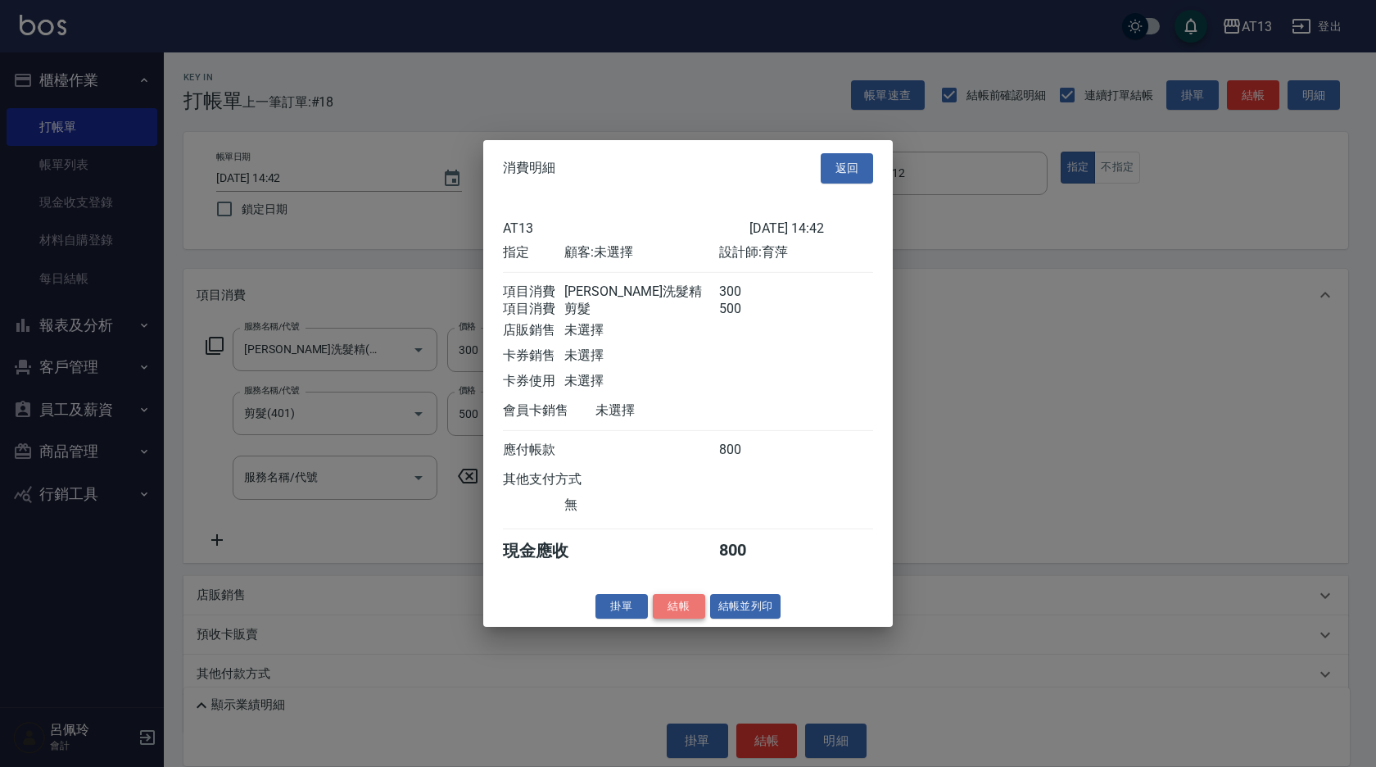
click at [696, 614] on button "結帳" at bounding box center [679, 605] width 52 height 25
